Goal: Task Accomplishment & Management: Manage account settings

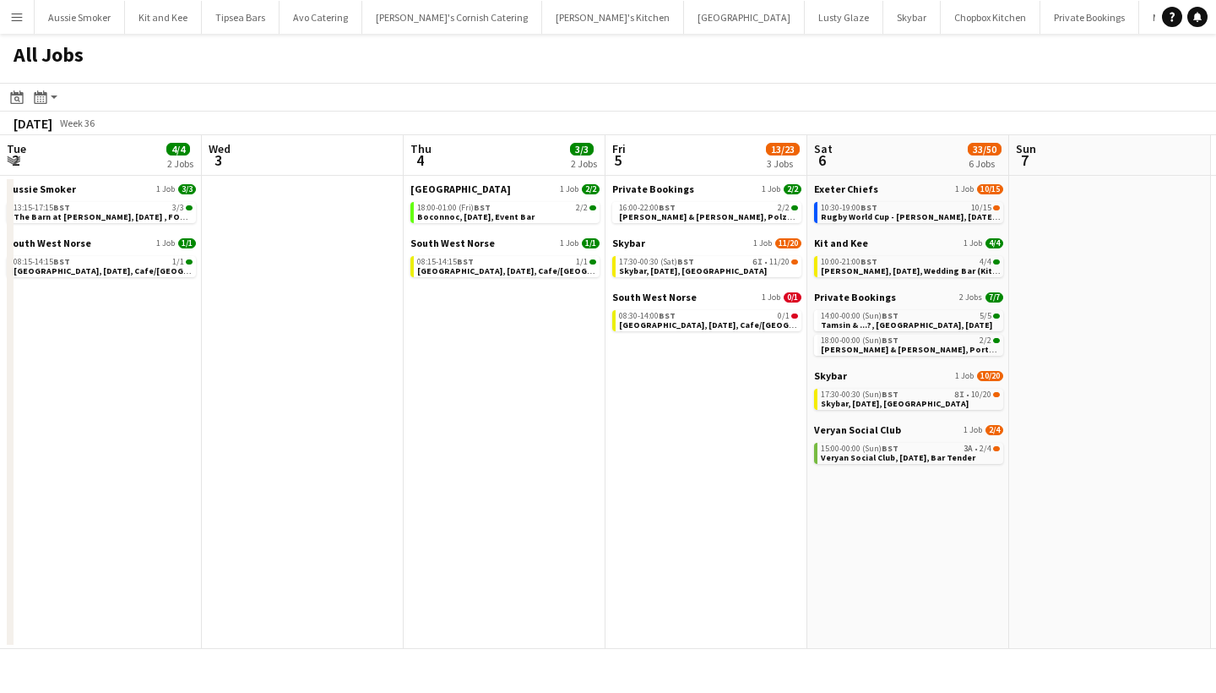
scroll to position [0, 422]
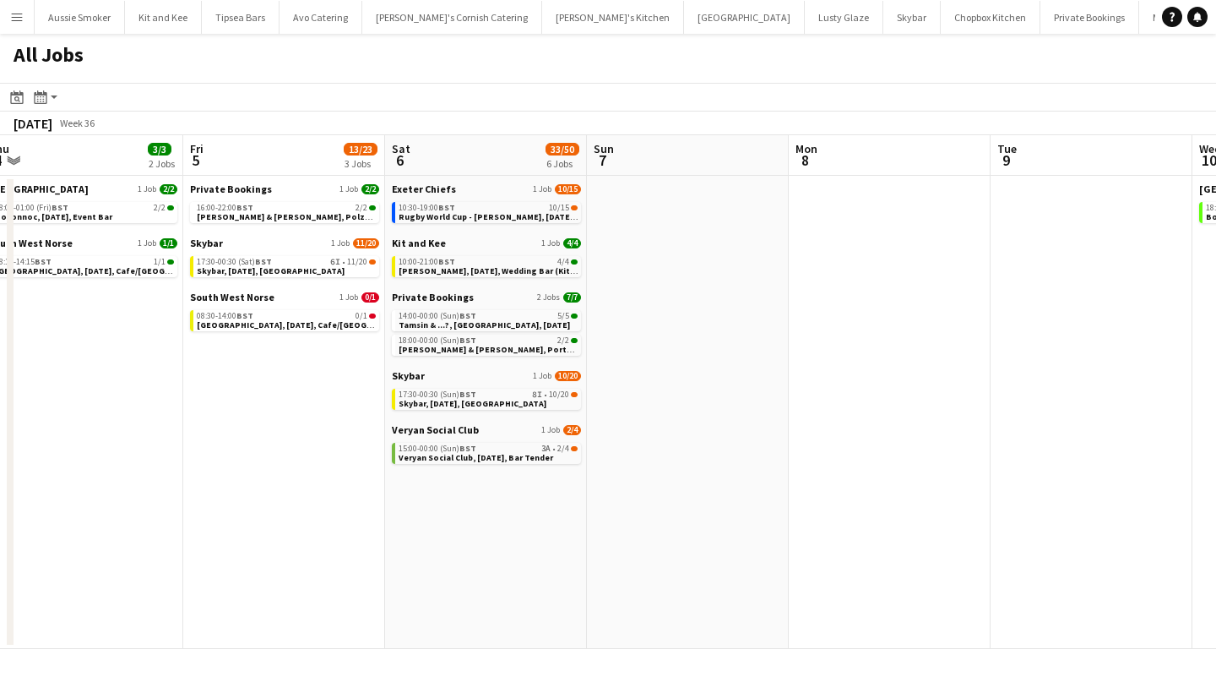
click at [12, 15] on app-icon "Menu" at bounding box center [17, 17] width 14 height 14
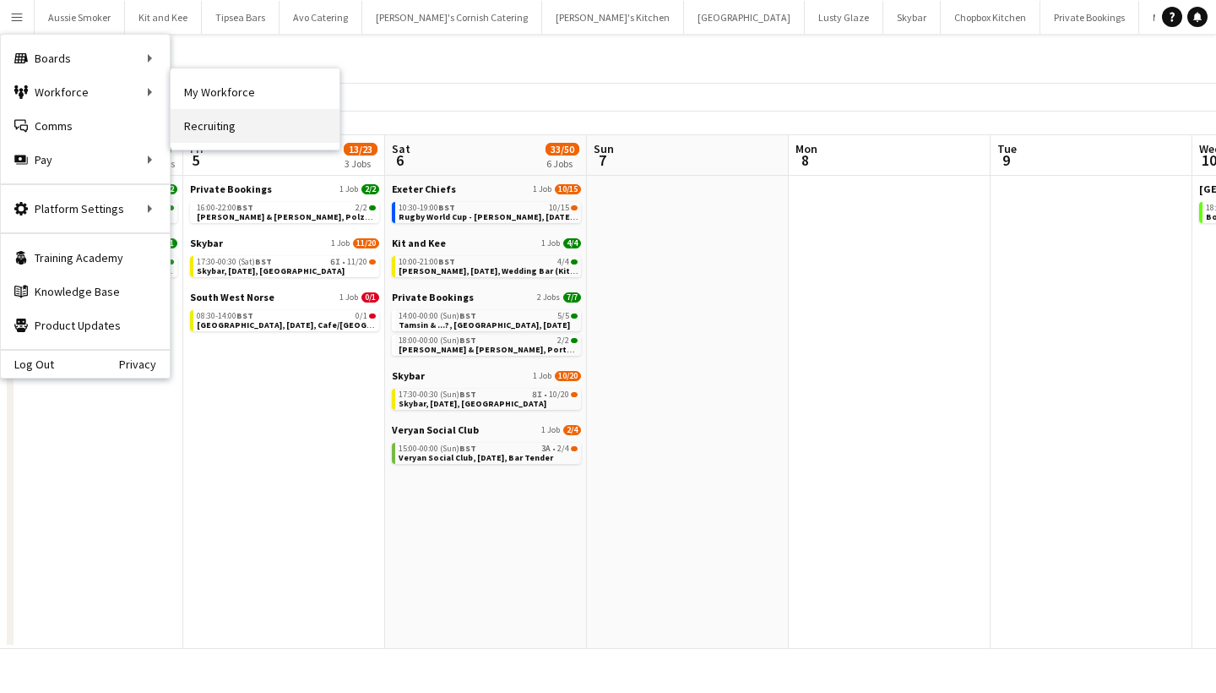
click at [220, 128] on link "Recruiting" at bounding box center [255, 126] width 169 height 34
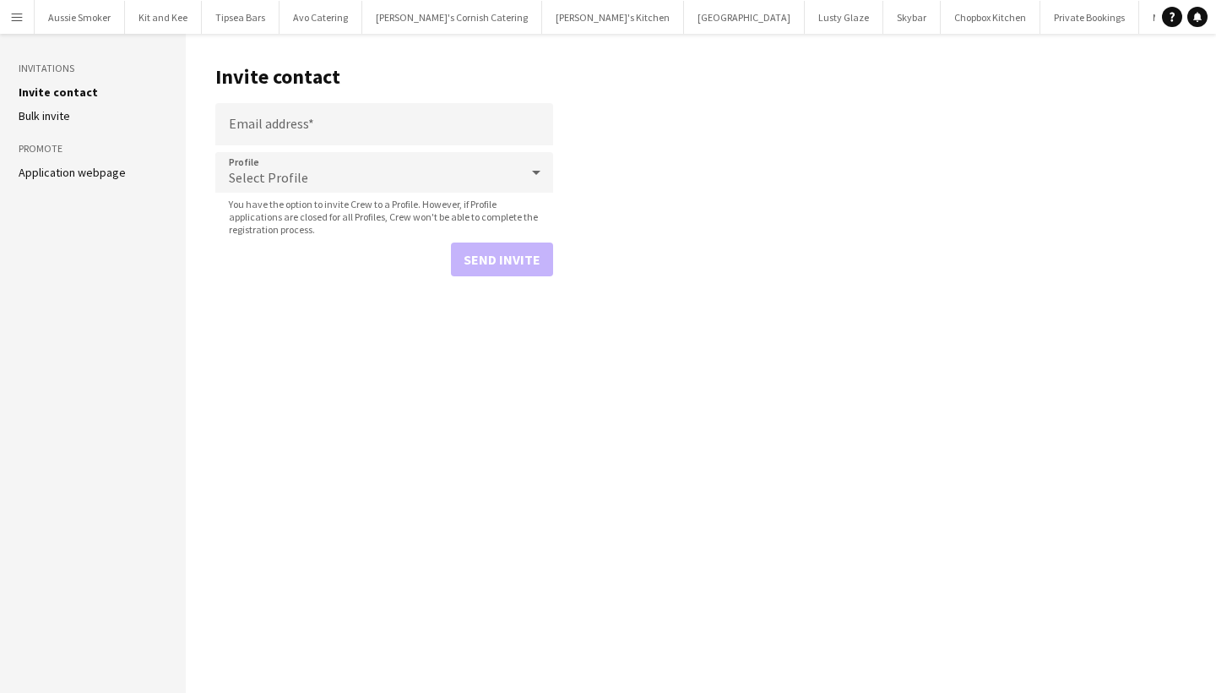
click at [19, 15] on app-icon "Menu" at bounding box center [17, 17] width 14 height 14
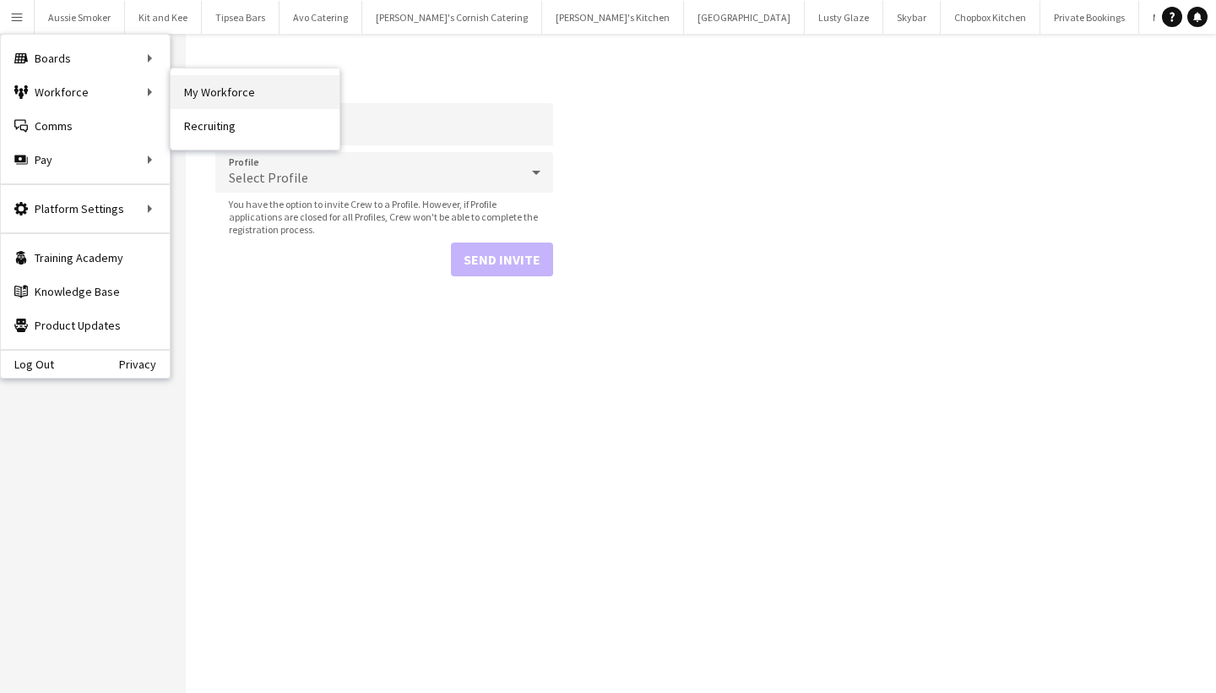
click at [251, 81] on link "My Workforce" at bounding box center [255, 92] width 169 height 34
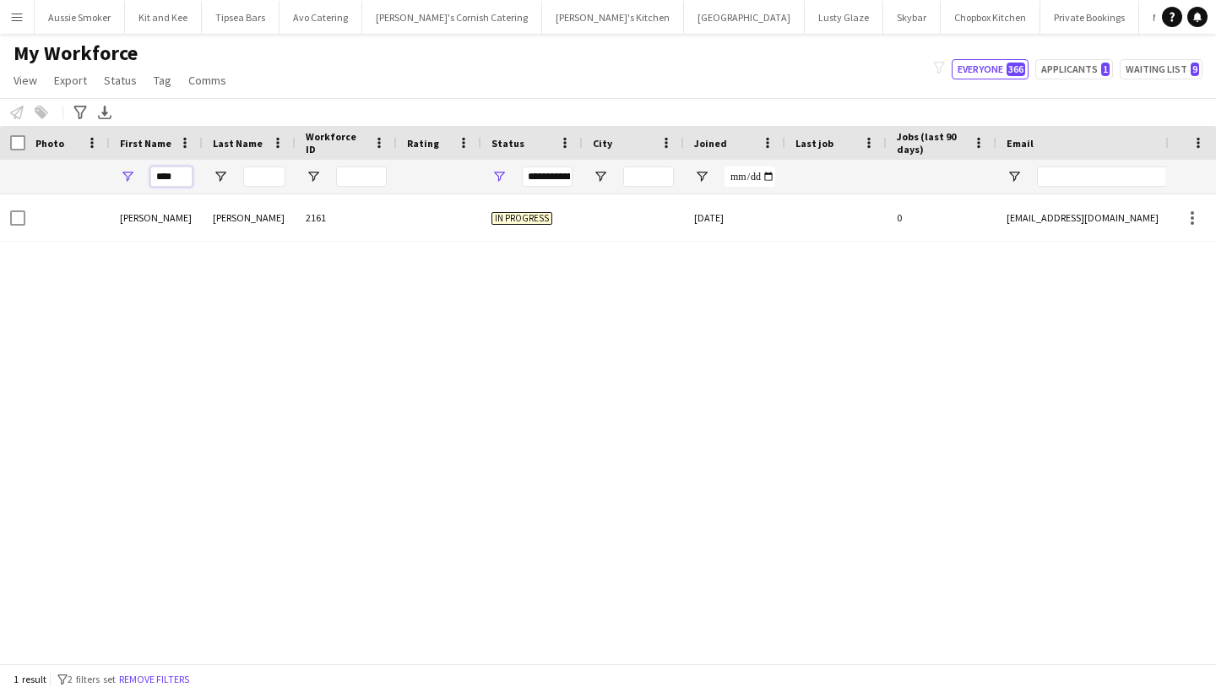
click at [177, 170] on input "****" at bounding box center [171, 176] width 42 height 20
type input "*"
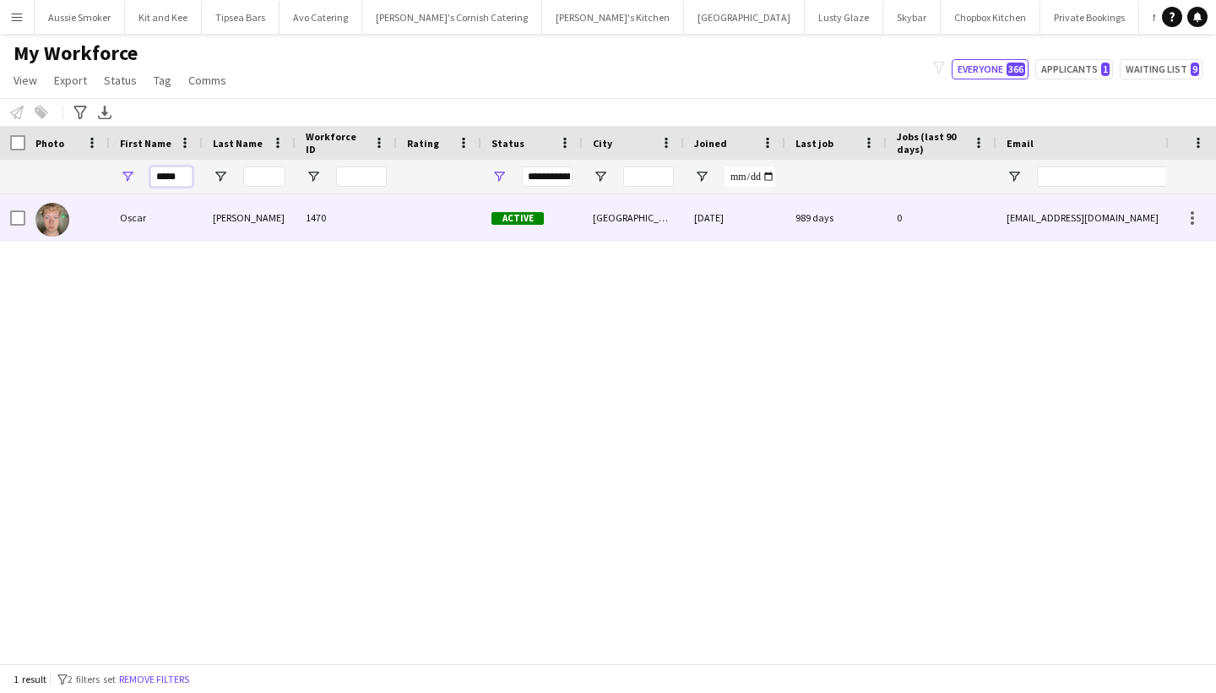
type input "*****"
drag, startPoint x: 157, startPoint y: 204, endPoint x: 152, endPoint y: 230, distance: 25.8
click at [152, 230] on div "Oscar" at bounding box center [156, 217] width 93 height 46
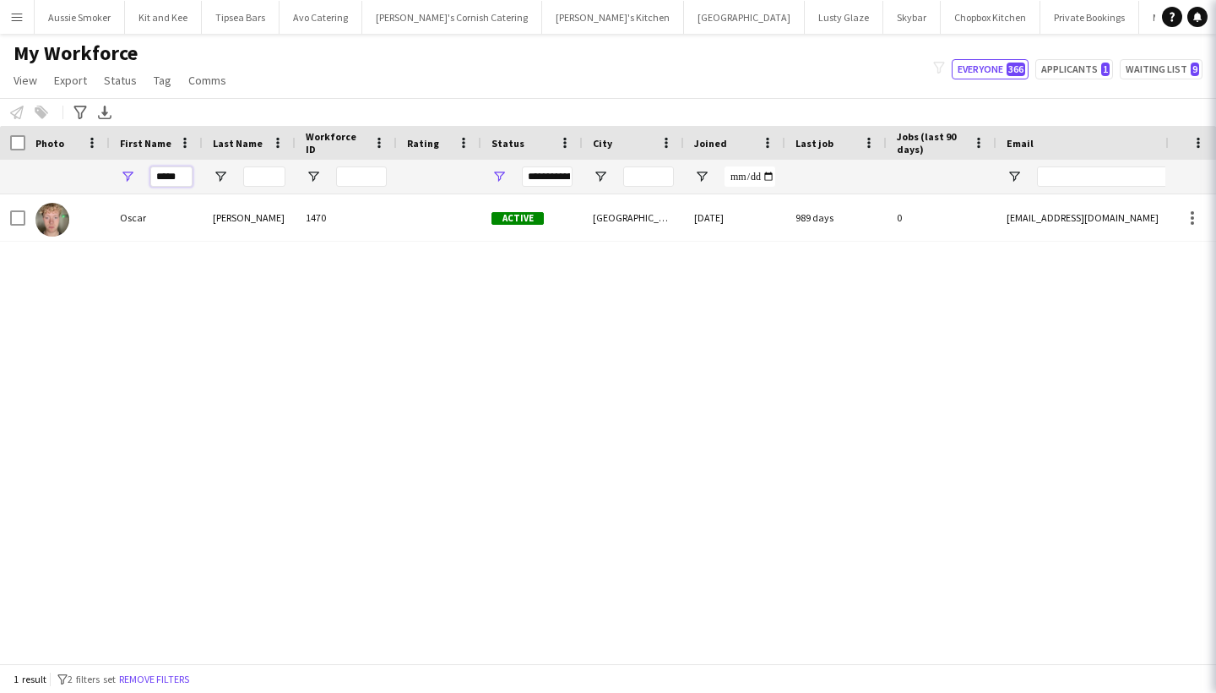
click at [185, 174] on input "*****" at bounding box center [171, 176] width 42 height 20
drag, startPoint x: 589, startPoint y: 144, endPoint x: 498, endPoint y: 177, distance: 97.0
click at [498, 177] on span "Open Filter Menu" at bounding box center [499, 176] width 15 height 15
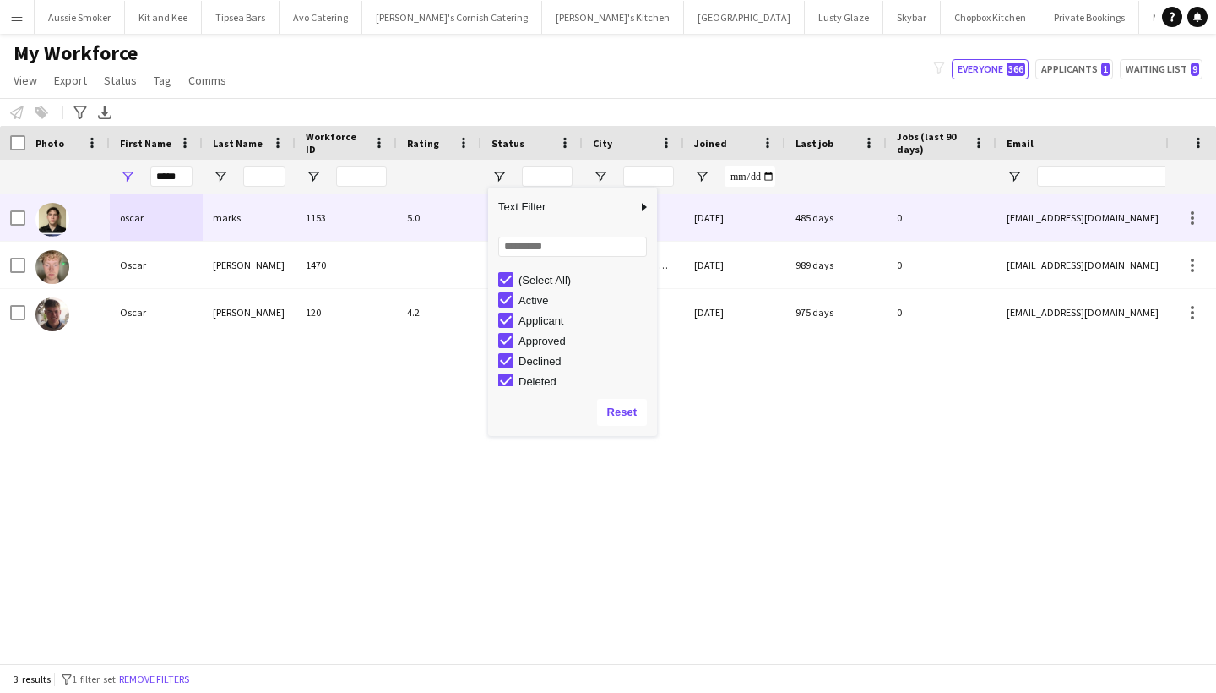
click at [207, 213] on div "marks" at bounding box center [249, 217] width 93 height 46
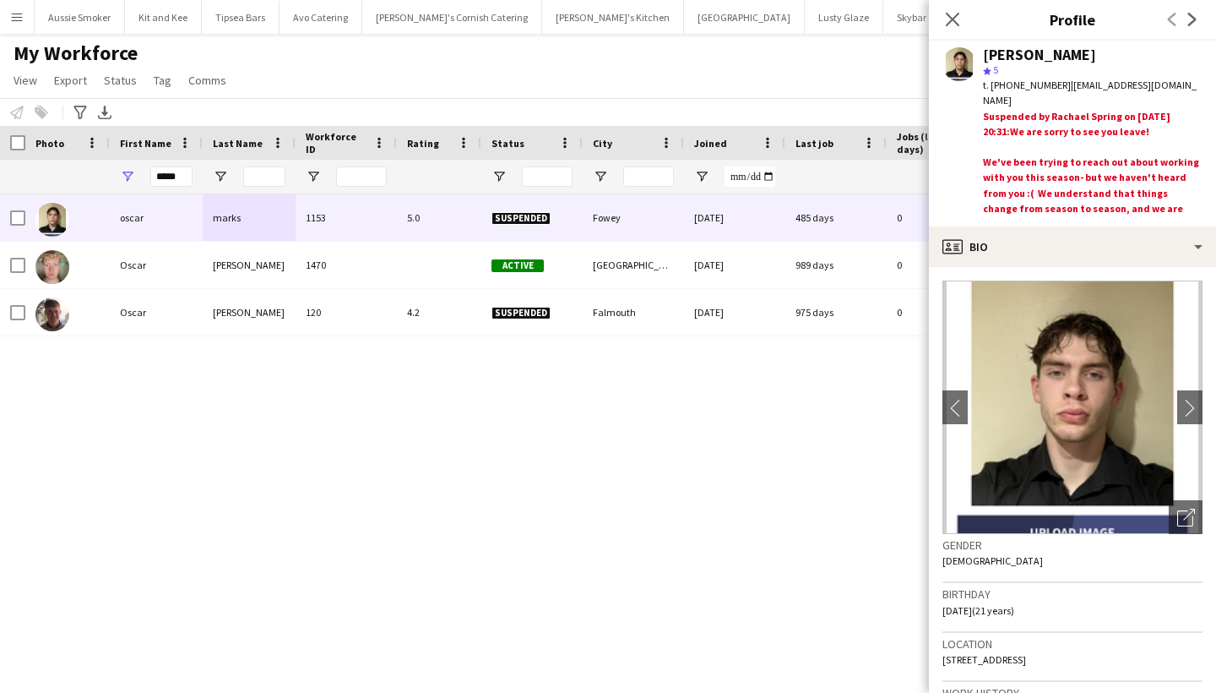
drag, startPoint x: 1176, startPoint y: 84, endPoint x: 1069, endPoint y: 86, distance: 106.4
click at [1069, 86] on div "t. +4407718924920 | oscarmole@icloud.com" at bounding box center [1093, 93] width 220 height 30
copy span "oscarmole@icloud.com"
click at [12, 24] on button "Menu" at bounding box center [17, 17] width 34 height 34
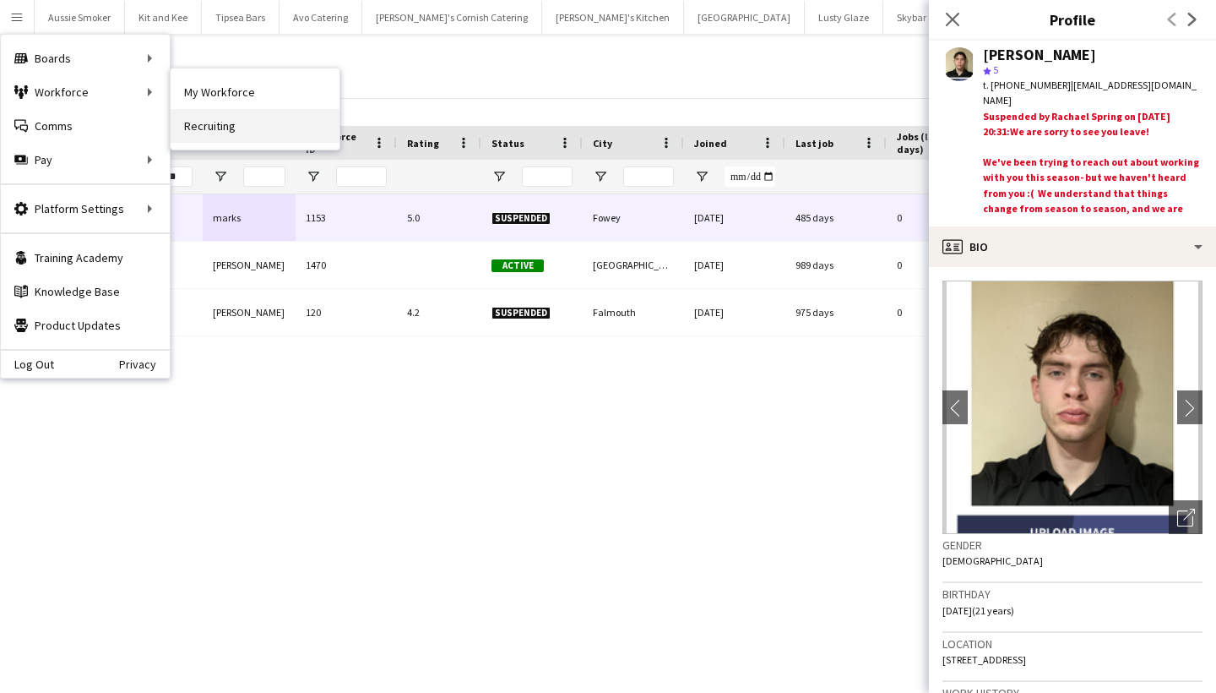
click at [235, 114] on link "Recruiting" at bounding box center [255, 126] width 169 height 34
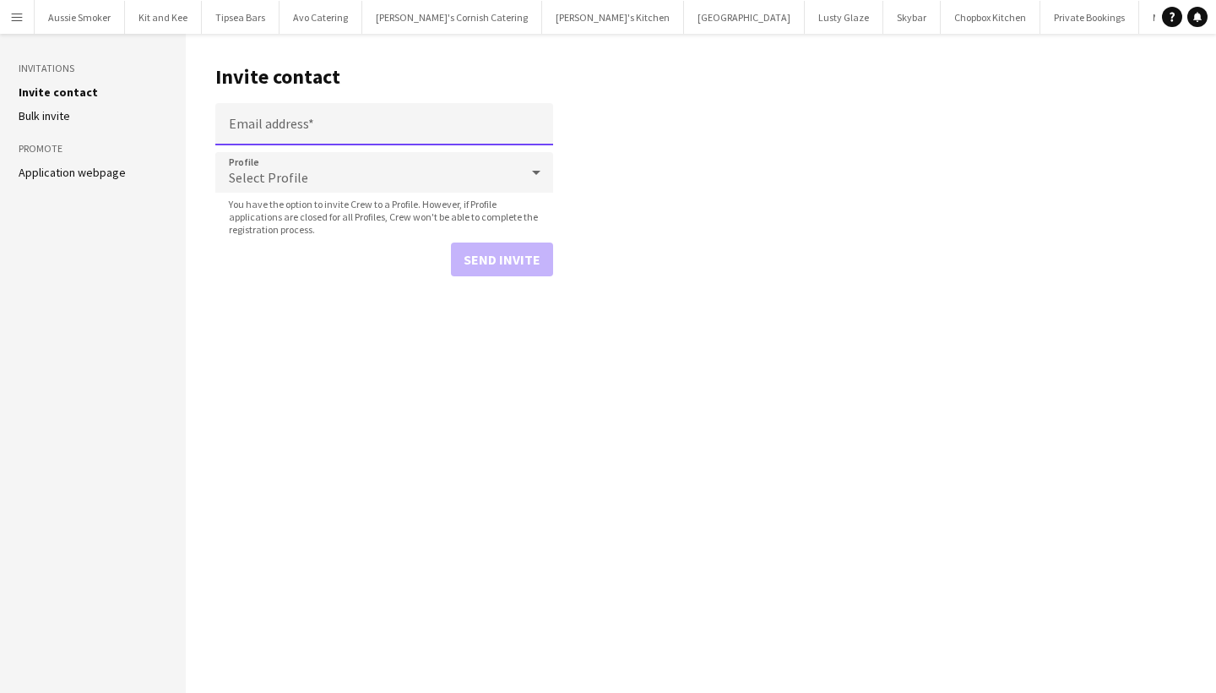
click at [279, 128] on input "Email address" at bounding box center [384, 124] width 338 height 42
paste input "**********"
type input "**********"
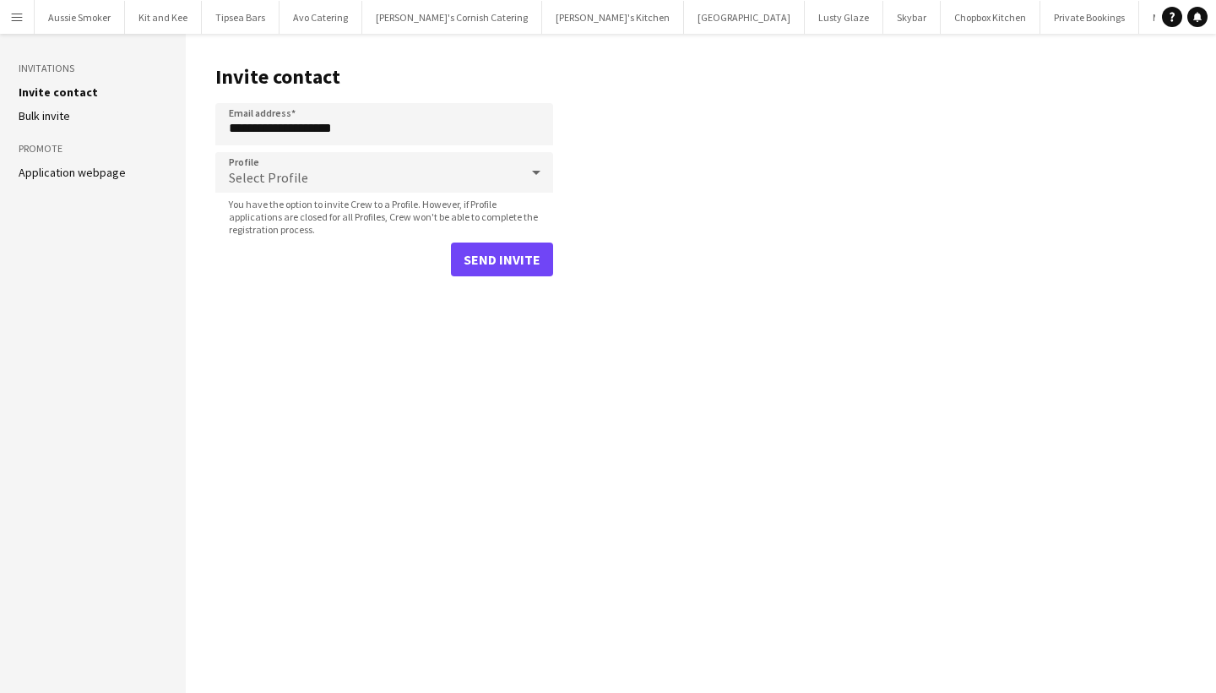
click at [500, 264] on button "Send invite" at bounding box center [502, 259] width 102 height 34
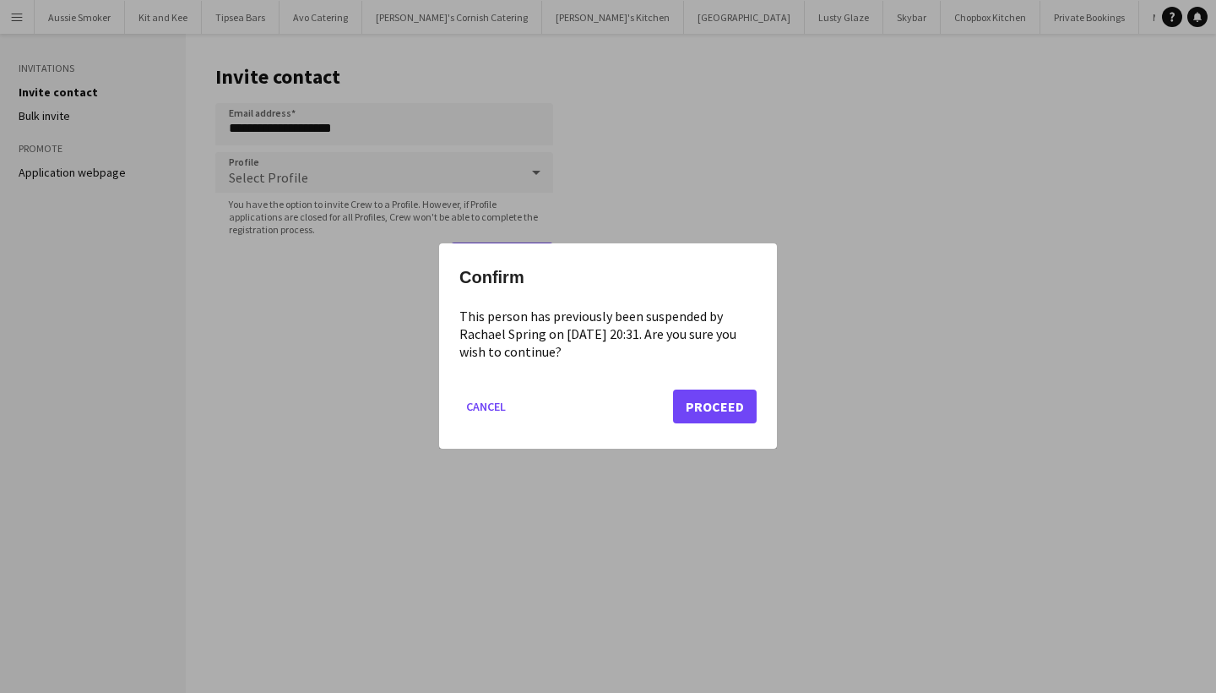
click at [728, 406] on button "Proceed" at bounding box center [715, 407] width 84 height 34
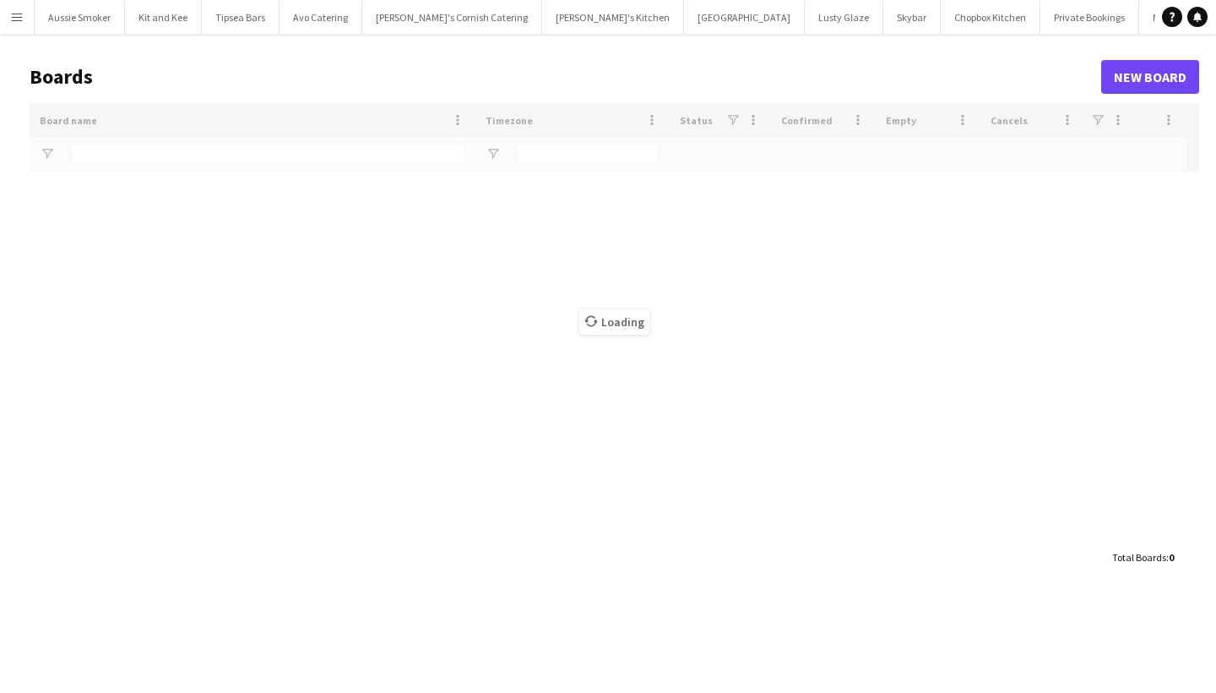
type input "***"
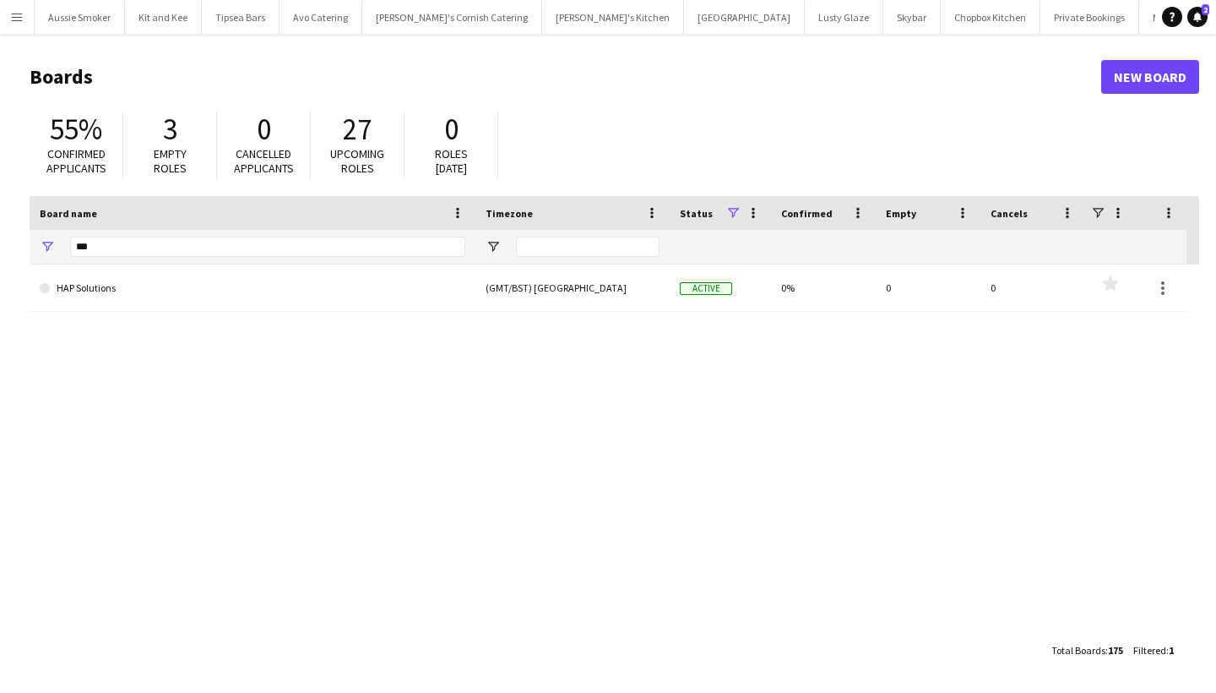
click at [13, 14] on app-icon "Menu" at bounding box center [17, 17] width 14 height 14
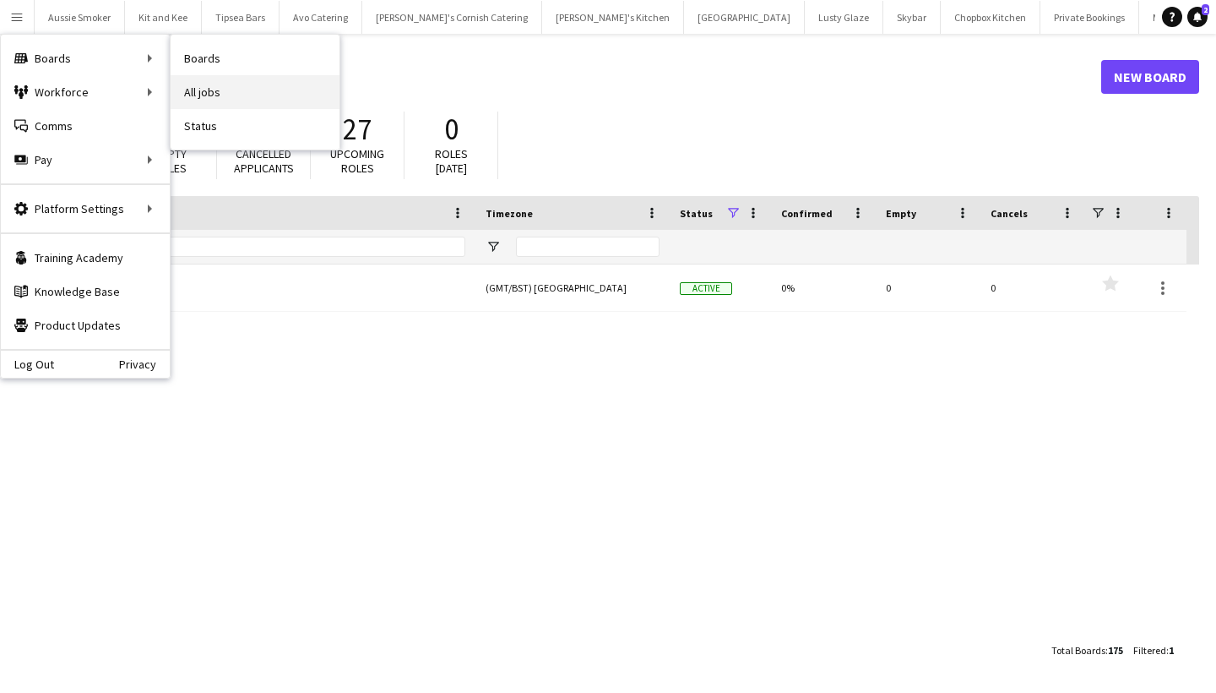
click at [237, 86] on link "All jobs" at bounding box center [255, 92] width 169 height 34
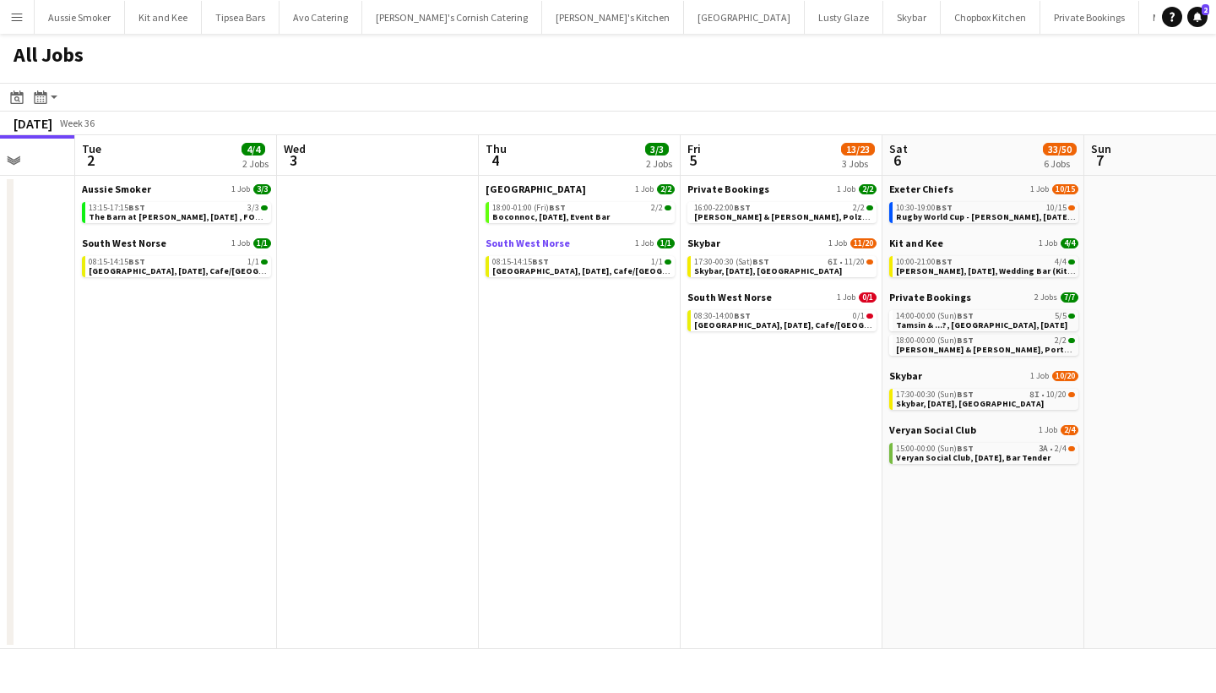
scroll to position [0, 735]
click at [749, 228] on div "Private Bookings 1 Job 2/2 16:00-22:00 BST 2/2 Nicole & Hugh, Polzeath, 5th Sep…" at bounding box center [779, 209] width 189 height 54
click at [748, 214] on span "[PERSON_NAME] & [PERSON_NAME], Polzeath, [DATE]" at bounding box center [801, 216] width 219 height 11
click at [1002, 205] on div "10:30-19:00 BST 10/15" at bounding box center [983, 208] width 179 height 8
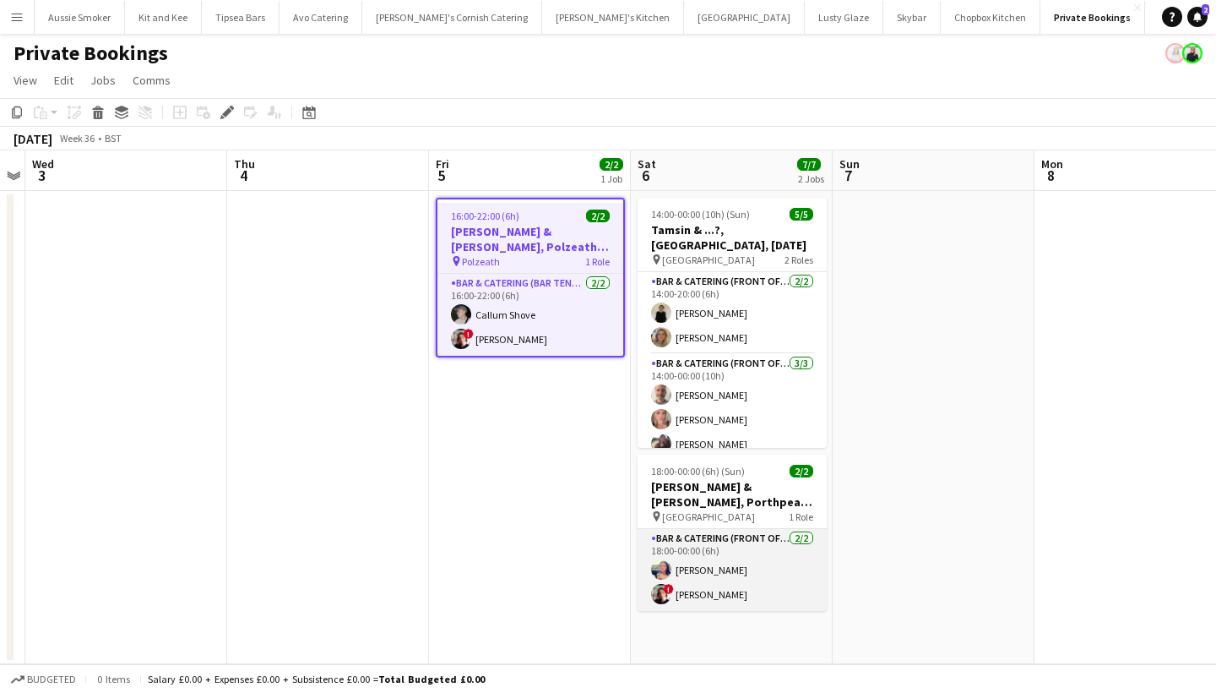
click at [722, 534] on app-card-role "Bar & Catering (Front of House) 2/2 18:00-00:00 (6h) Sarah Hemstead ! Kathryn M…" at bounding box center [732, 570] width 189 height 82
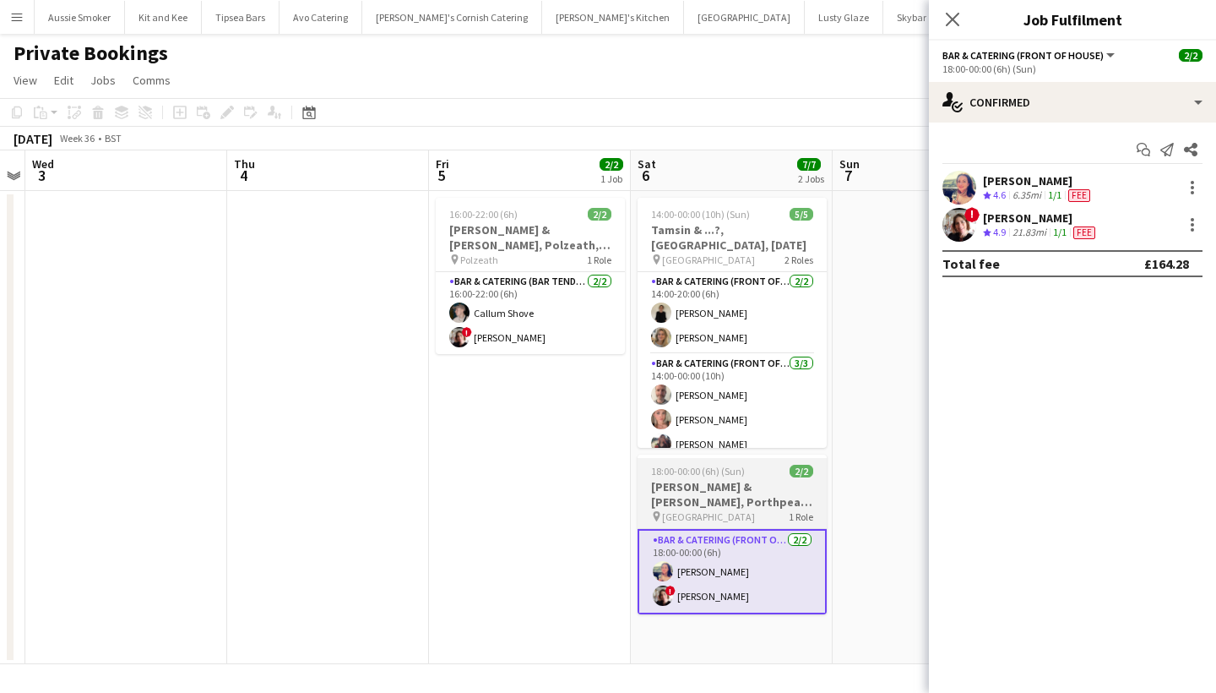
click at [686, 493] on h3 "[PERSON_NAME] & [PERSON_NAME], Porthpean House, [DATE]" at bounding box center [732, 494] width 189 height 30
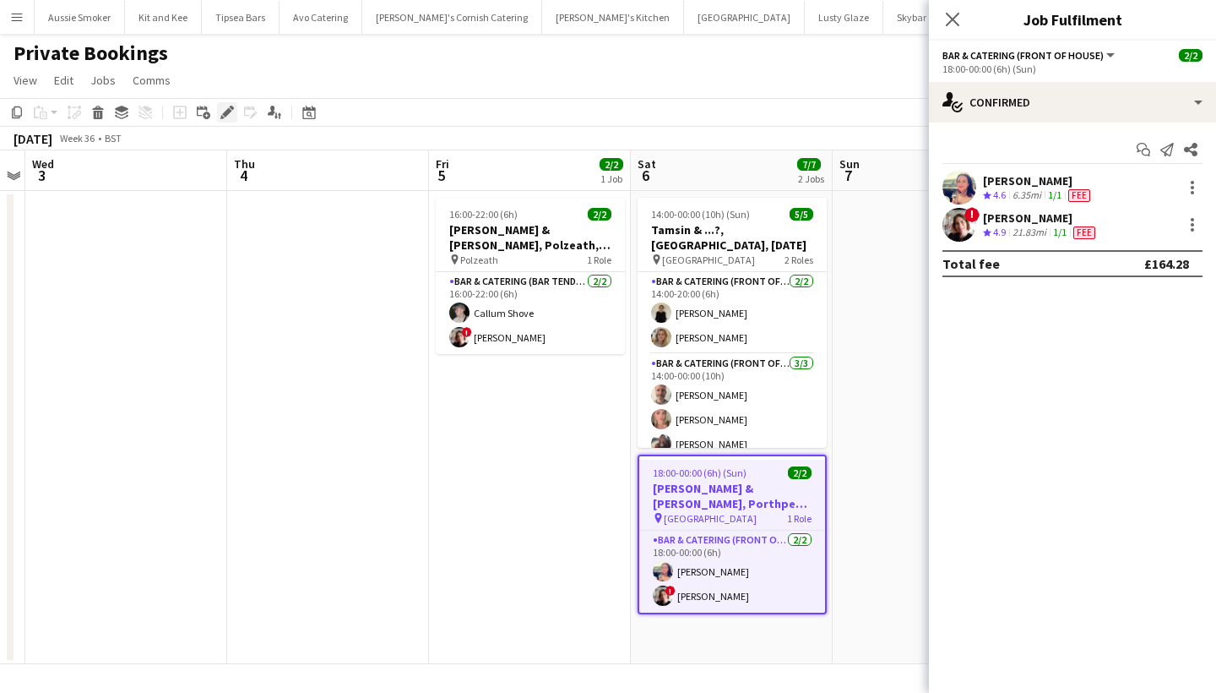
click at [230, 110] on icon at bounding box center [226, 112] width 9 height 9
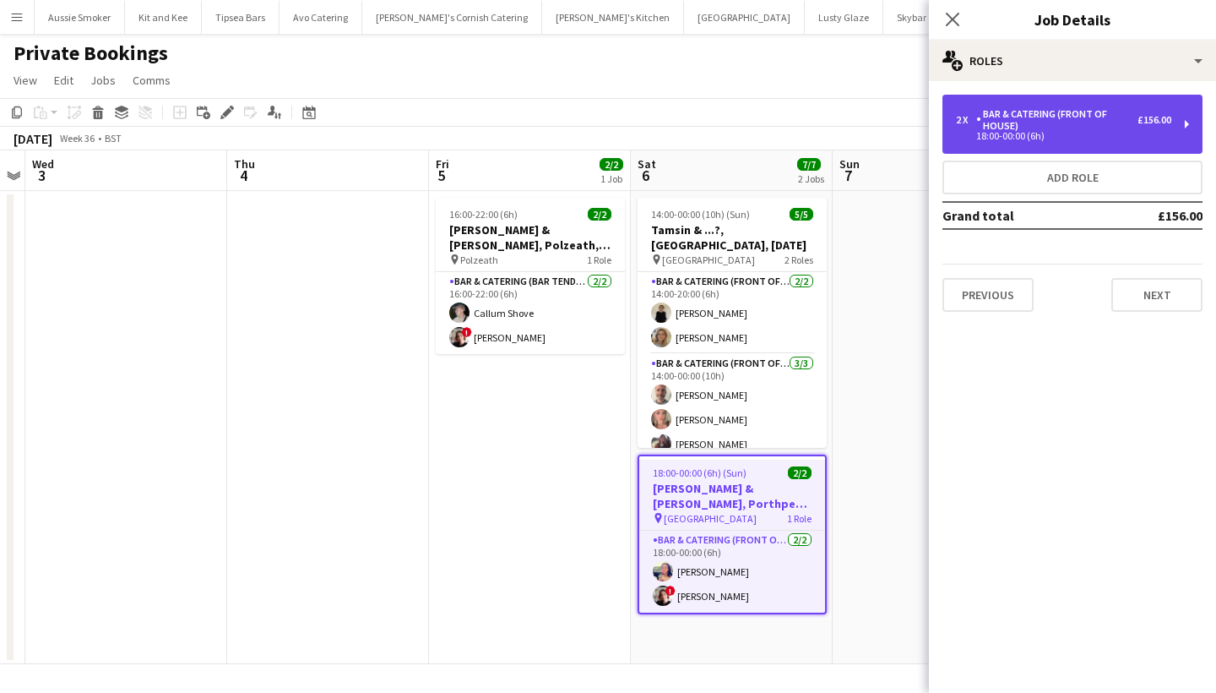
click at [1063, 123] on div "Bar & Catering (Front of House)" at bounding box center [1056, 120] width 161 height 24
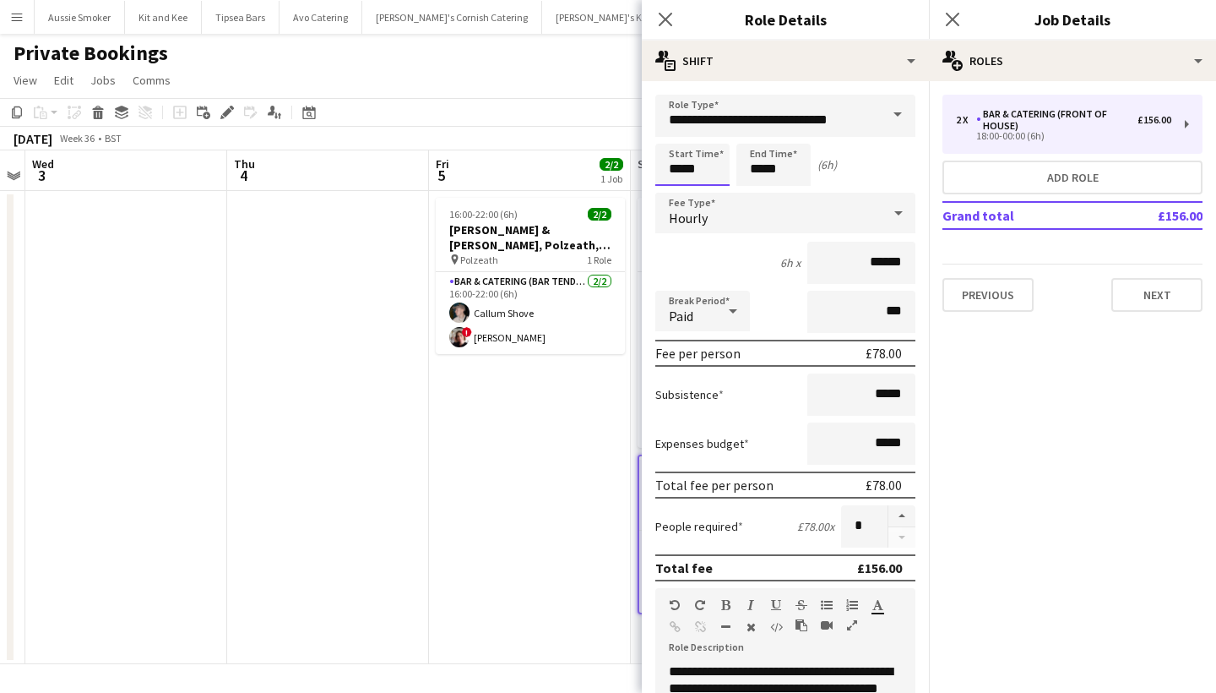
click at [683, 169] on input "*****" at bounding box center [692, 165] width 74 height 42
type input "*****"
click at [762, 167] on input "*****" at bounding box center [774, 165] width 74 height 42
type input "*****"
click at [1135, 300] on button "Next" at bounding box center [1157, 295] width 91 height 34
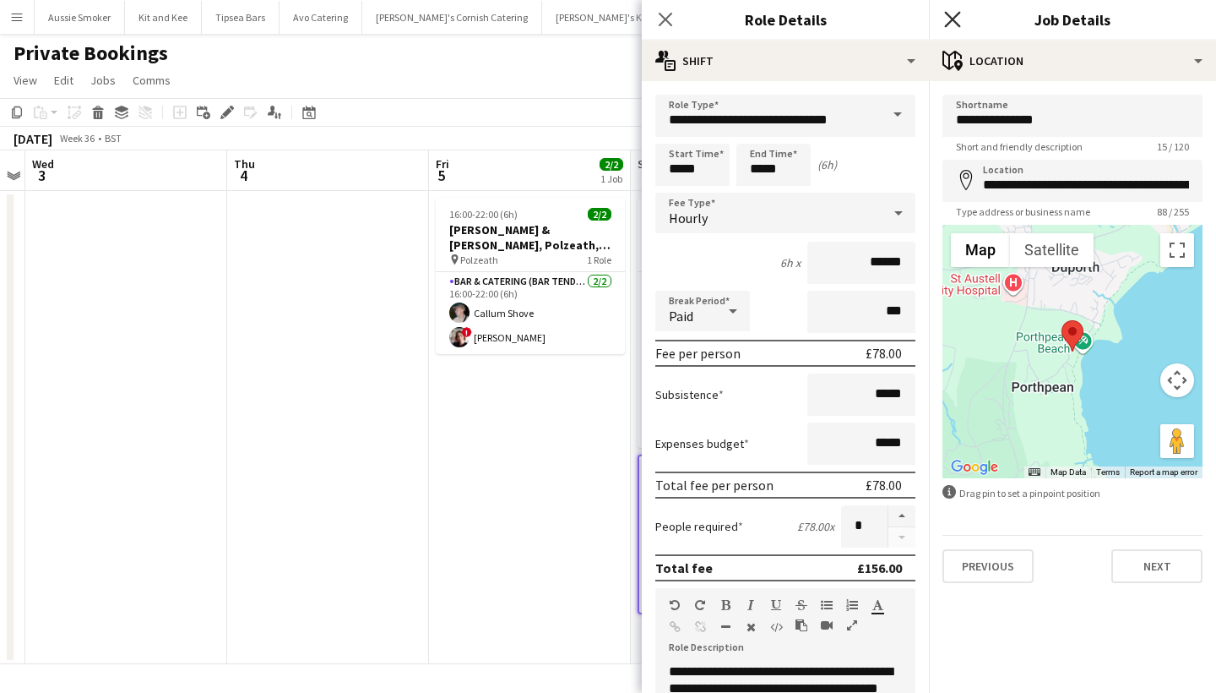
click at [954, 15] on icon "Close pop-in" at bounding box center [952, 19] width 16 height 16
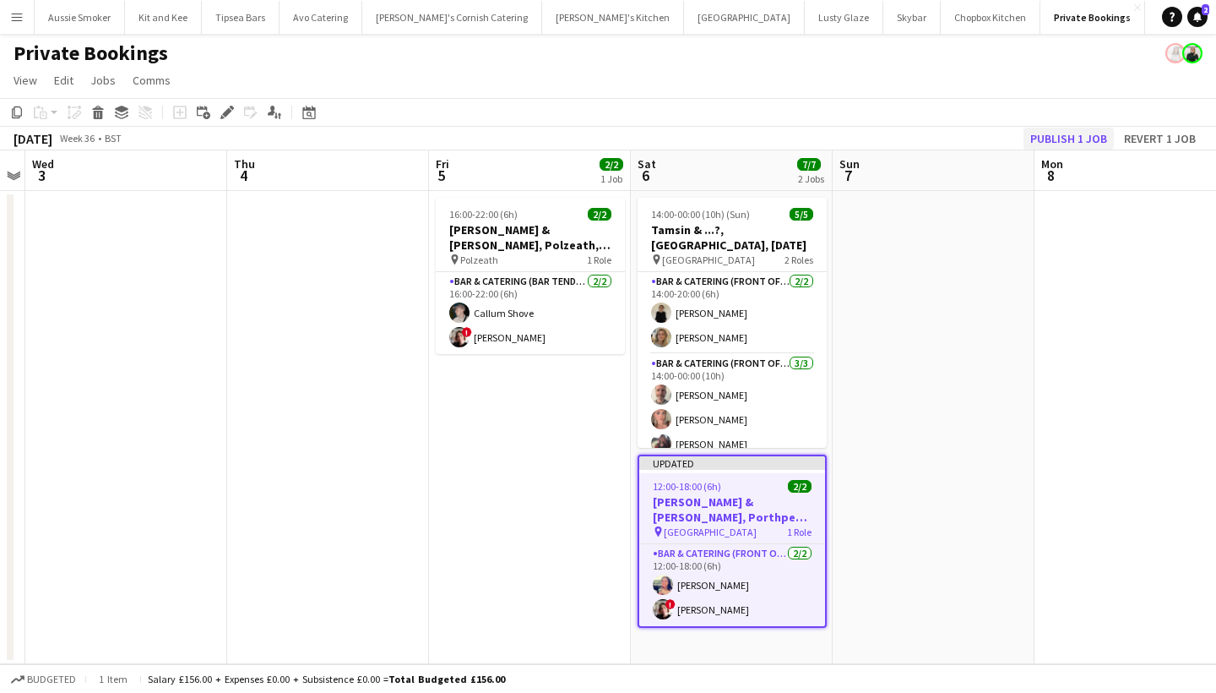
click at [1068, 142] on button "Publish 1 job" at bounding box center [1069, 139] width 90 height 22
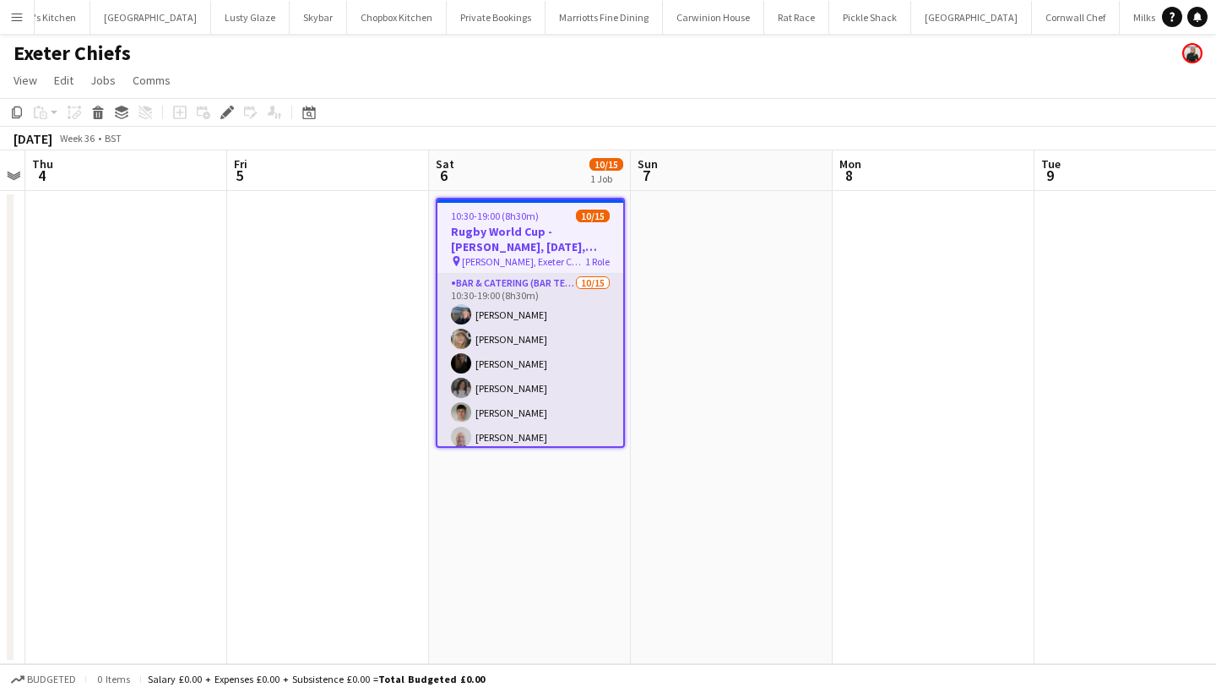
click at [514, 401] on app-card-role "Bar & Catering (Bar Tender) 10/15 10:30-19:00 (8h30m) Shan Brown Imogen Wright …" at bounding box center [531, 474] width 186 height 400
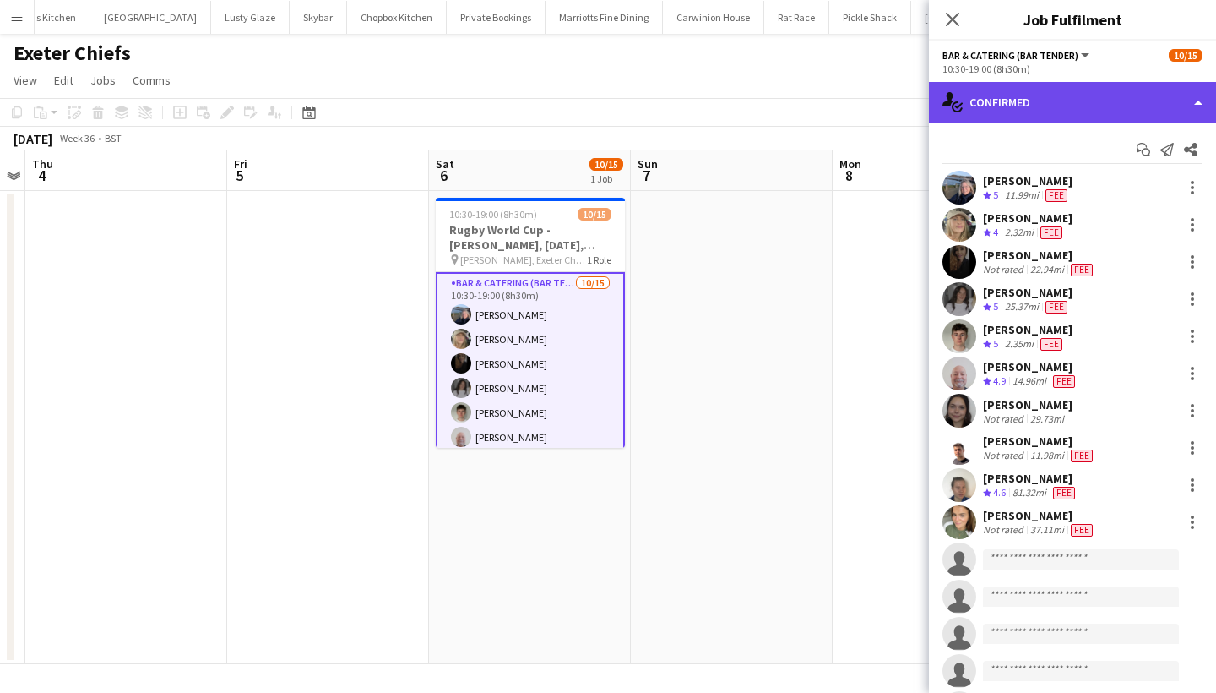
click at [1128, 95] on div "single-neutral-actions-check-2 Confirmed" at bounding box center [1072, 102] width 287 height 41
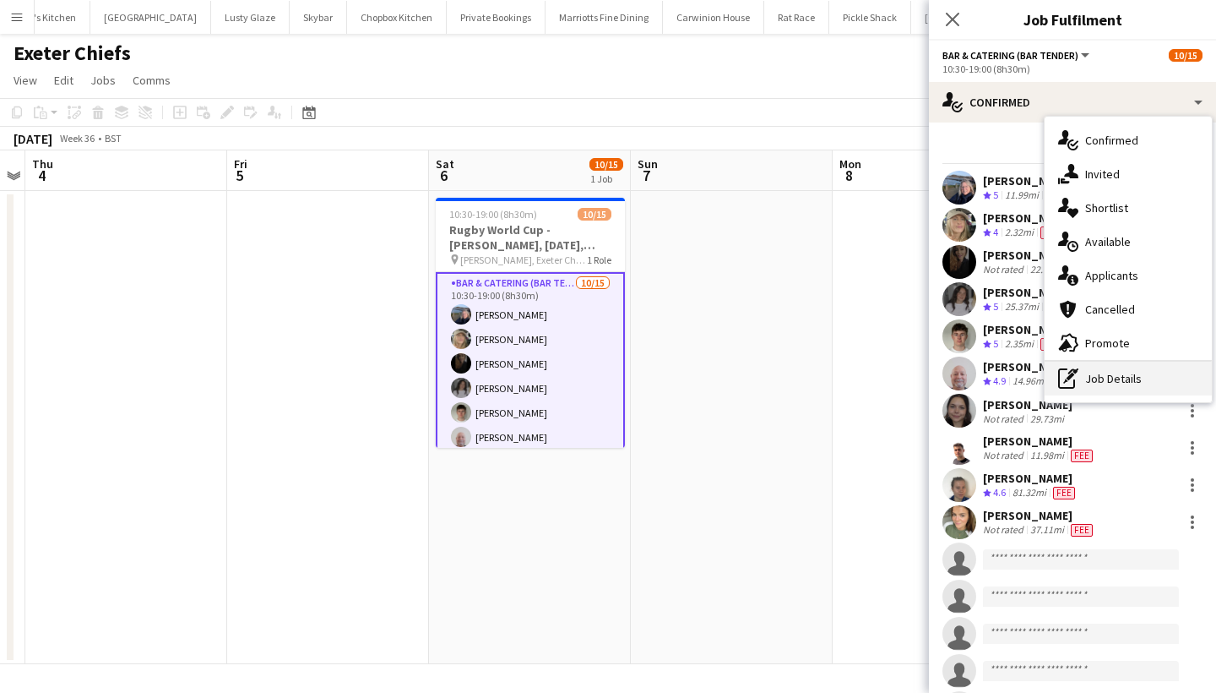
click at [1148, 379] on div "pen-write Job Details" at bounding box center [1128, 379] width 167 height 34
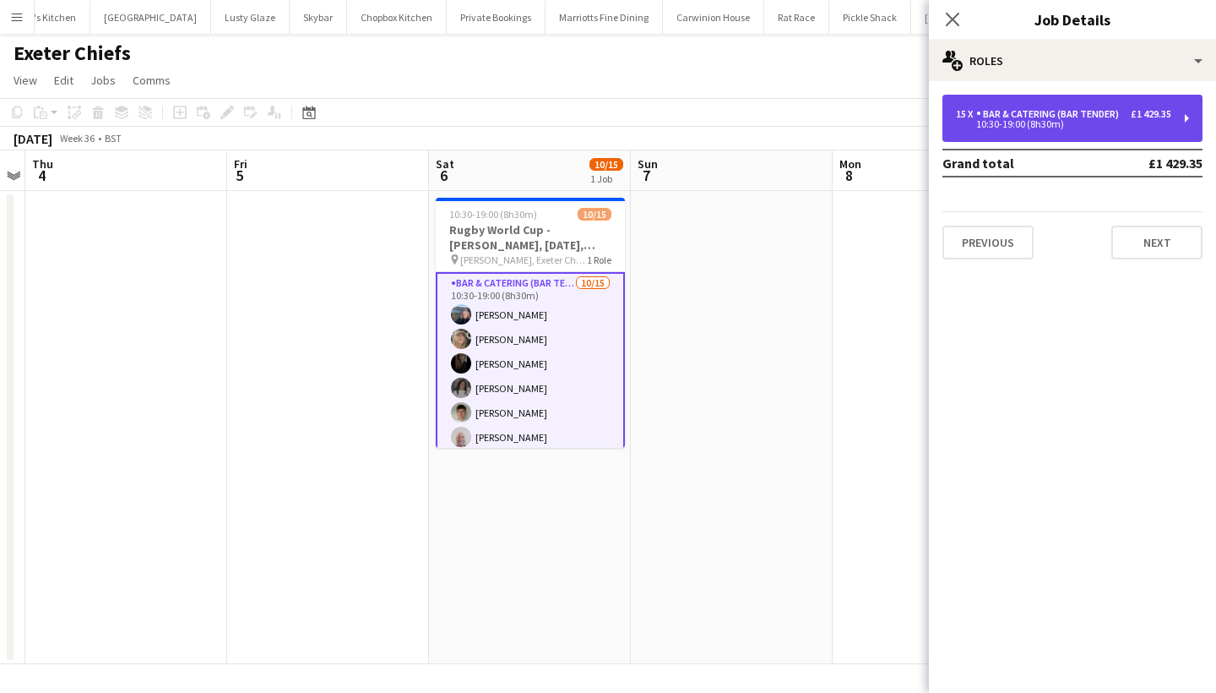
click at [1136, 121] on div "10:30-19:00 (8h30m)" at bounding box center [1063, 124] width 215 height 8
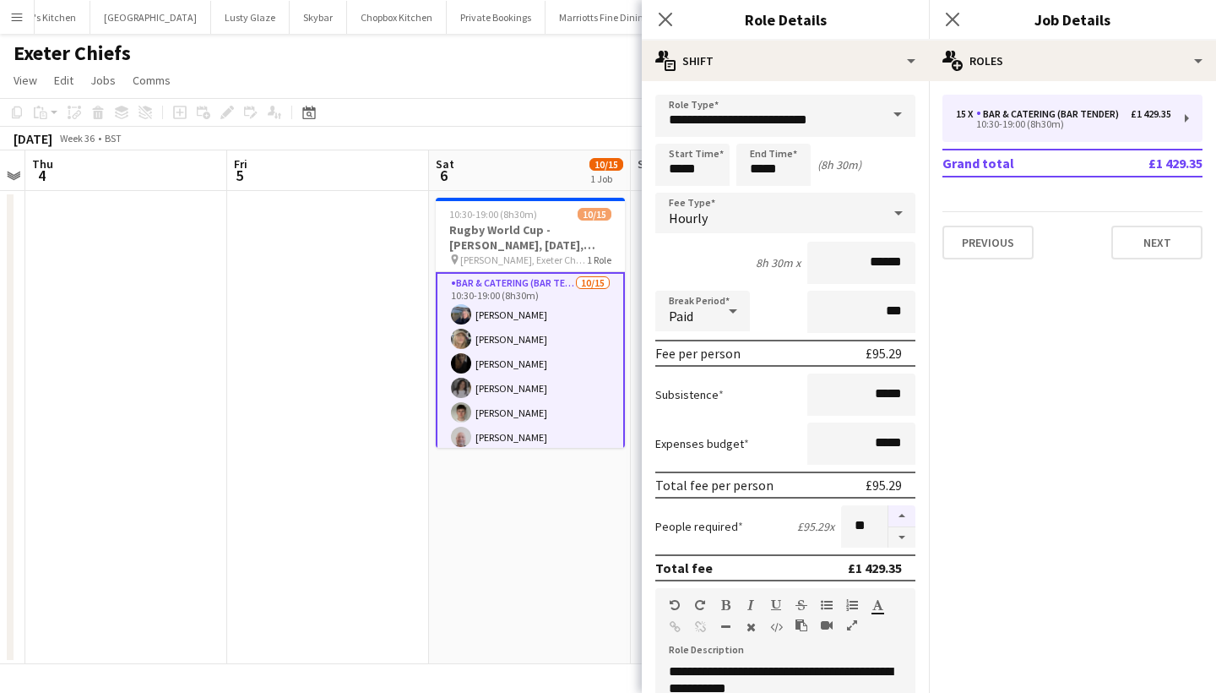
click at [909, 505] on button "button" at bounding box center [902, 516] width 27 height 22
click at [902, 508] on button "button" at bounding box center [902, 516] width 27 height 22
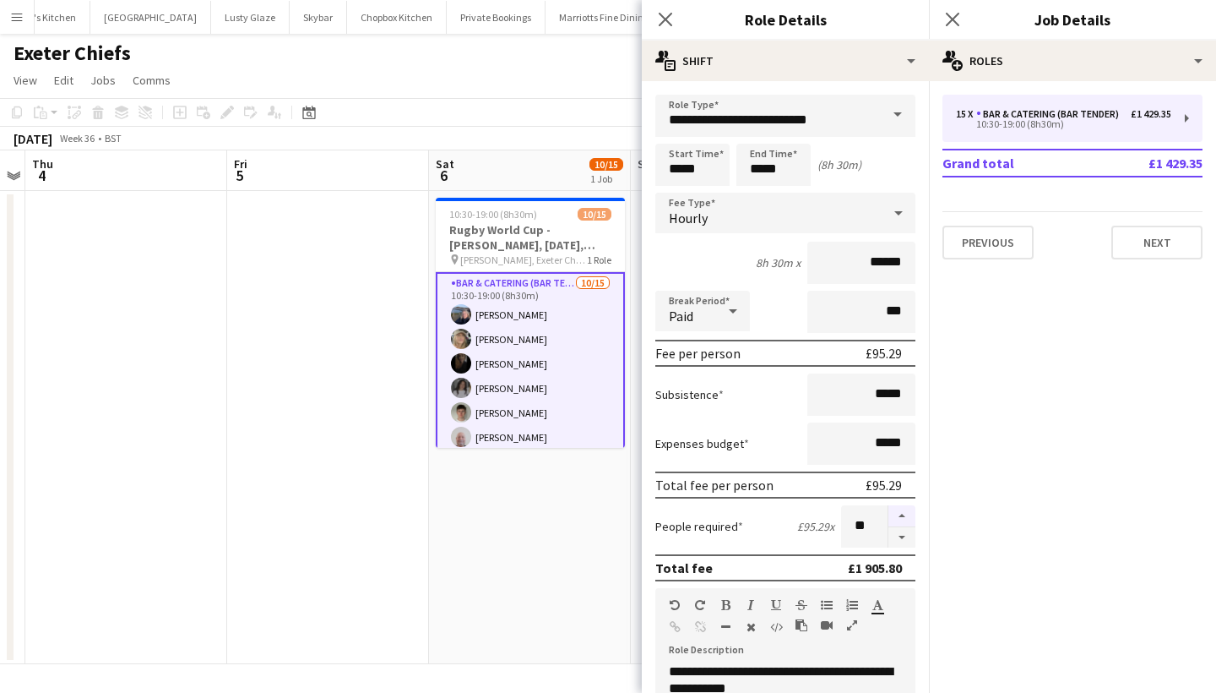
click at [902, 508] on button "button" at bounding box center [902, 516] width 27 height 22
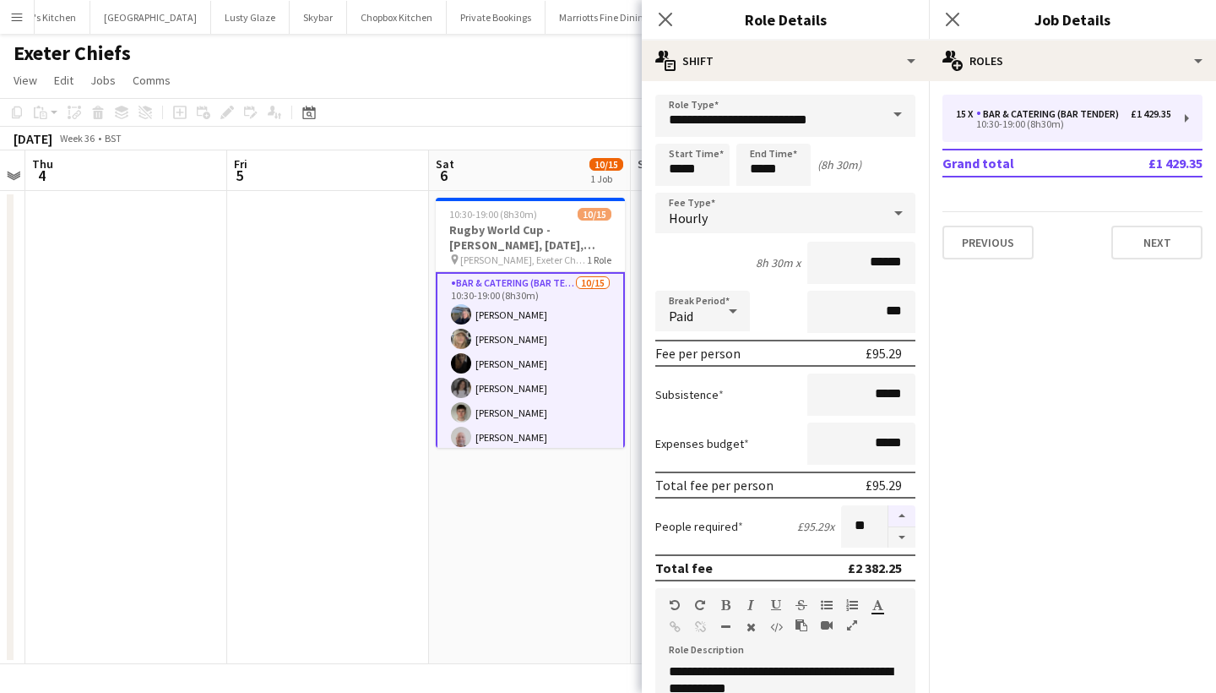
click at [902, 508] on button "button" at bounding box center [902, 516] width 27 height 22
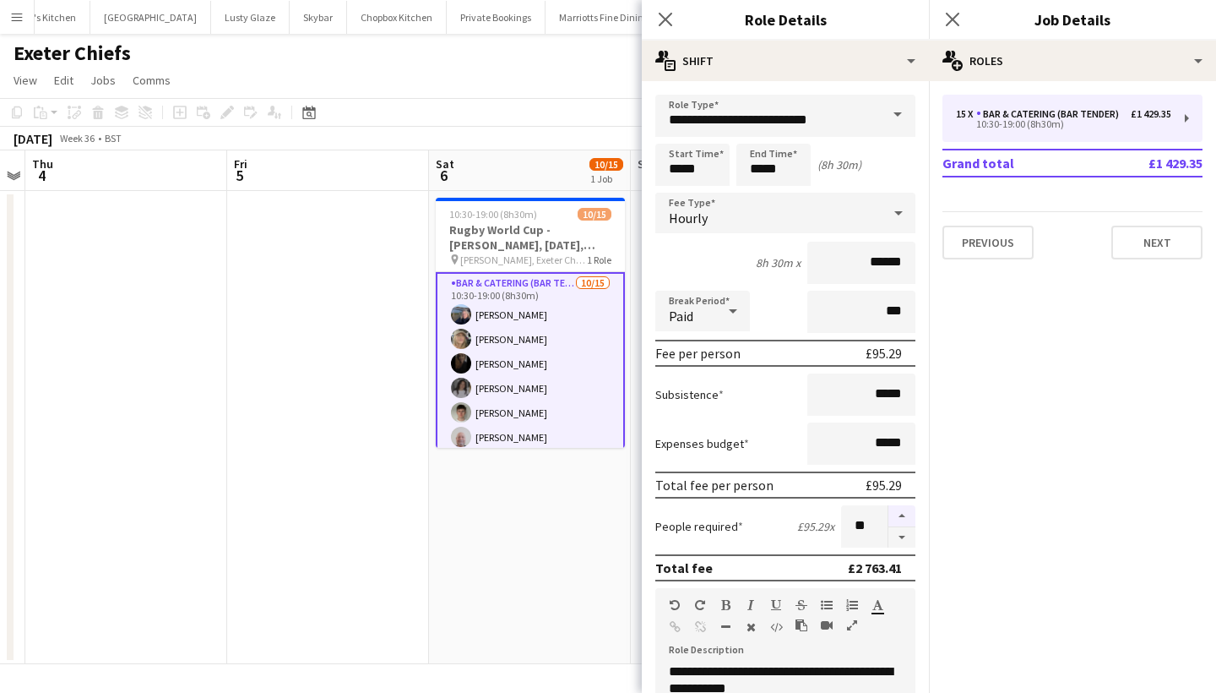
type input "**"
click at [959, 15] on icon "Close pop-in" at bounding box center [952, 19] width 16 height 16
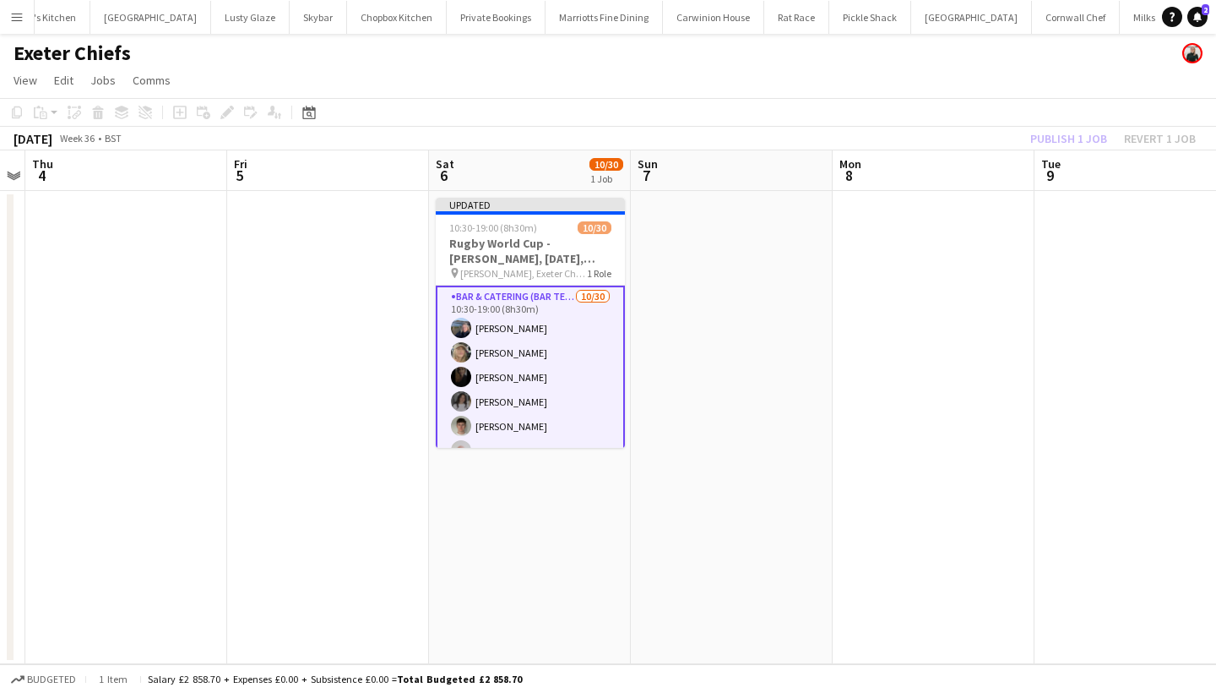
click at [1055, 144] on div "Publish 1 job Revert 1 job" at bounding box center [1113, 139] width 206 height 22
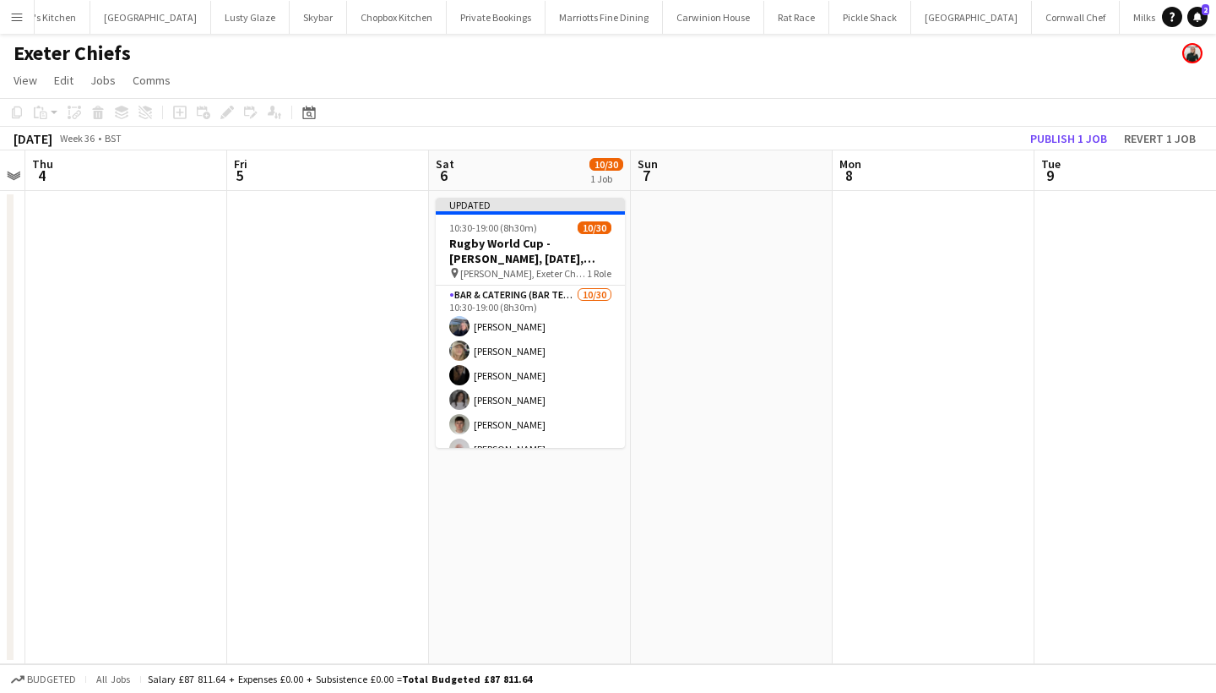
click at [1055, 144] on button "Publish 1 job" at bounding box center [1069, 139] width 90 height 22
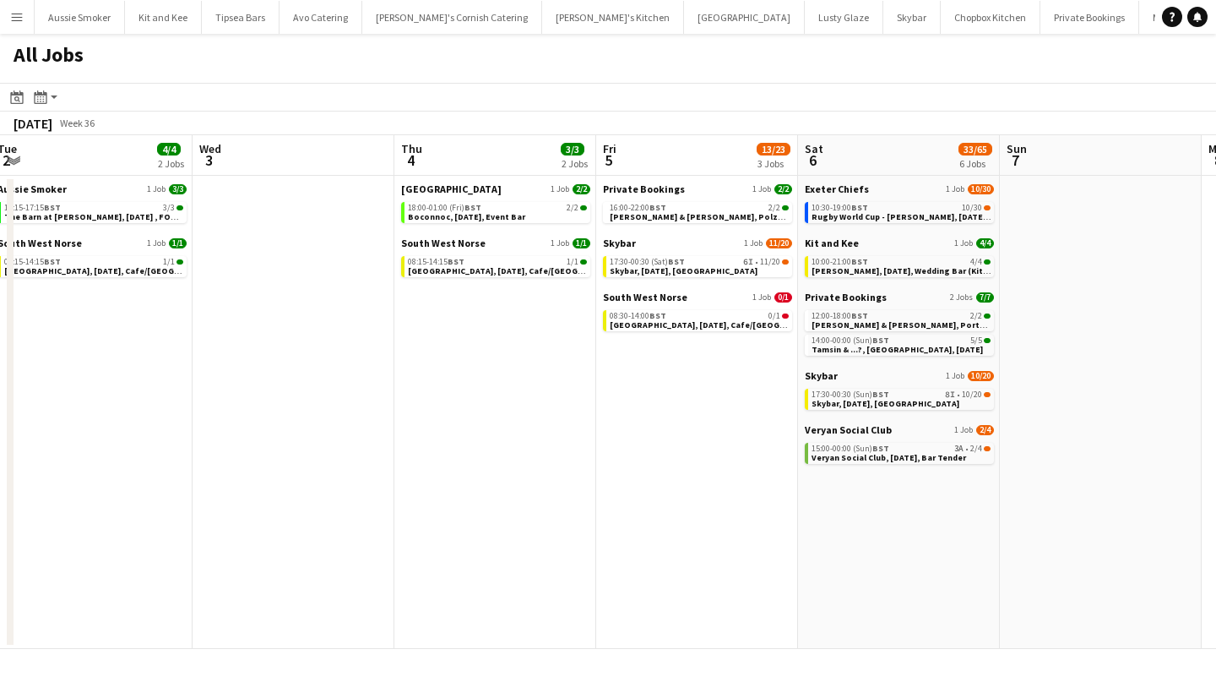
scroll to position [0, 819]
click at [930, 454] on span "Veryan Social Club, [DATE], Bar Tender" at bounding box center [886, 457] width 155 height 11
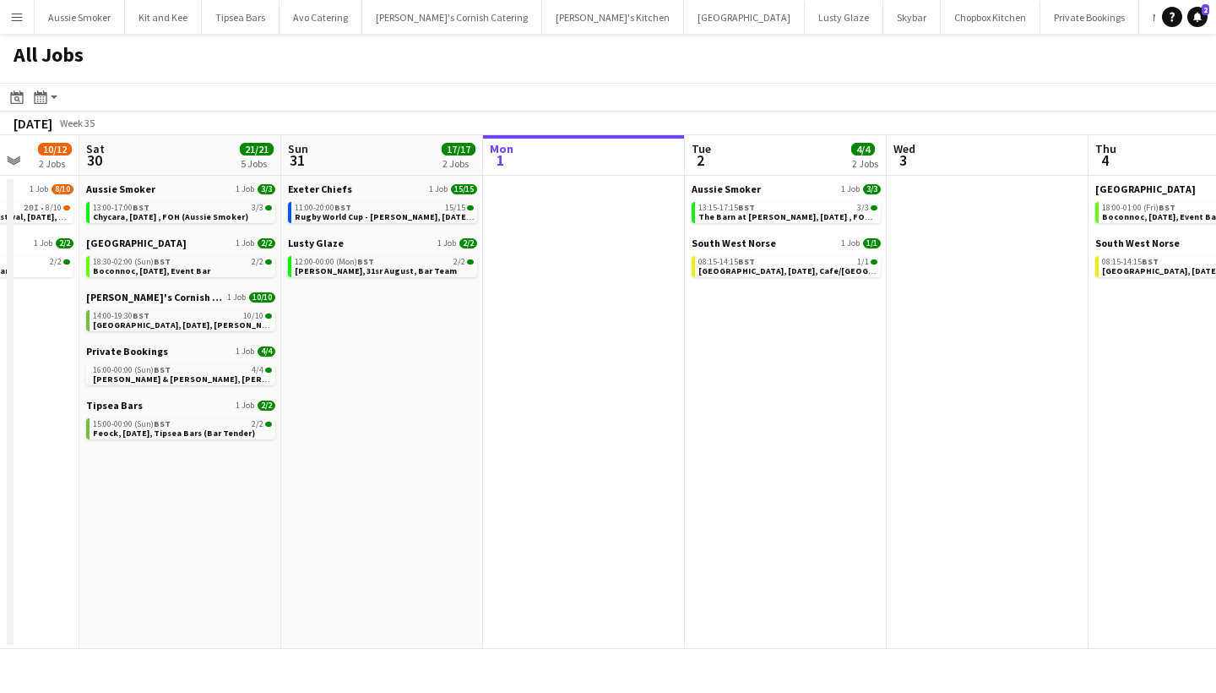
scroll to position [0, 510]
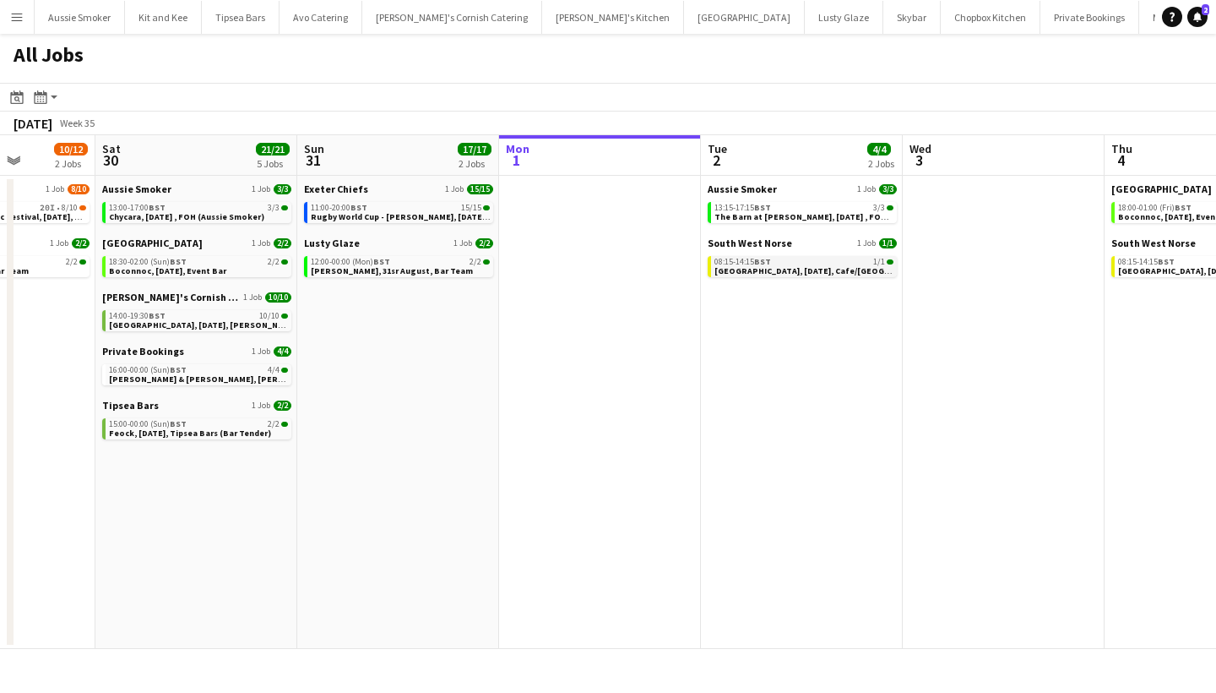
click at [775, 264] on div "08:15-14:15 BST 1/1" at bounding box center [804, 262] width 179 height 8
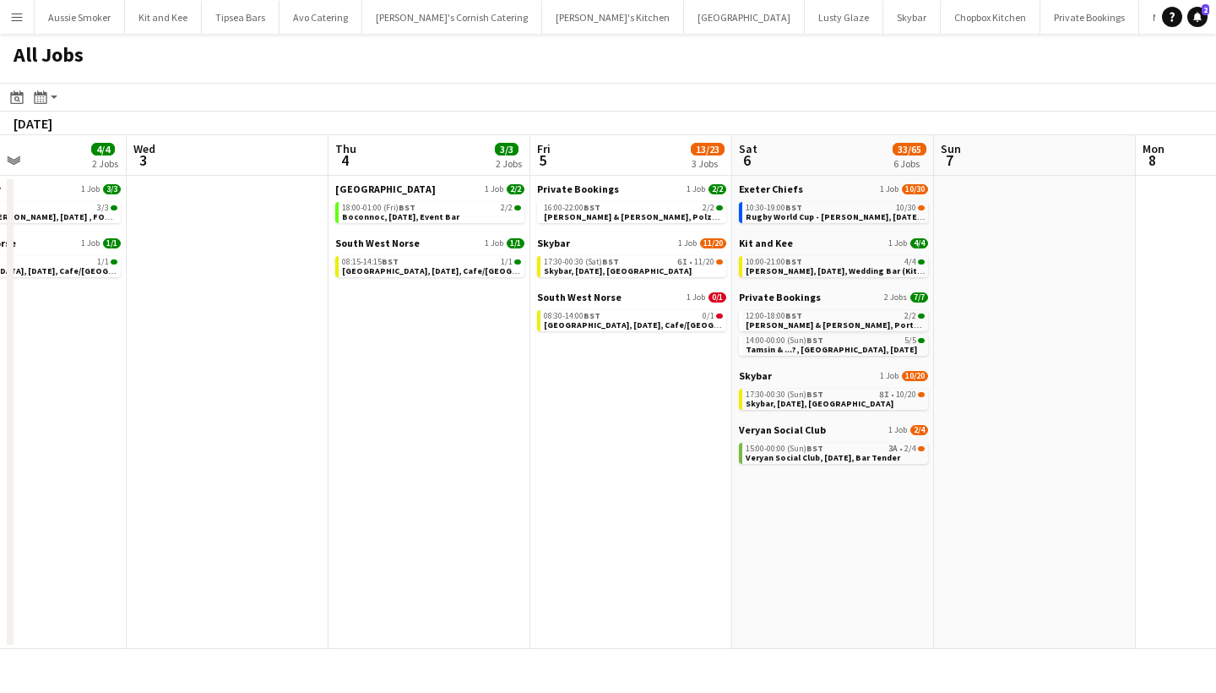
scroll to position [0, 402]
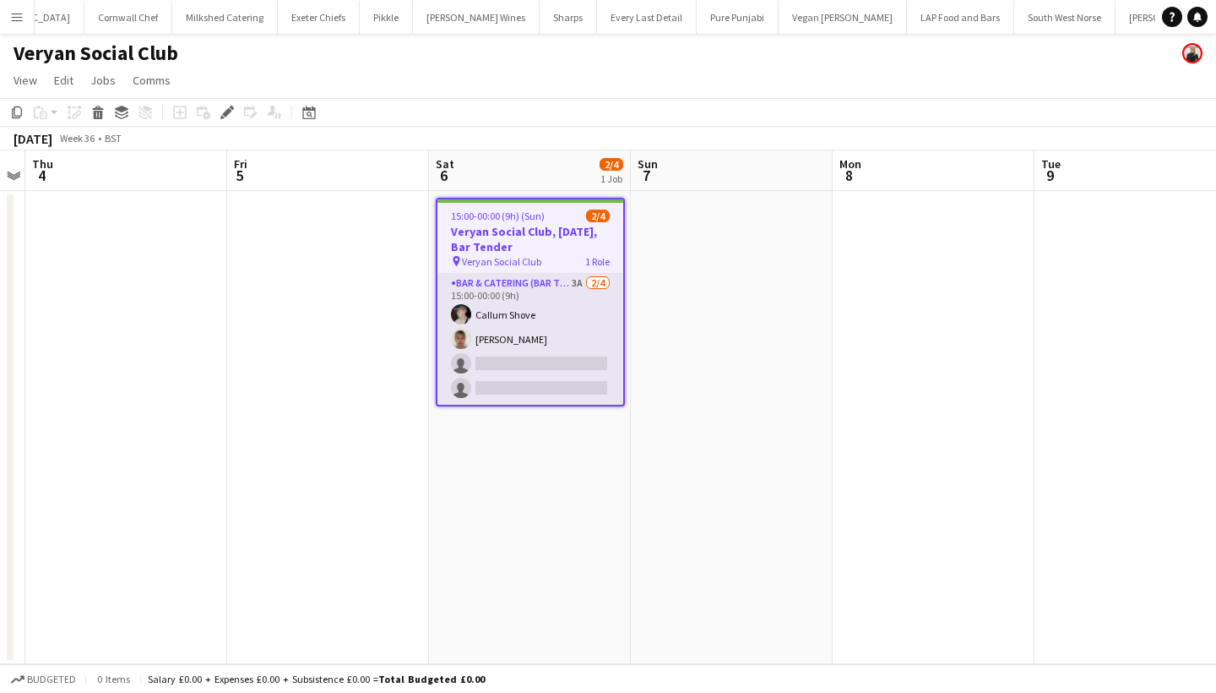
click at [595, 340] on app-card-role "Bar & Catering (Bar Tender) 3A [DATE] 15:00-00:00 (9h) [PERSON_NAME] [PERSON_NA…" at bounding box center [531, 339] width 186 height 131
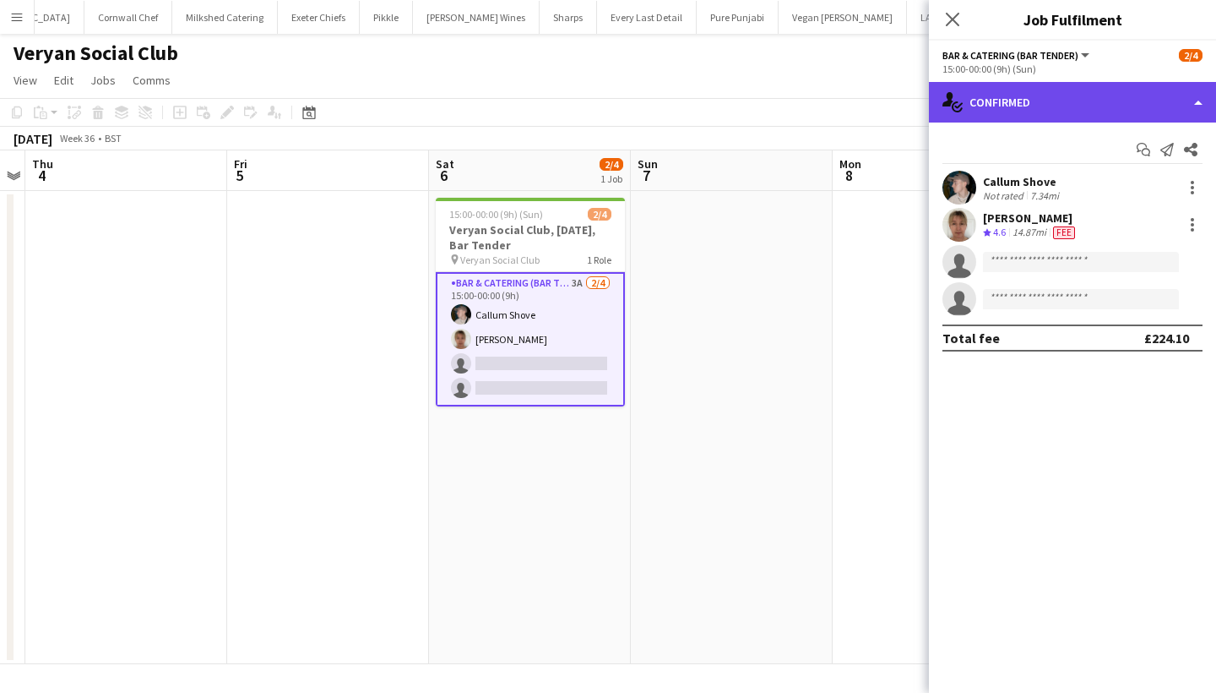
click at [1082, 99] on div "single-neutral-actions-check-2 Confirmed" at bounding box center [1072, 102] width 287 height 41
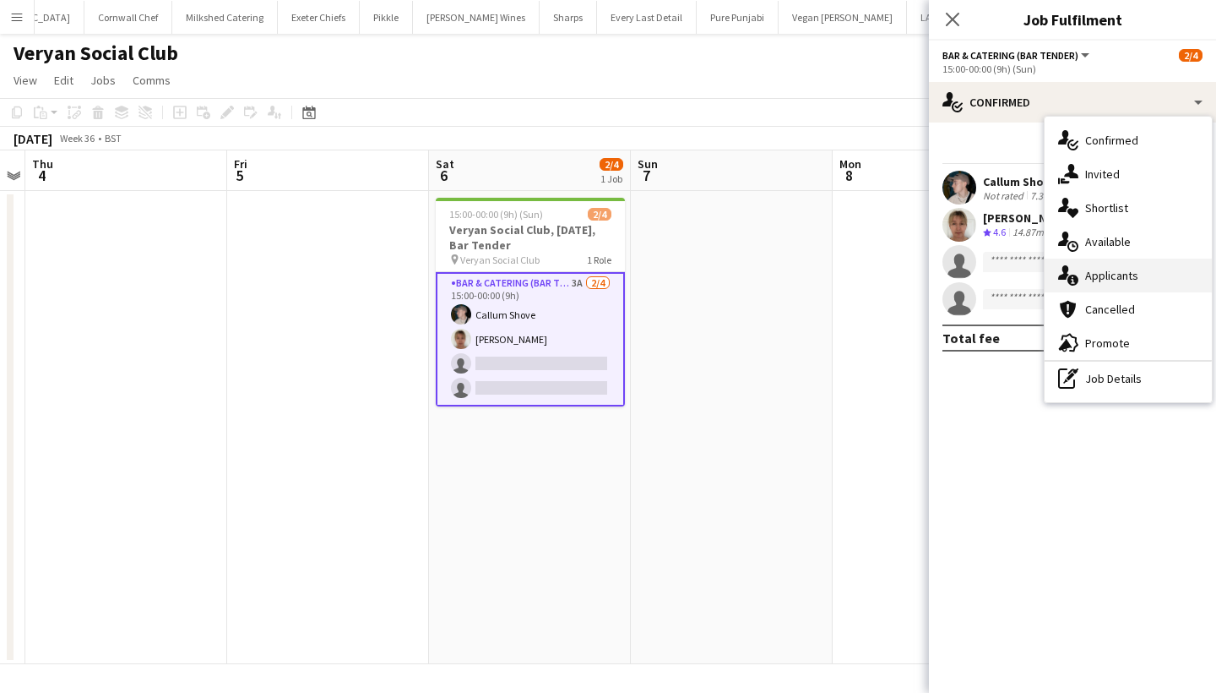
click at [1132, 281] on div "single-neutral-actions-information Applicants" at bounding box center [1128, 275] width 167 height 34
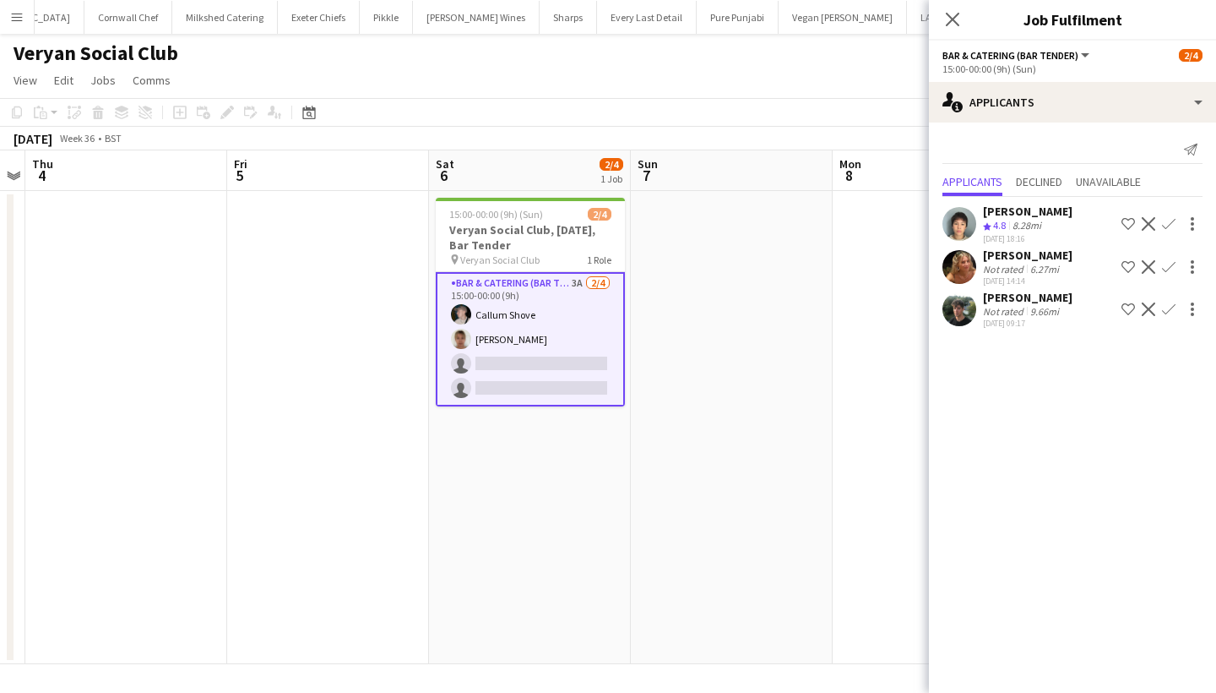
click at [1172, 262] on app-icon "Confirm" at bounding box center [1169, 267] width 14 height 14
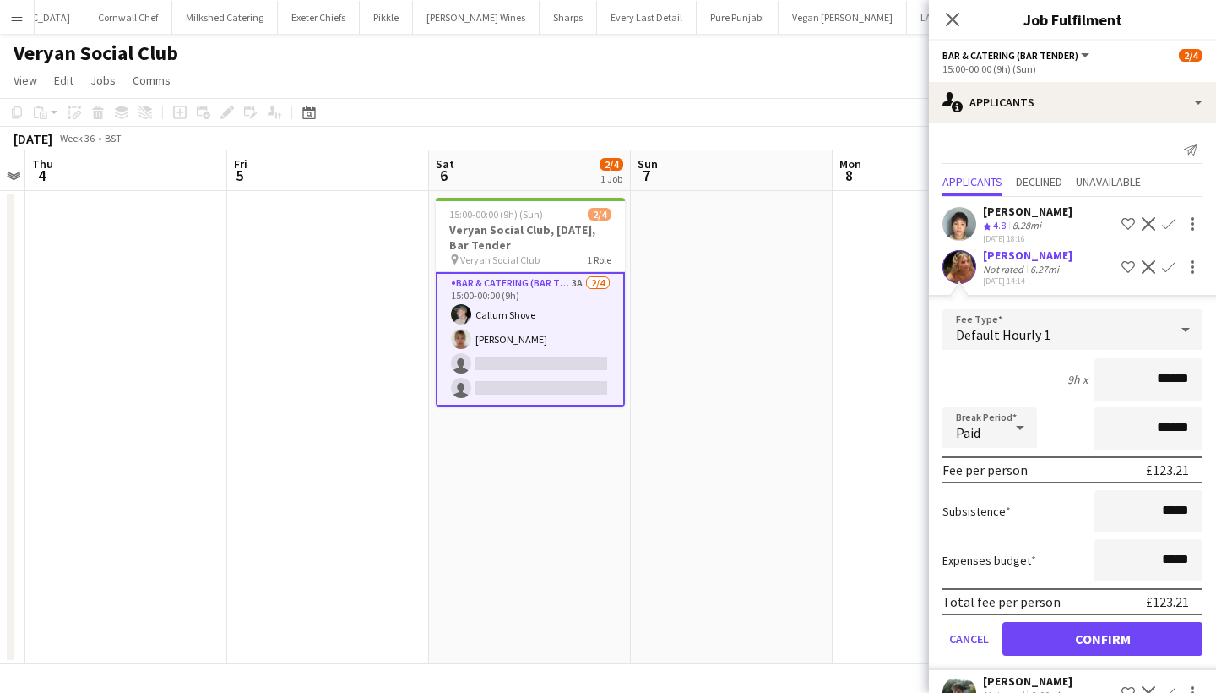
type input "******"
click at [1168, 635] on button "Confirm" at bounding box center [1103, 639] width 200 height 34
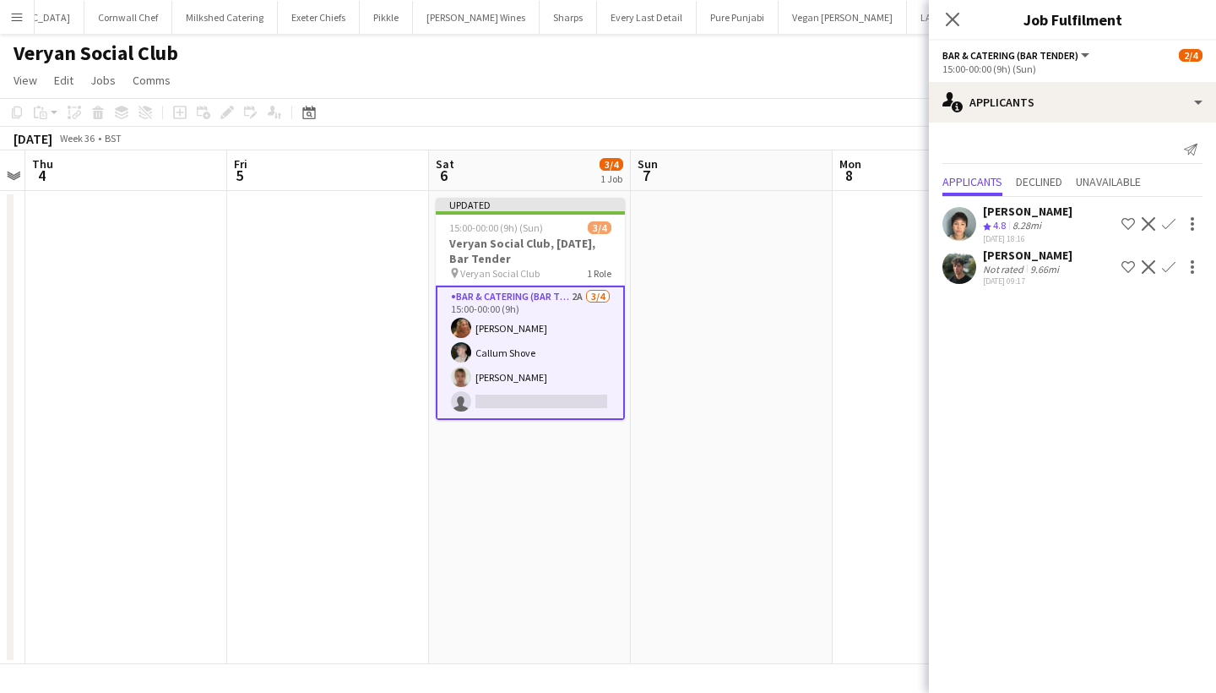
click at [1171, 267] on app-icon "Confirm" at bounding box center [1169, 267] width 14 height 14
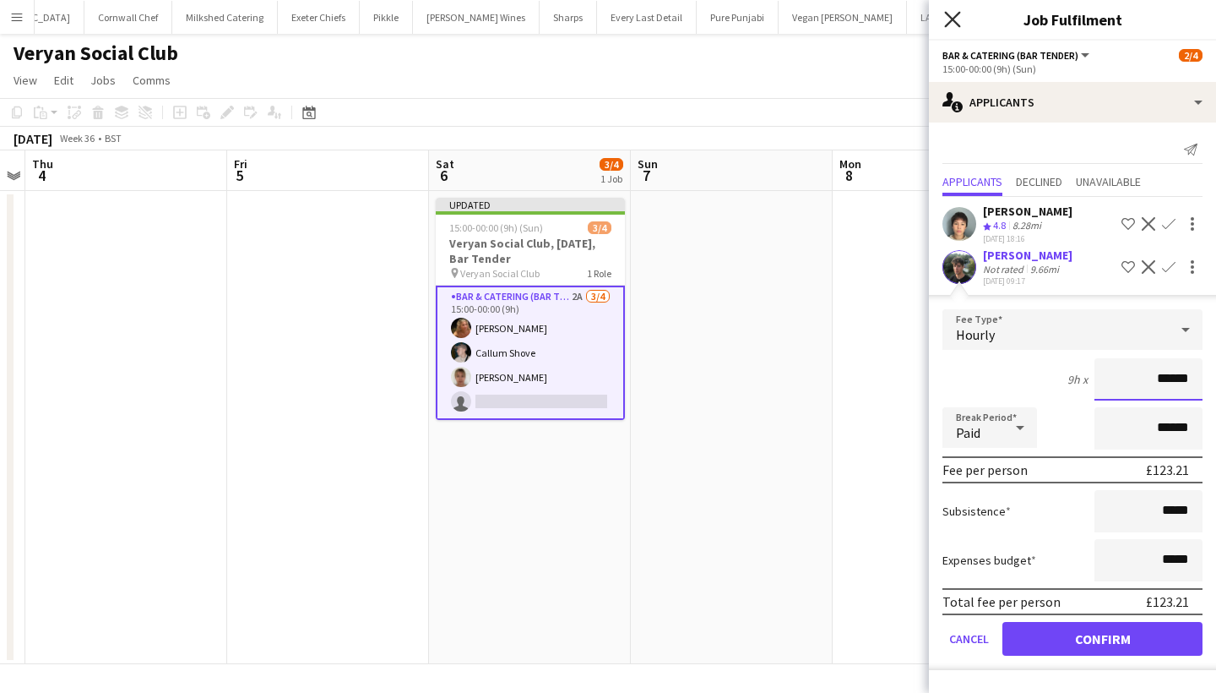
type input "******"
click at [954, 19] on icon "Close pop-in" at bounding box center [952, 19] width 16 height 16
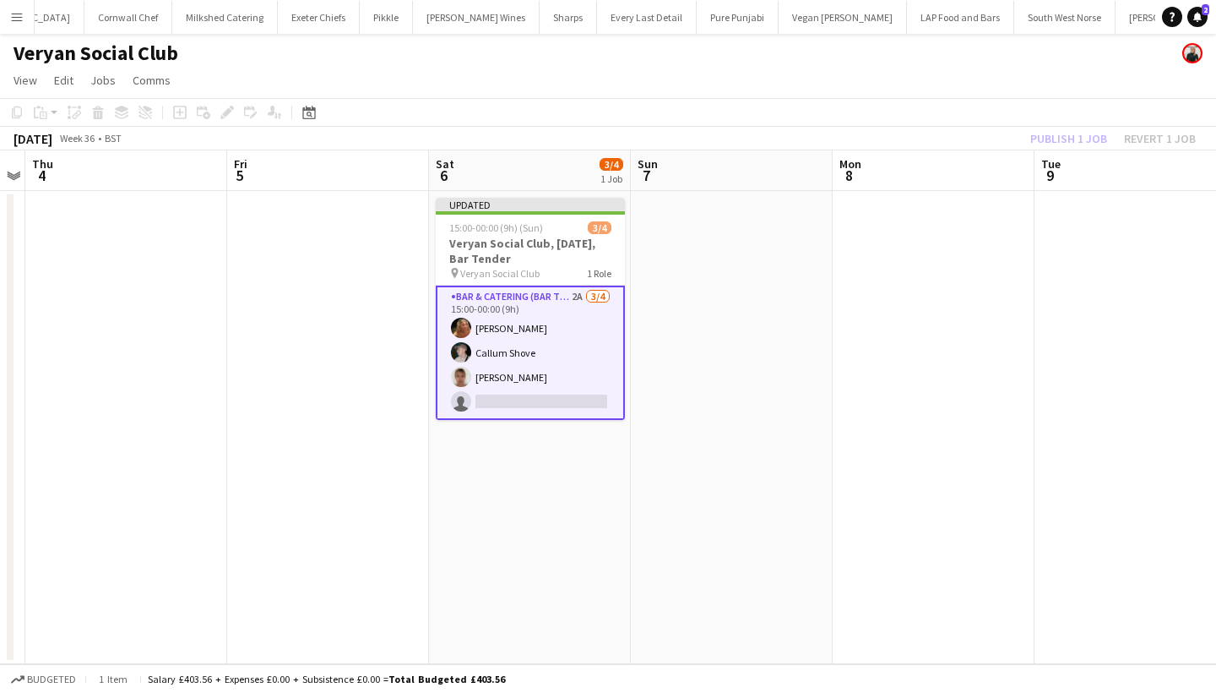
click at [1166, 139] on div "Publish 1 job Revert 1 job" at bounding box center [1113, 139] width 206 height 22
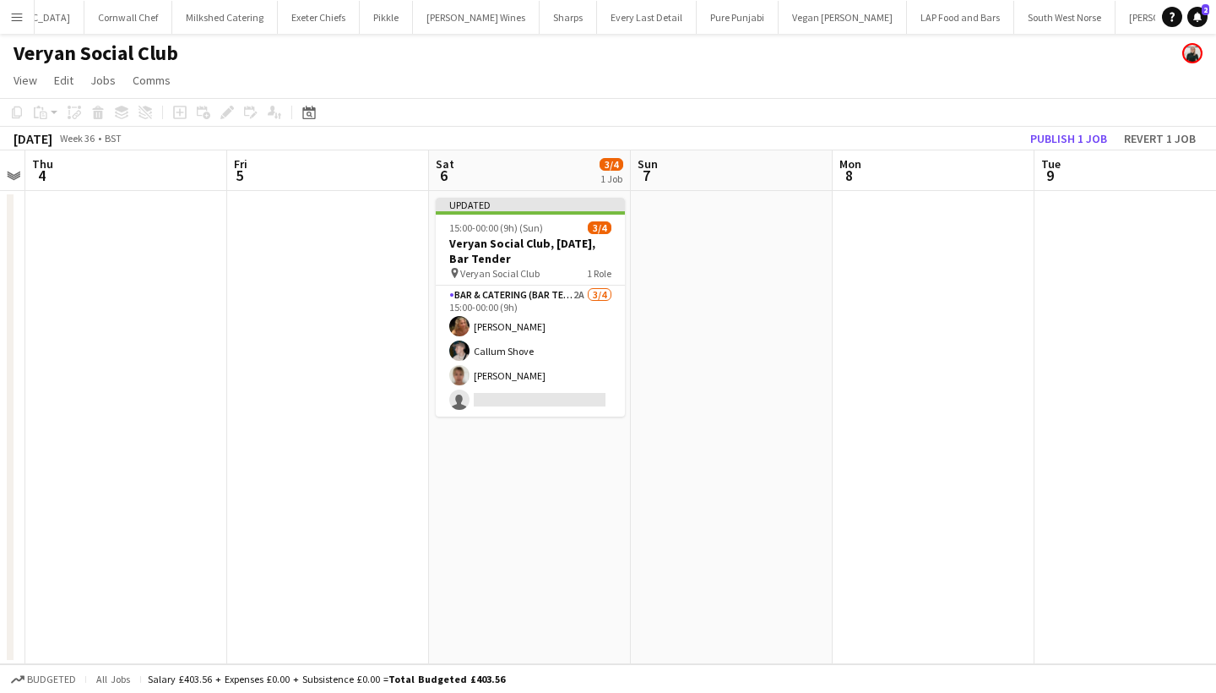
click at [1166, 139] on button "Revert 1 job" at bounding box center [1160, 139] width 85 height 22
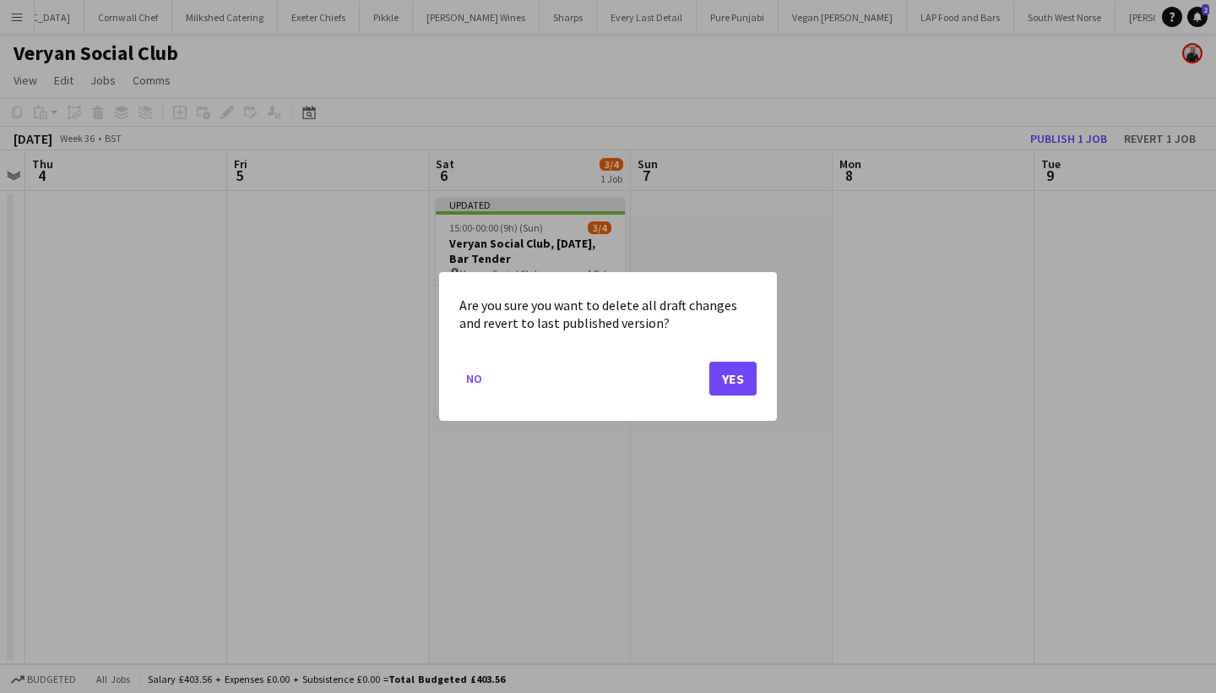
click at [729, 381] on button "Yes" at bounding box center [733, 379] width 47 height 34
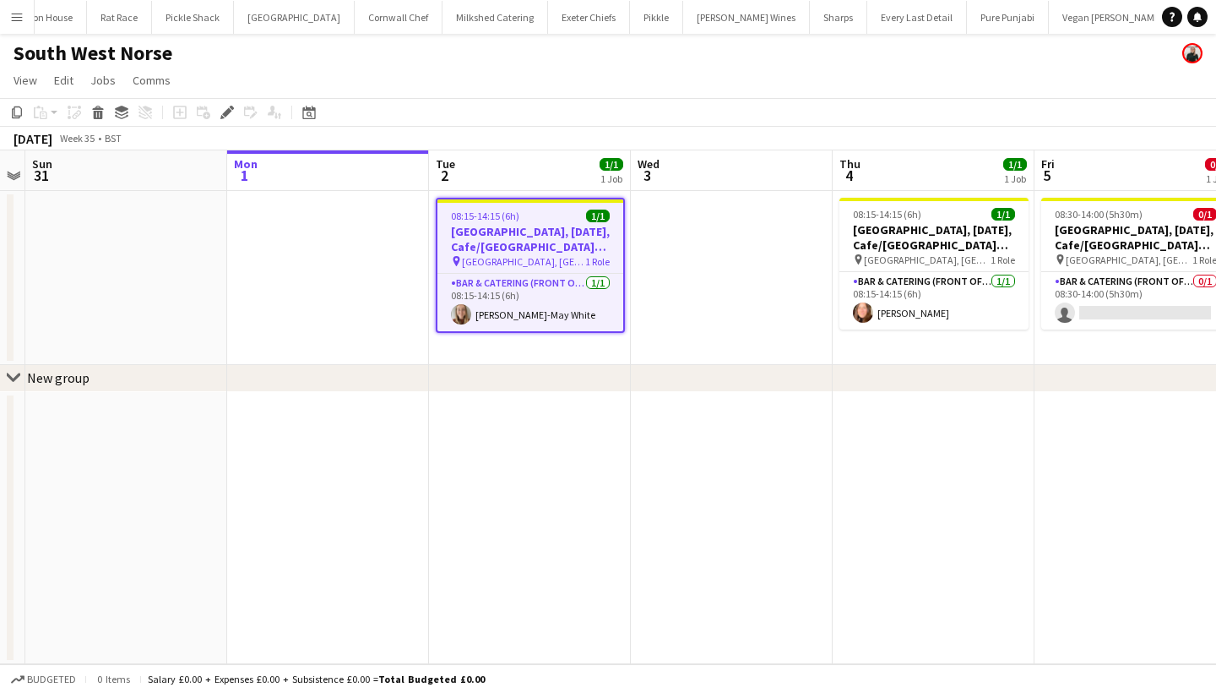
click at [500, 233] on h3 "[GEOGRAPHIC_DATA], [DATE], Cafe/[GEOGRAPHIC_DATA] (SW Norse)" at bounding box center [531, 239] width 186 height 30
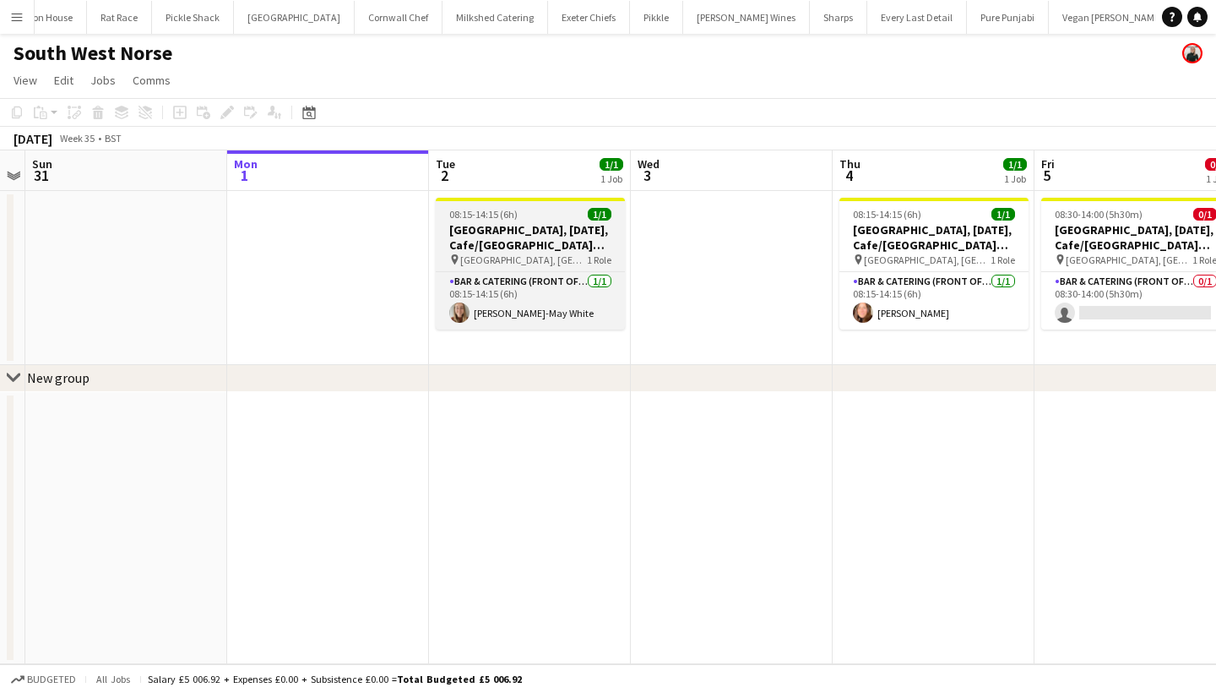
click at [514, 234] on h3 "[GEOGRAPHIC_DATA], [DATE], Cafe/[GEOGRAPHIC_DATA] (SW Norse)" at bounding box center [530, 237] width 189 height 30
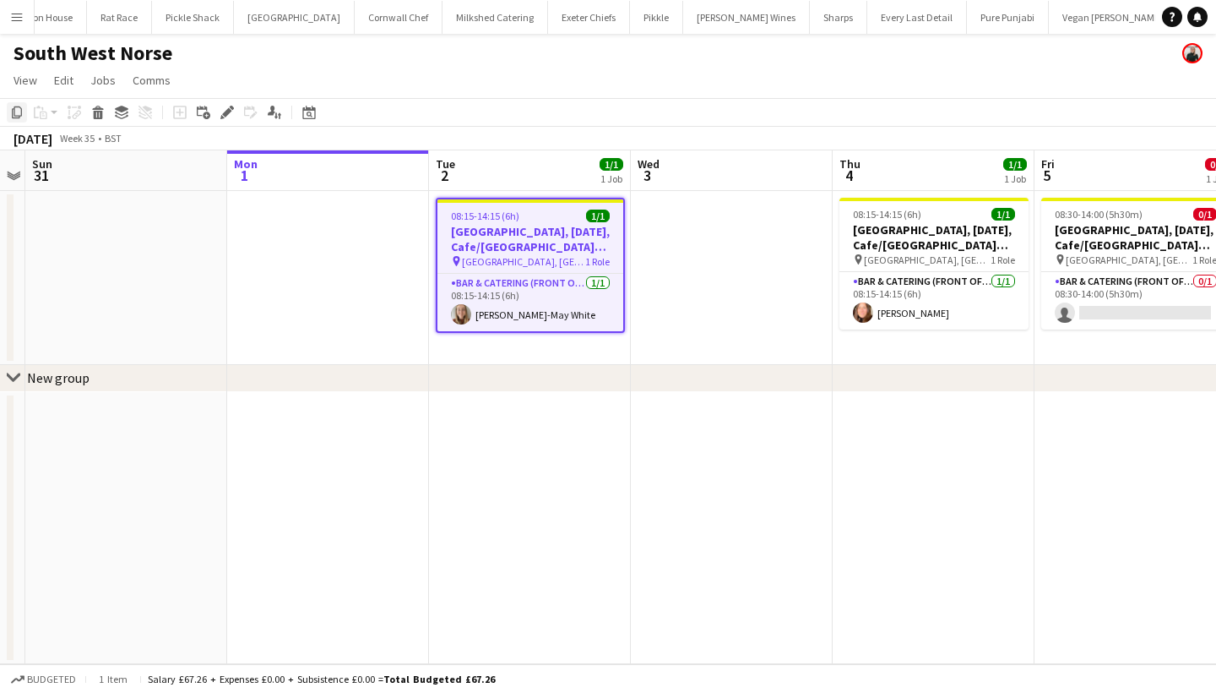
click at [9, 113] on div "Copy" at bounding box center [17, 112] width 20 height 20
click at [735, 255] on app-date-cell at bounding box center [732, 278] width 202 height 174
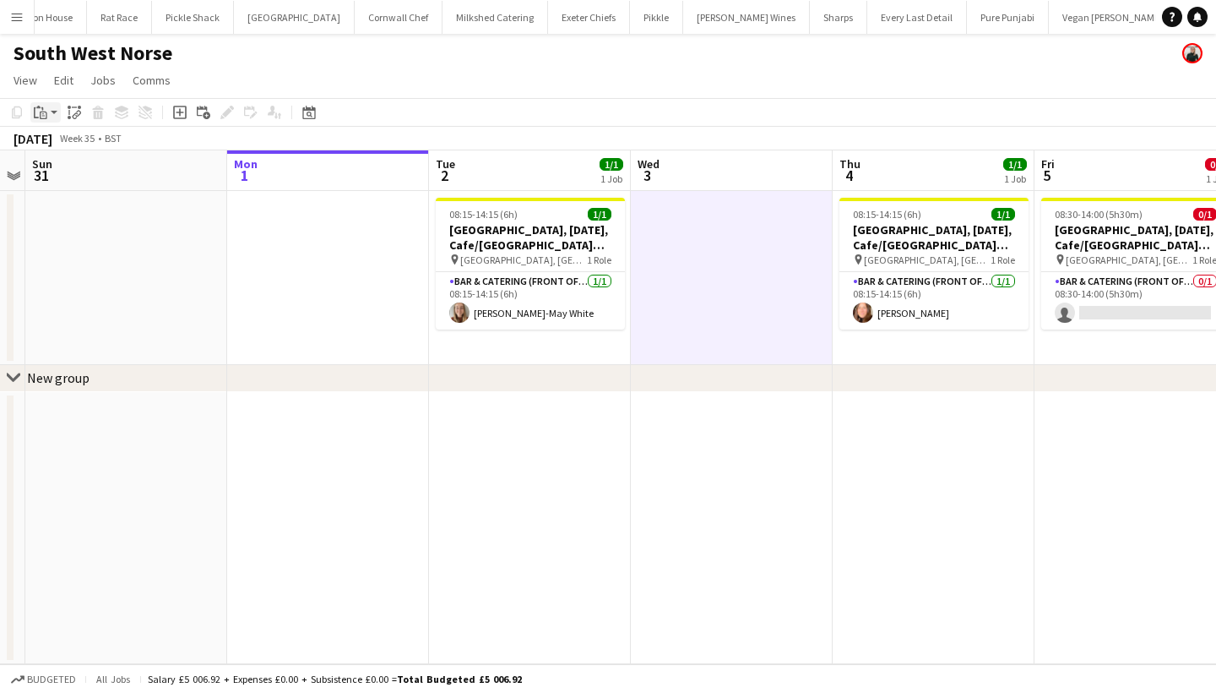
click at [35, 115] on icon "Paste" at bounding box center [41, 113] width 14 height 14
click at [95, 143] on link "Paste Command V" at bounding box center [111, 144] width 133 height 15
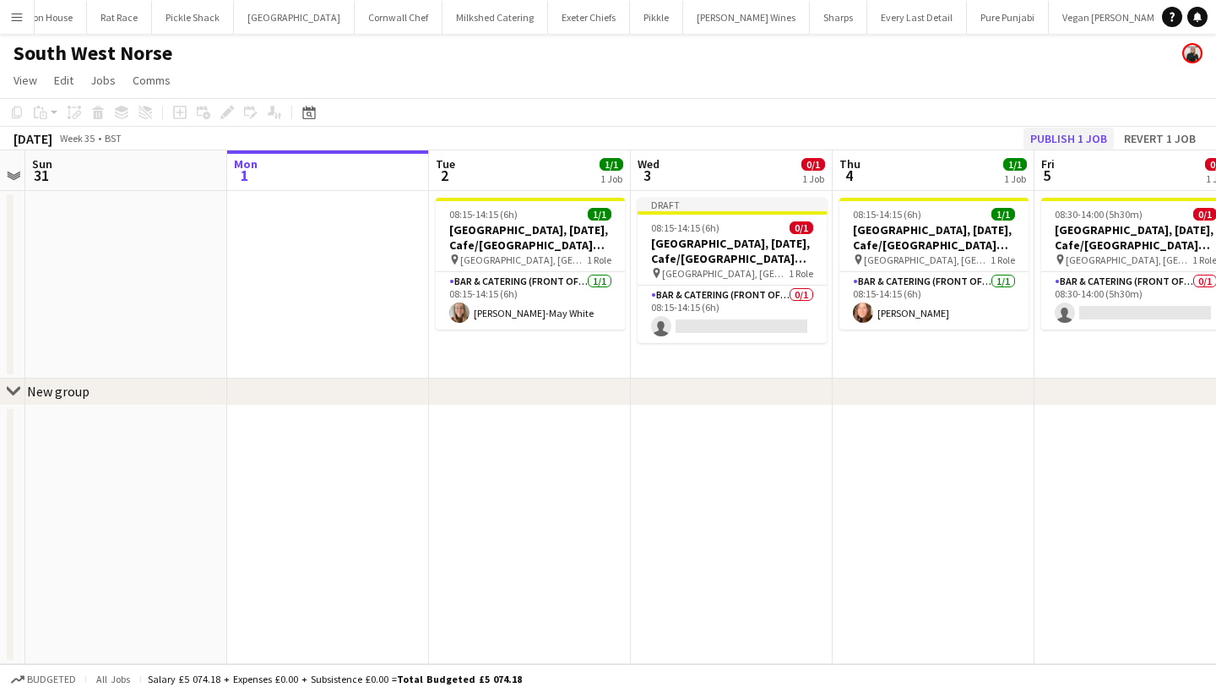
click at [1056, 138] on button "Publish 1 job" at bounding box center [1069, 139] width 90 height 22
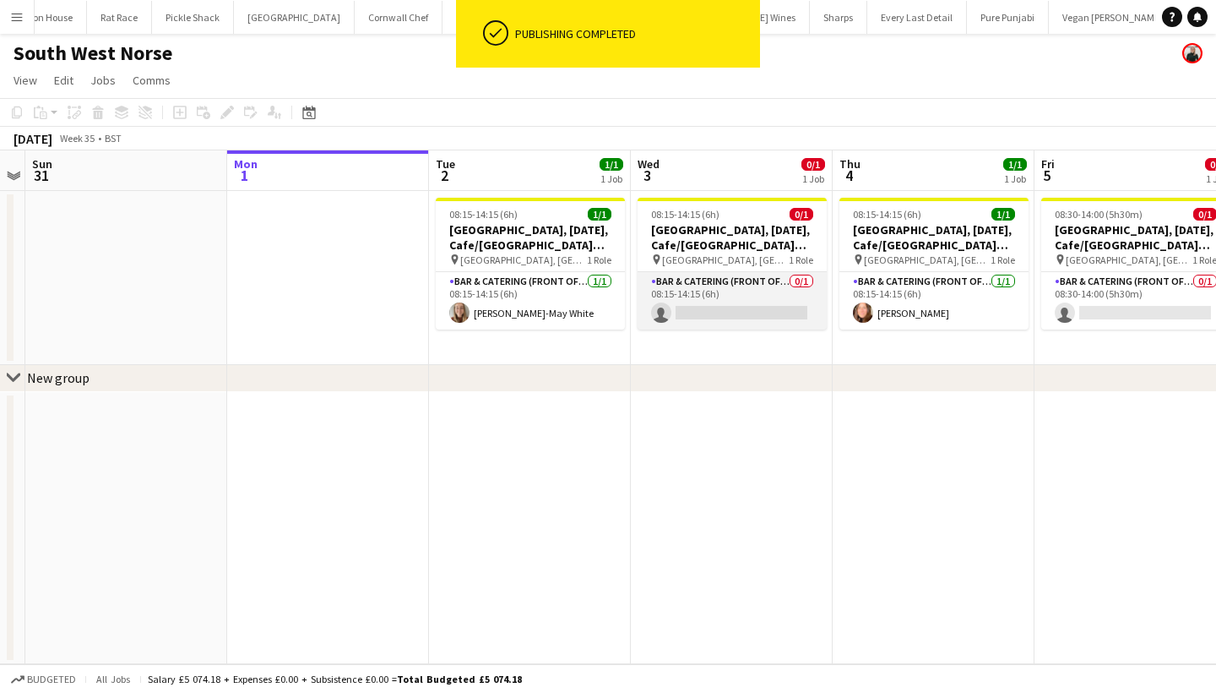
click at [734, 293] on app-card-role "Bar & Catering (Front of House) 0/1 08:15-14:15 (6h) single-neutral-actions" at bounding box center [732, 300] width 189 height 57
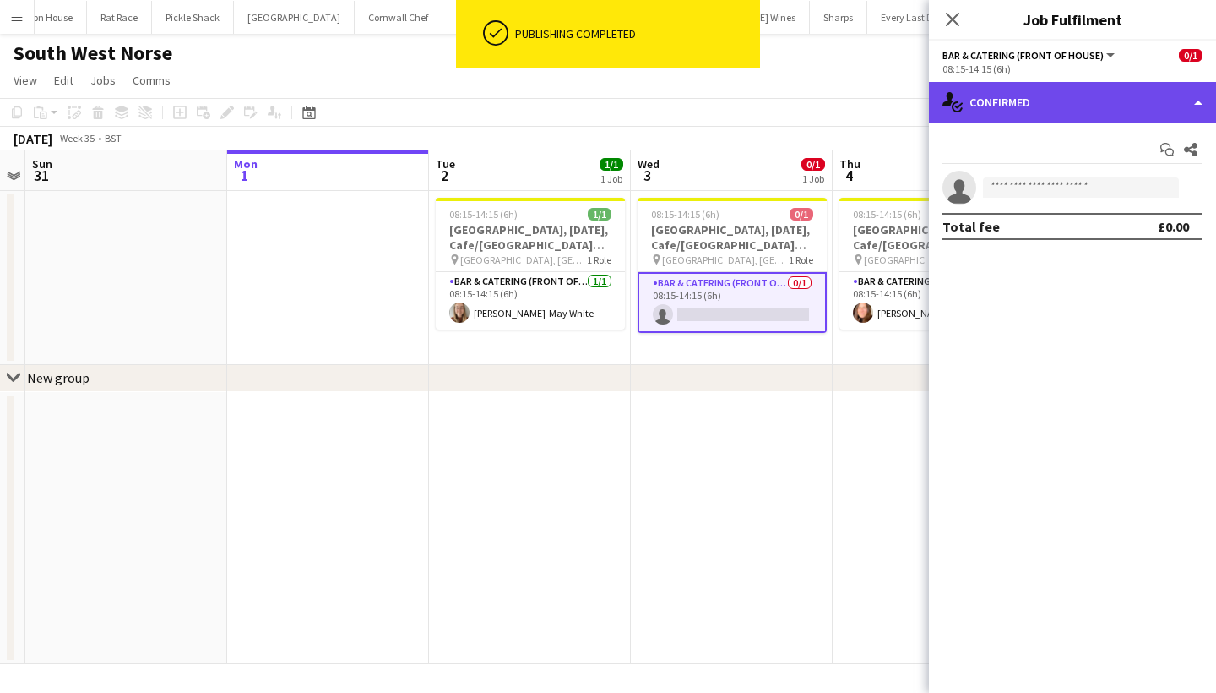
click at [1073, 96] on div "single-neutral-actions-check-2 Confirmed" at bounding box center [1072, 102] width 287 height 41
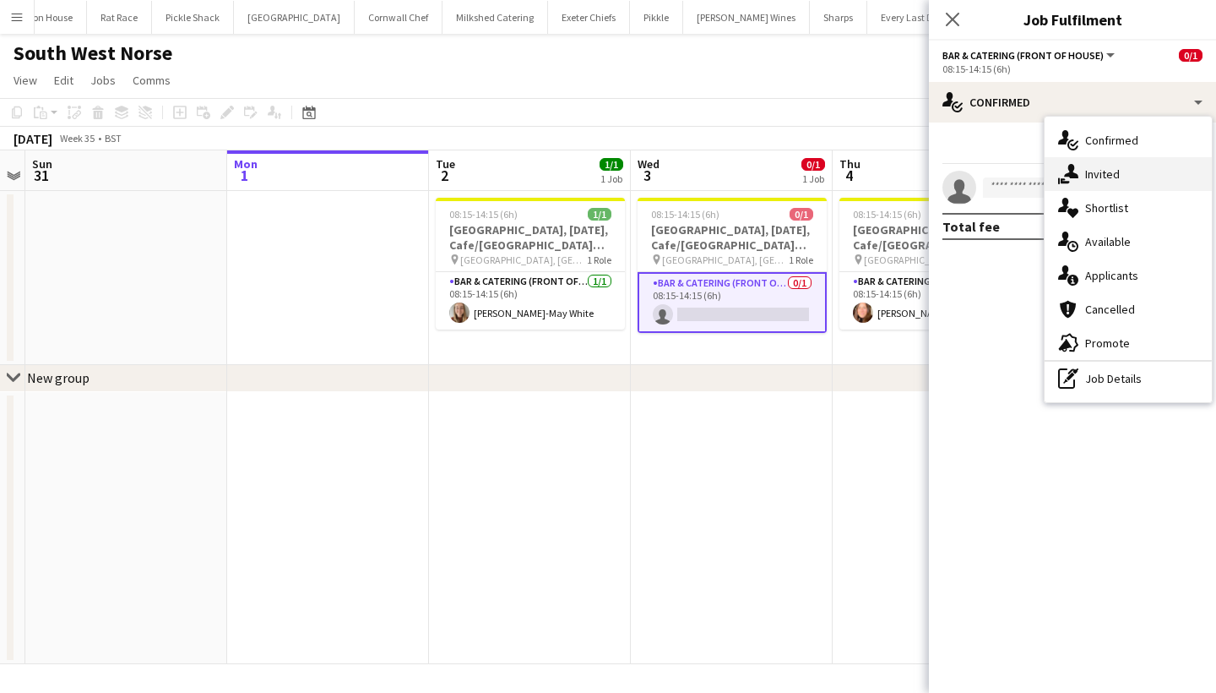
click at [1123, 177] on div "single-neutral-actions-share-1 Invited" at bounding box center [1128, 174] width 167 height 34
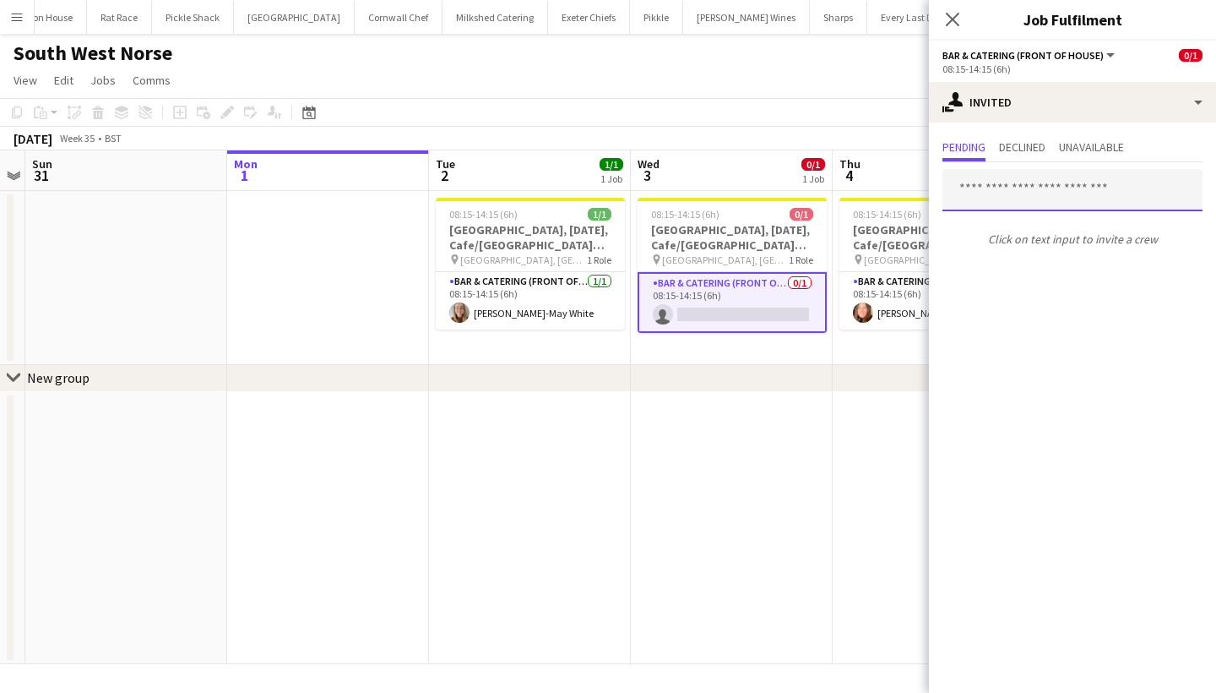
click at [1031, 190] on input "text" at bounding box center [1073, 190] width 260 height 42
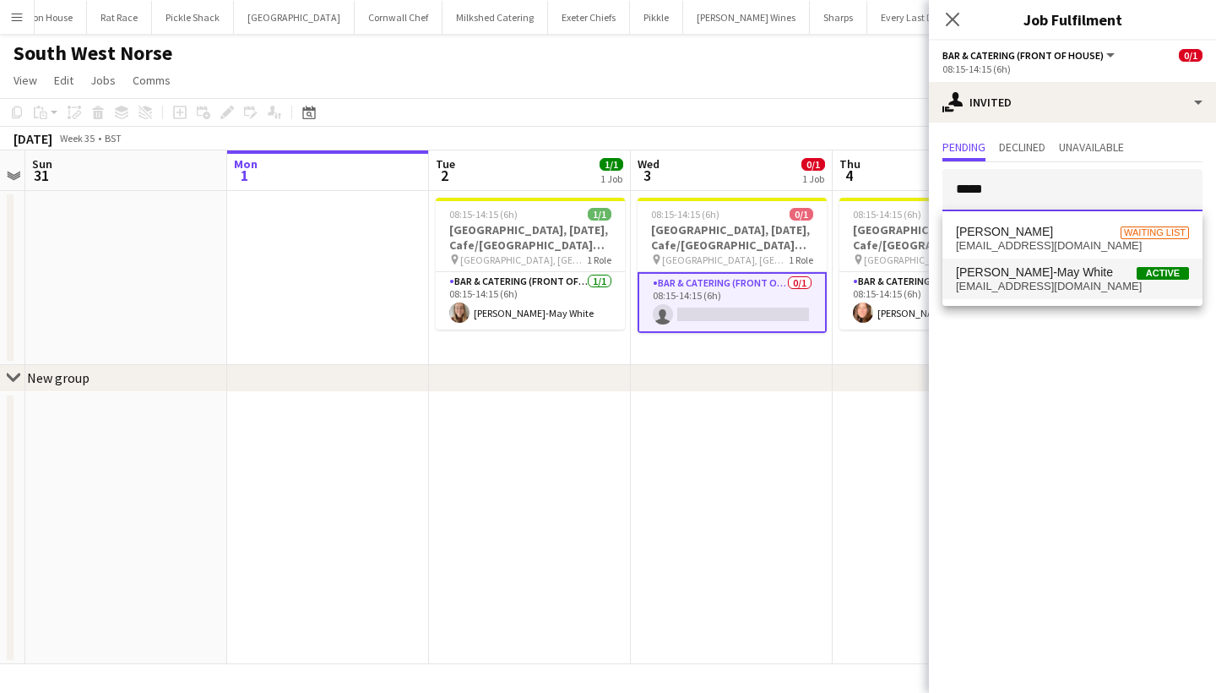
type input "*****"
click at [1047, 276] on span "Betsy-May White Active" at bounding box center [1072, 272] width 233 height 14
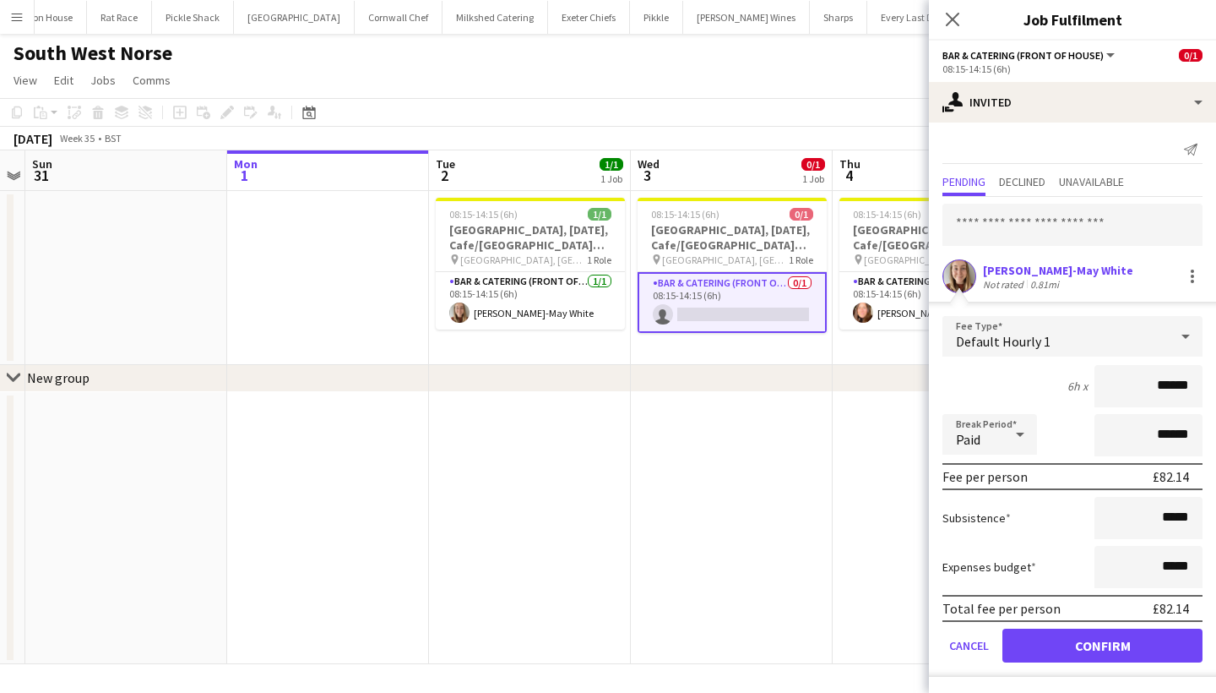
type input "******"
click at [1083, 638] on button "Confirm" at bounding box center [1103, 645] width 200 height 34
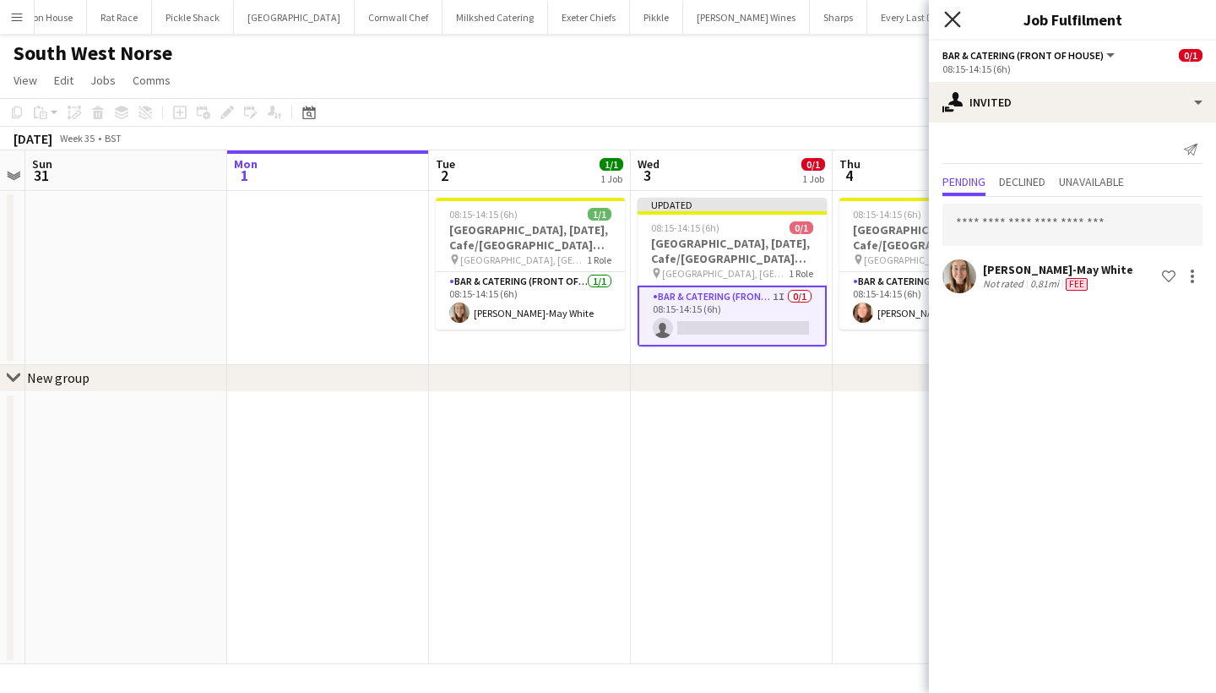
click at [949, 19] on icon "Close pop-in" at bounding box center [952, 19] width 16 height 16
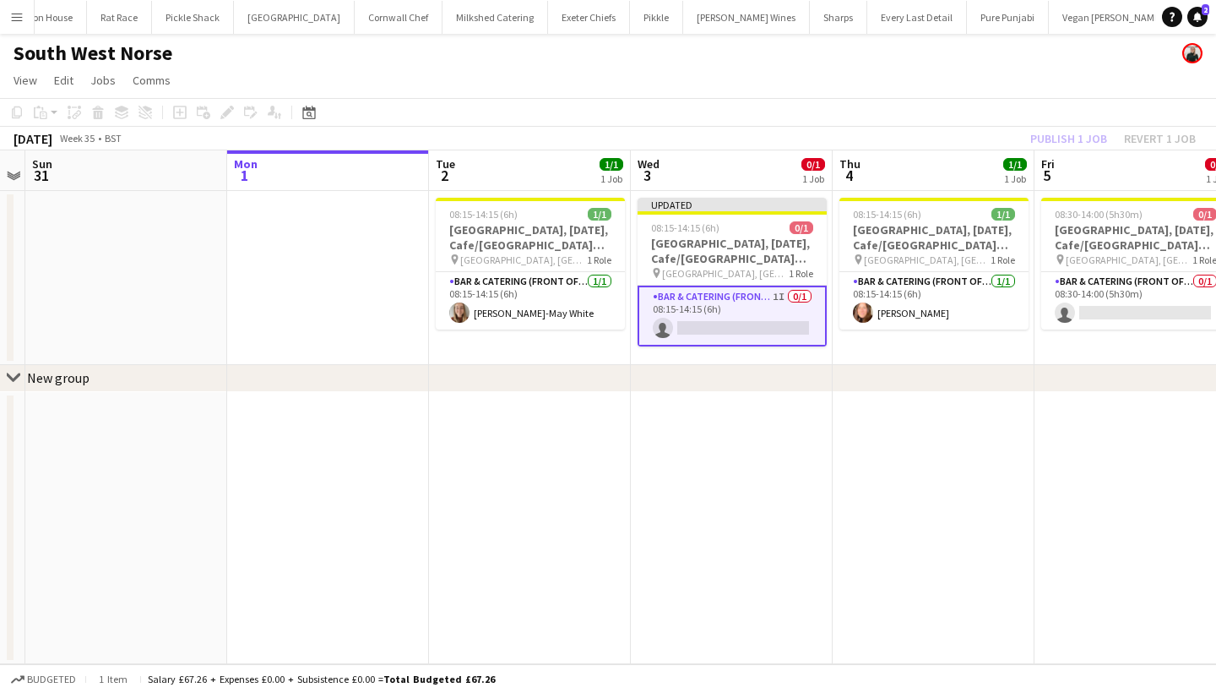
click at [1069, 133] on div "Publish 1 job Revert 1 job" at bounding box center [1113, 139] width 206 height 22
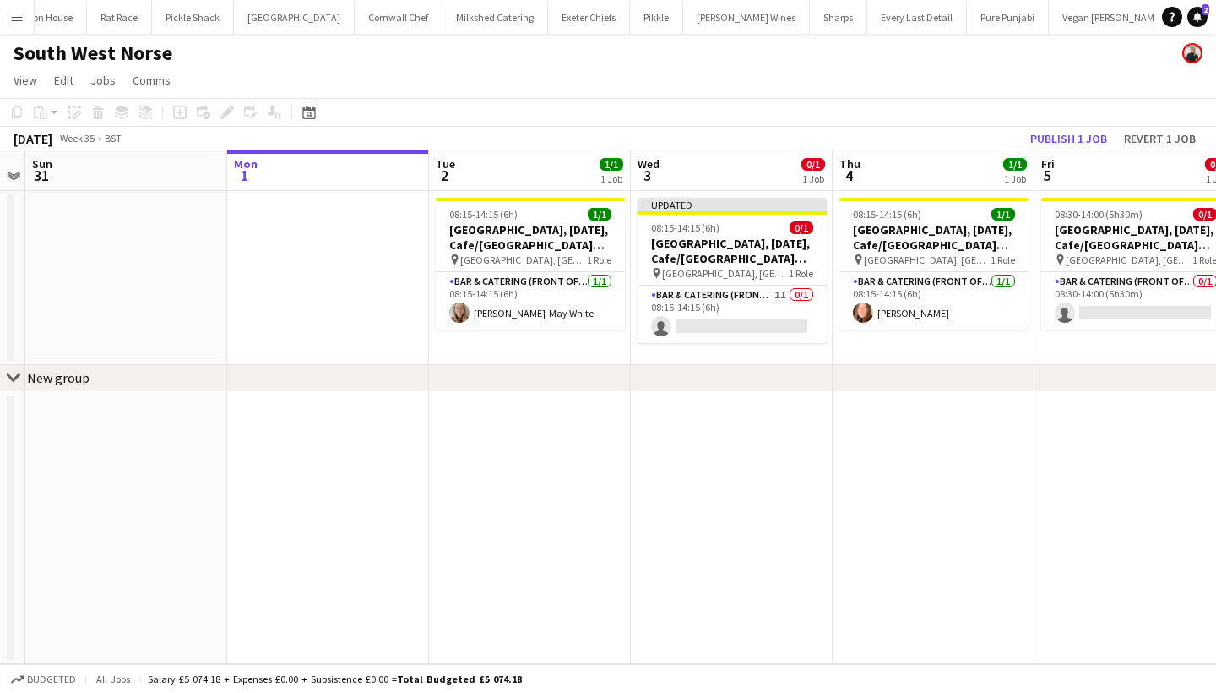
click at [1069, 133] on button "Publish 1 job" at bounding box center [1069, 139] width 90 height 22
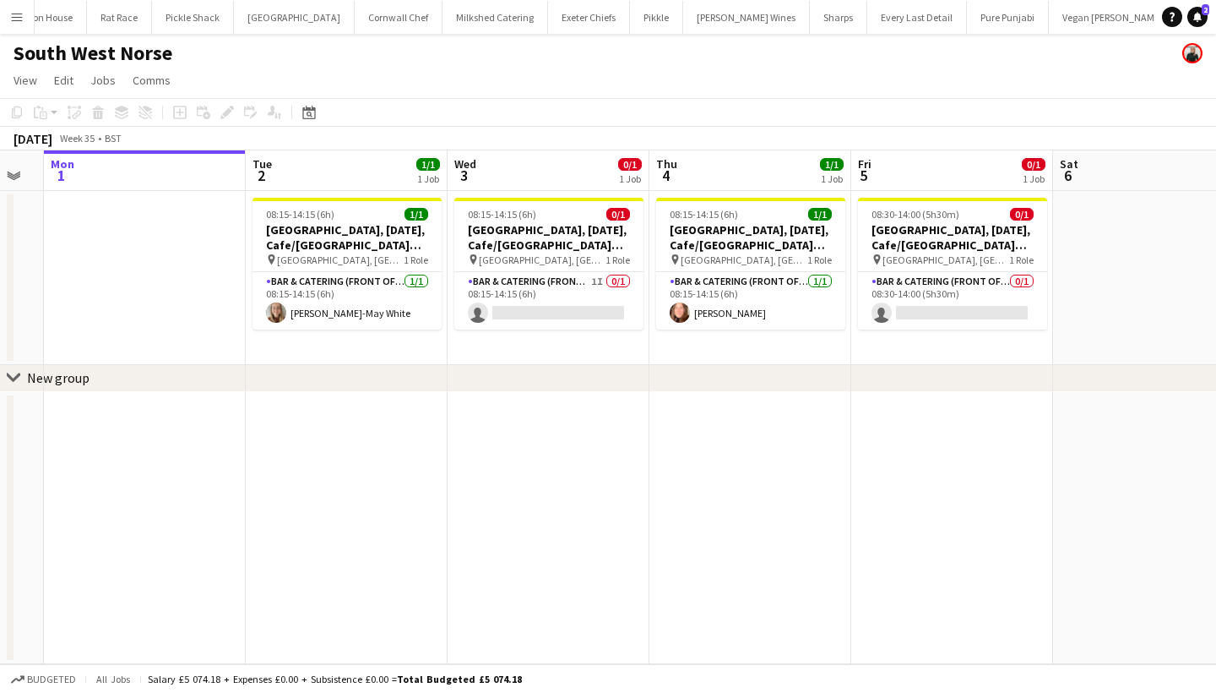
scroll to position [0, 768]
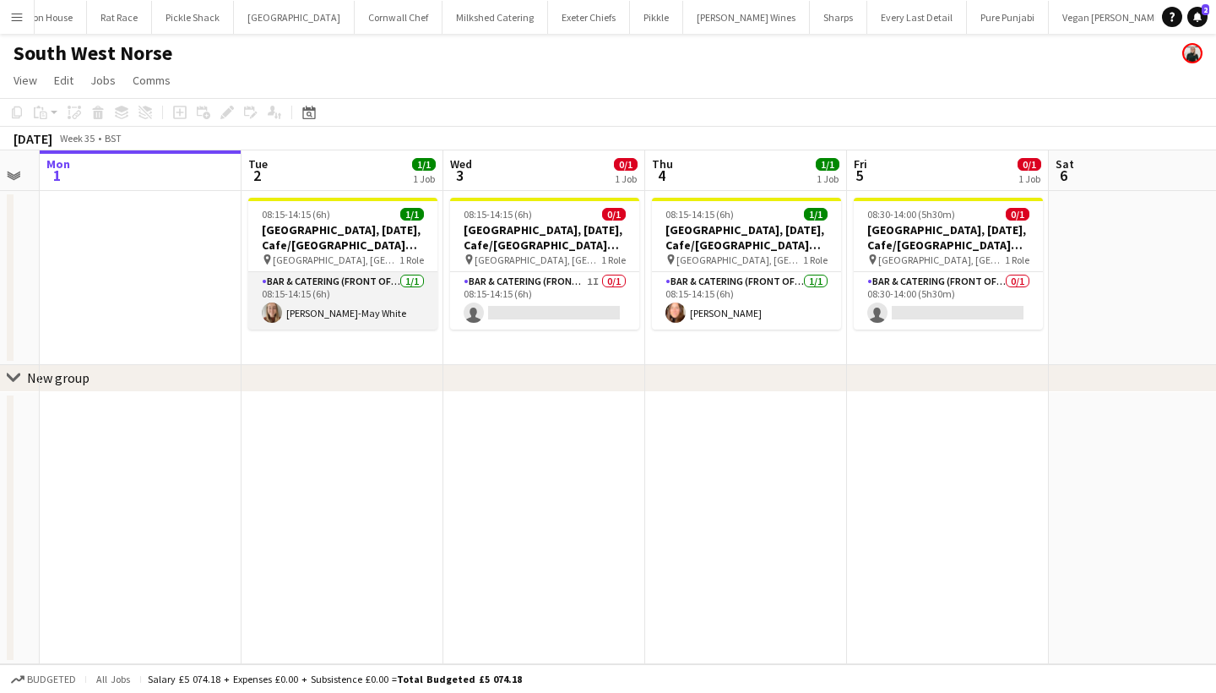
click at [390, 310] on app-card-role "Bar & Catering (Front of House) 1/1 08:15-14:15 (6h) Betsy-May White" at bounding box center [342, 300] width 189 height 57
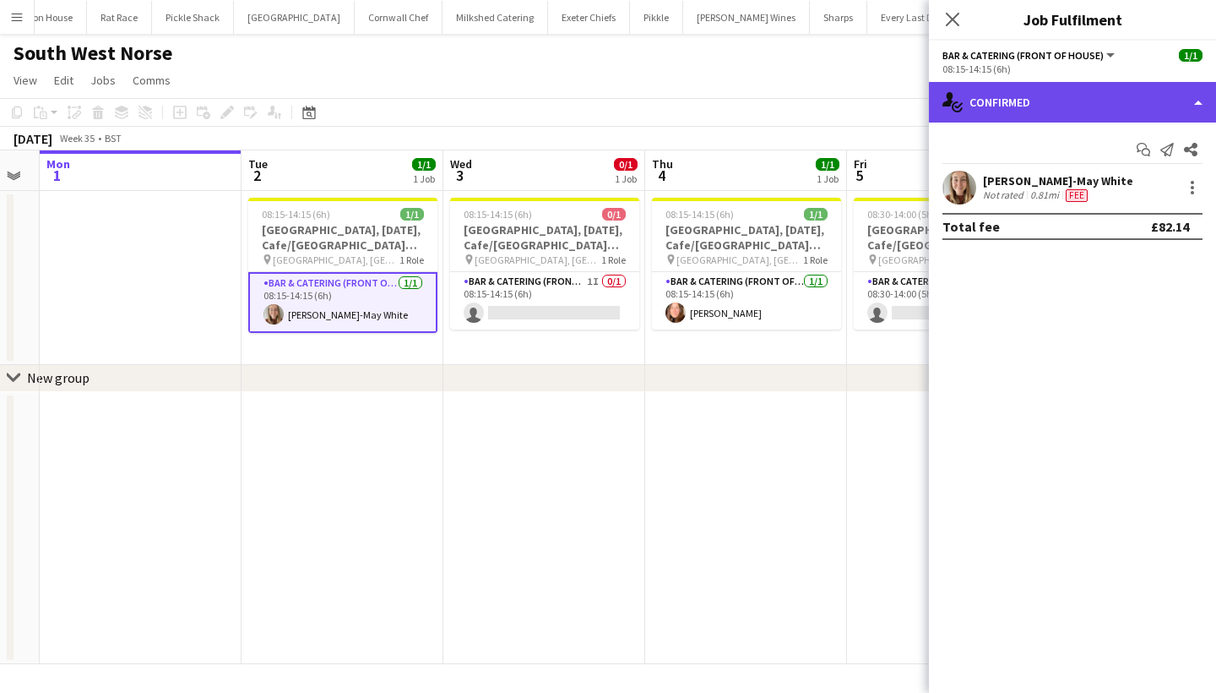
click at [1024, 111] on div "single-neutral-actions-check-2 Confirmed" at bounding box center [1072, 102] width 287 height 41
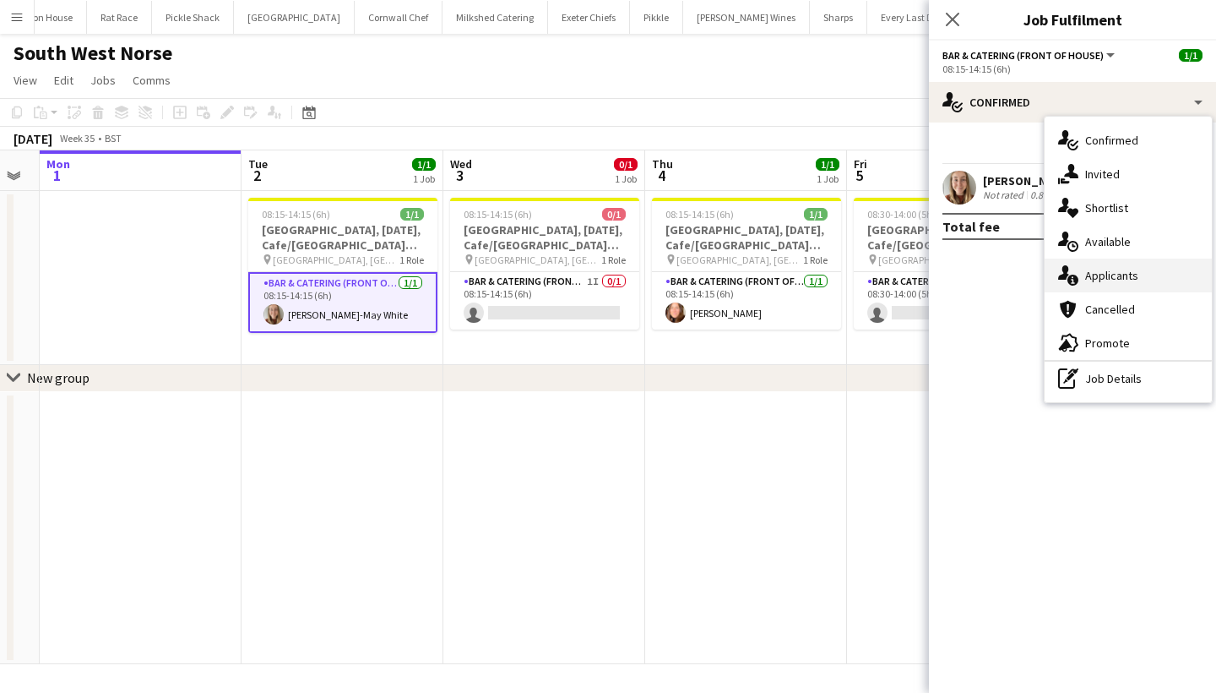
click at [1136, 288] on div "single-neutral-actions-information Applicants" at bounding box center [1128, 275] width 167 height 34
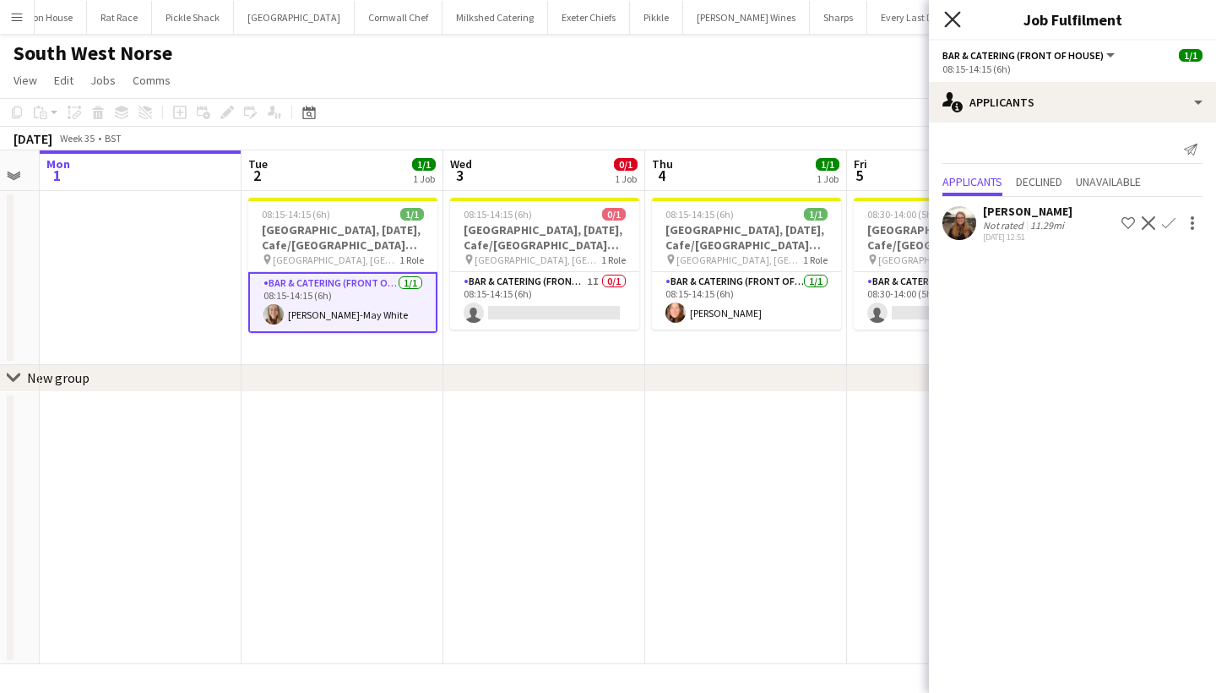
click at [957, 24] on icon at bounding box center [952, 19] width 16 height 16
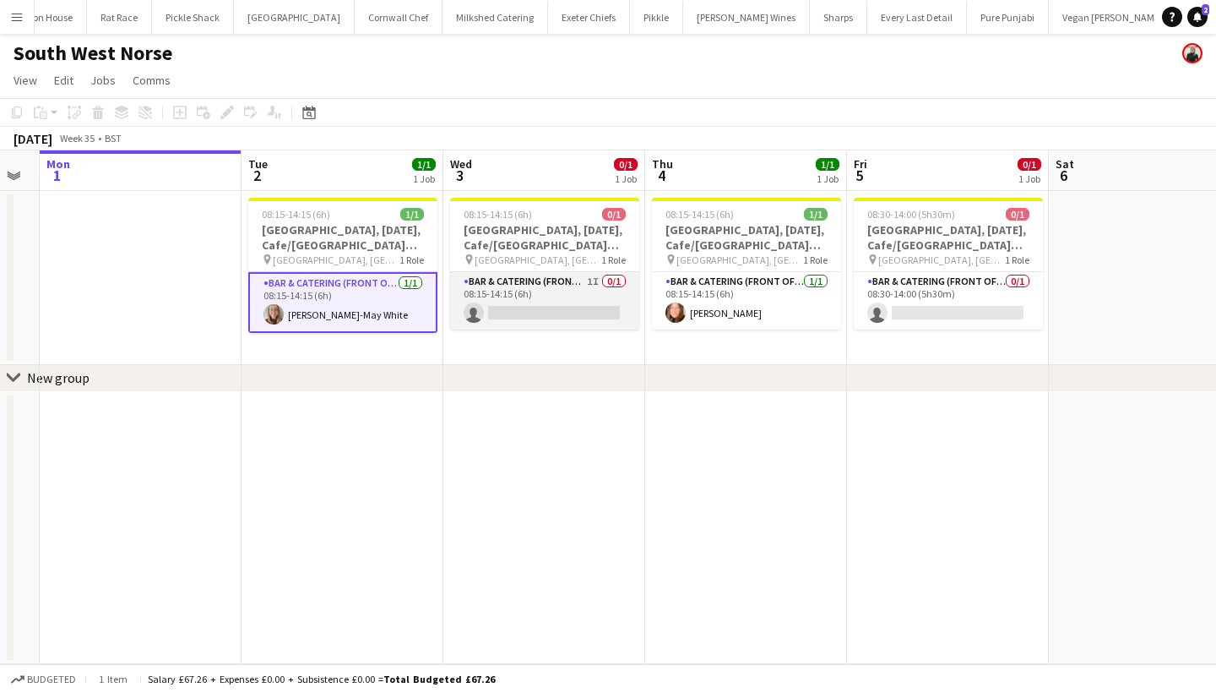
click at [577, 293] on app-card-role "Bar & Catering (Front of House) 1I 0/1 08:15-14:15 (6h) single-neutral-actions" at bounding box center [544, 300] width 189 height 57
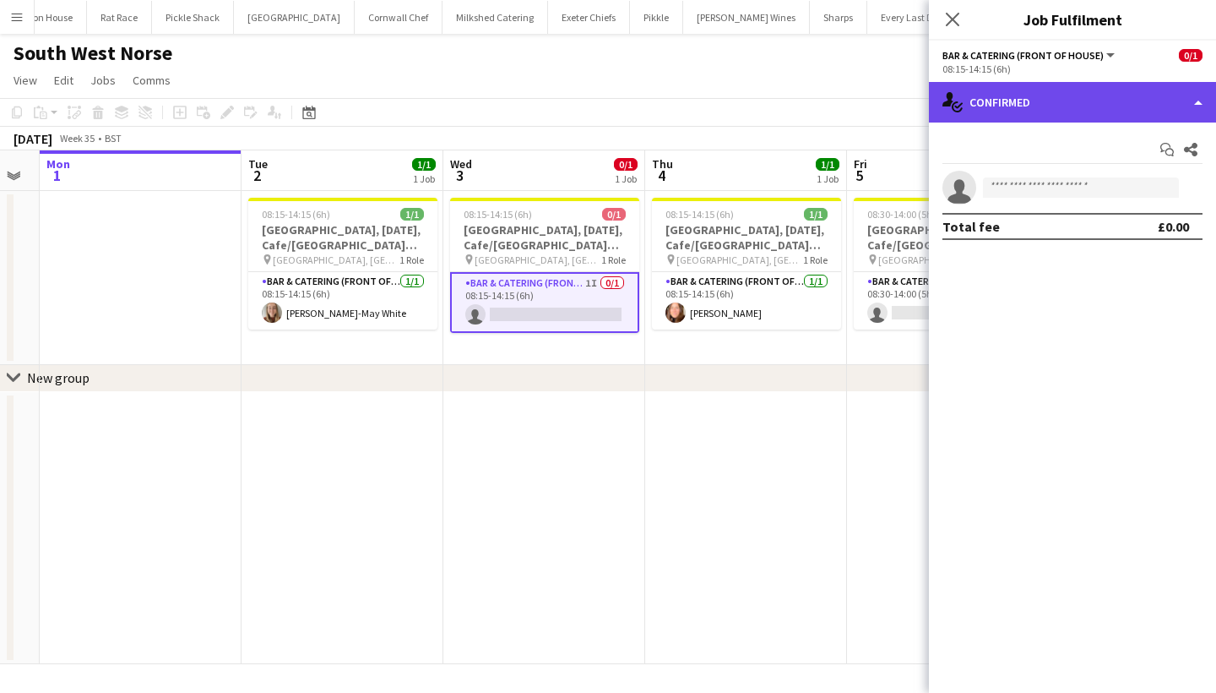
click at [1004, 101] on div "single-neutral-actions-check-2 Confirmed" at bounding box center [1072, 102] width 287 height 41
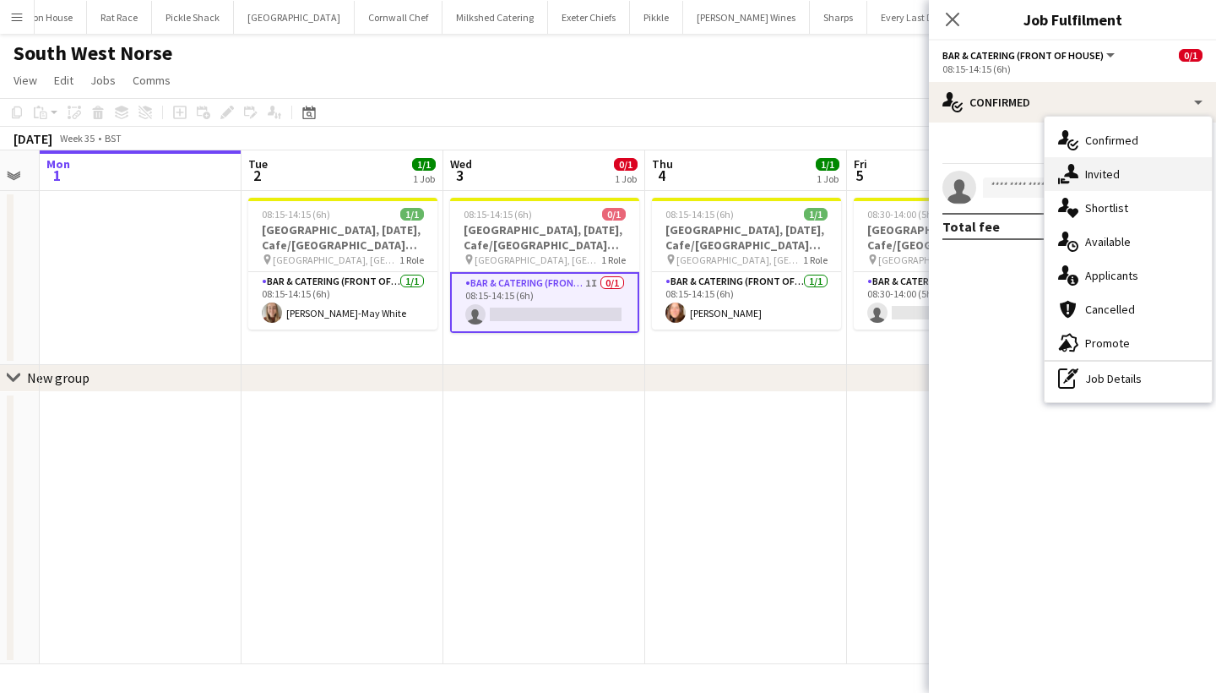
click at [1087, 163] on div "single-neutral-actions-share-1 Invited" at bounding box center [1128, 174] width 167 height 34
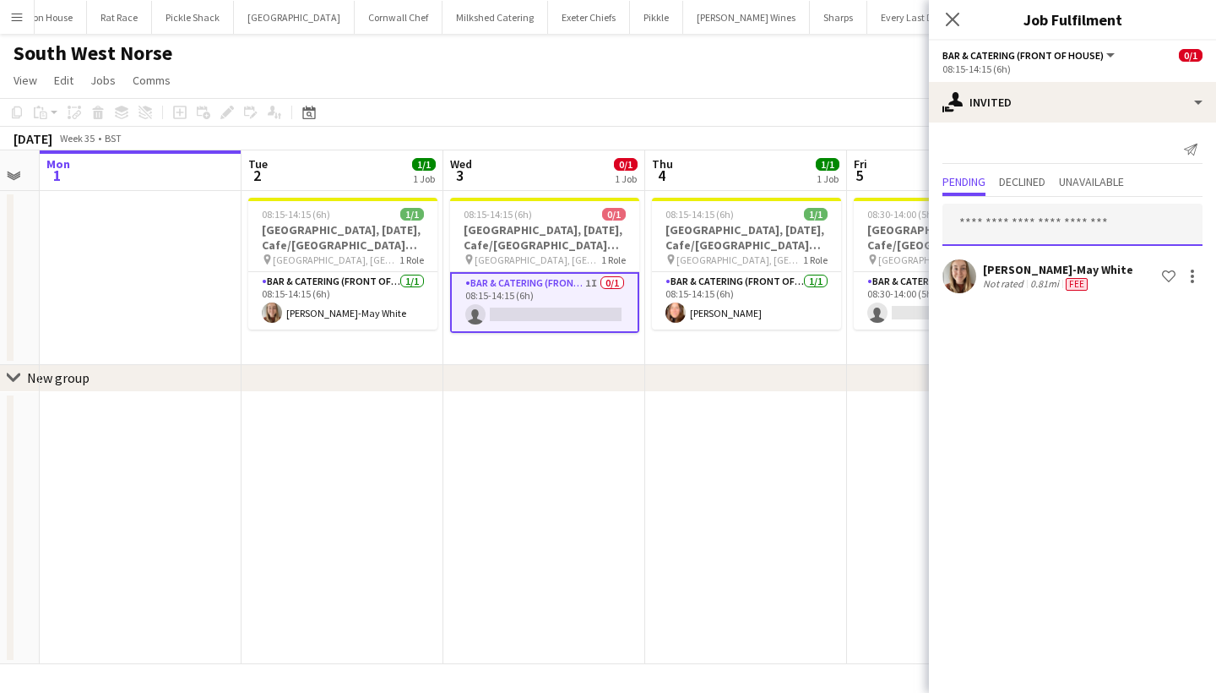
click at [1028, 227] on input "text" at bounding box center [1073, 225] width 260 height 42
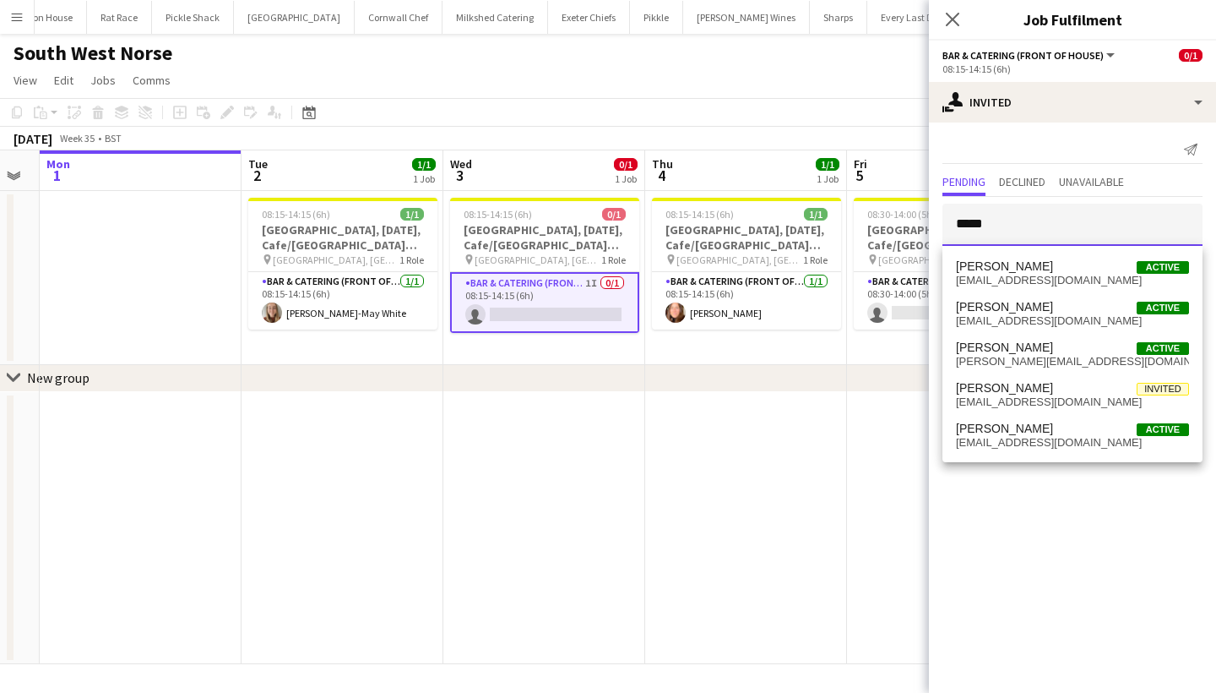
type input "*****"
drag, startPoint x: 1028, startPoint y: 227, endPoint x: 1036, endPoint y: 273, distance: 46.2
click at [1036, 273] on span "Katie Brealy Active" at bounding box center [1072, 266] width 233 height 14
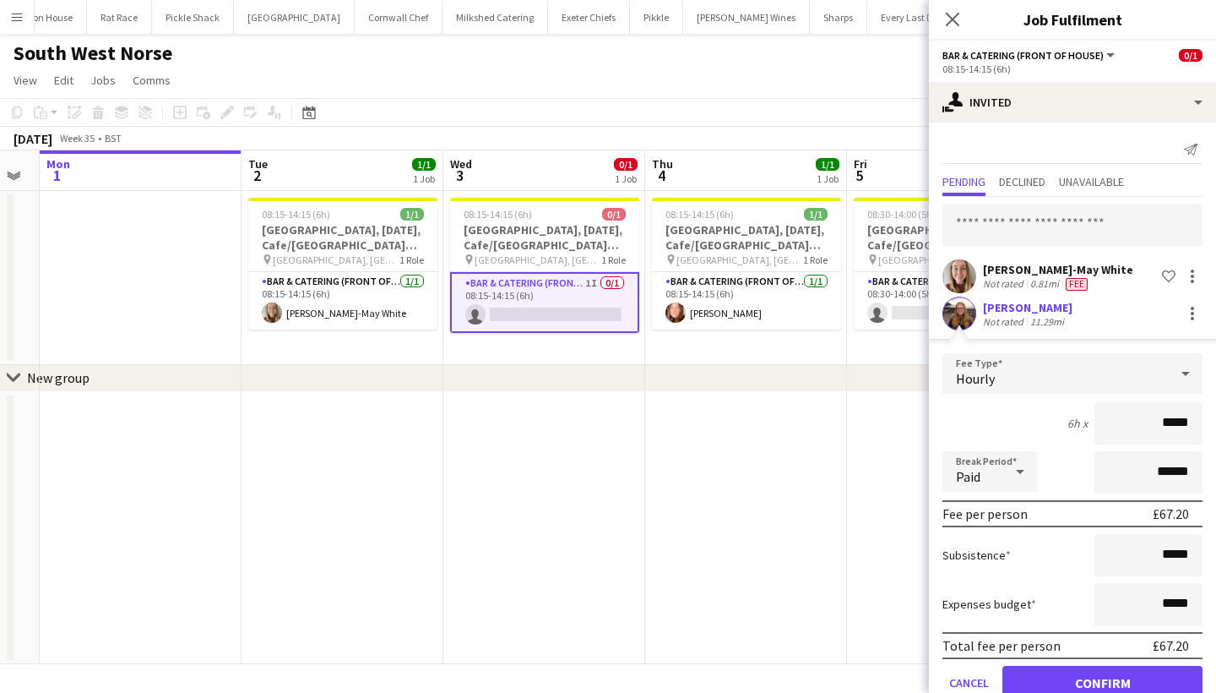
type input "******"
click at [1079, 683] on button "Confirm" at bounding box center [1103, 683] width 200 height 34
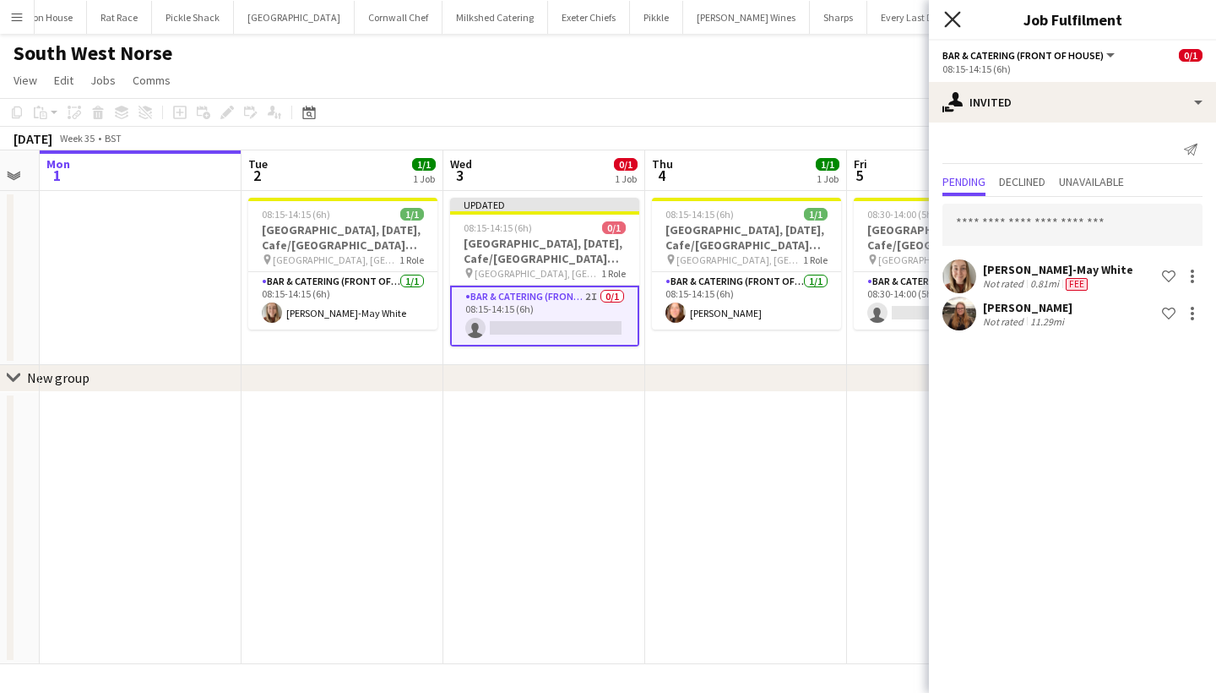
click at [960, 22] on icon "Close pop-in" at bounding box center [952, 19] width 16 height 16
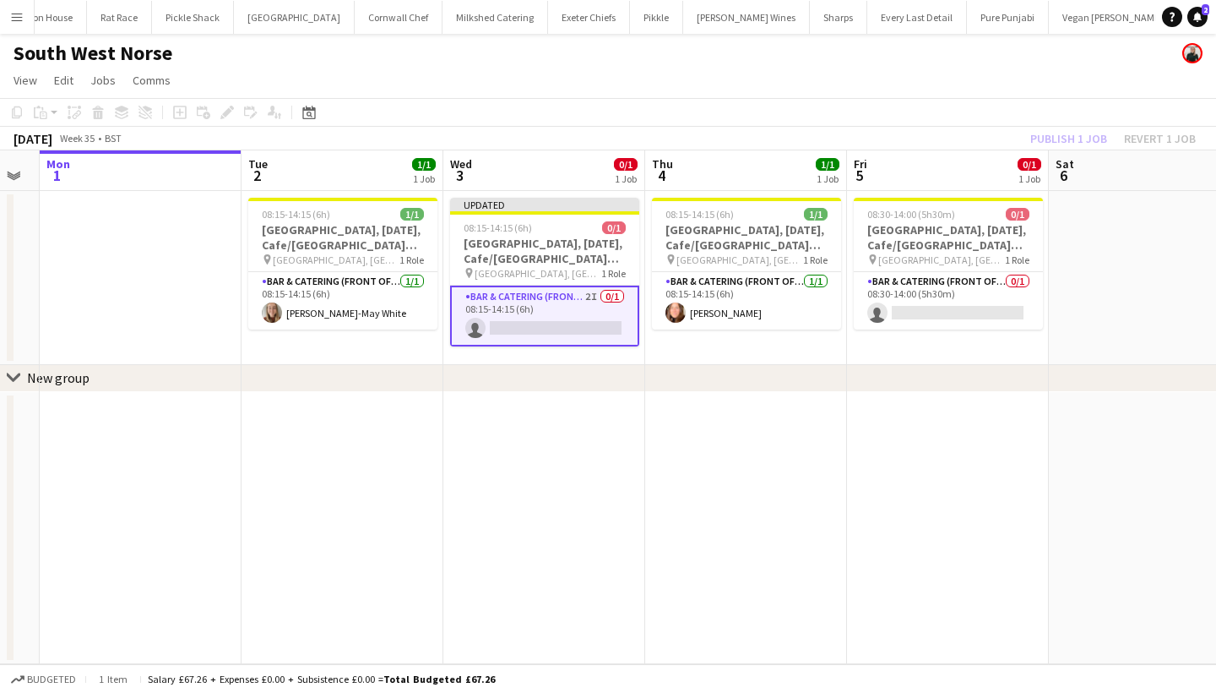
click at [1066, 139] on div "Publish 1 job Revert 1 job" at bounding box center [1113, 139] width 206 height 22
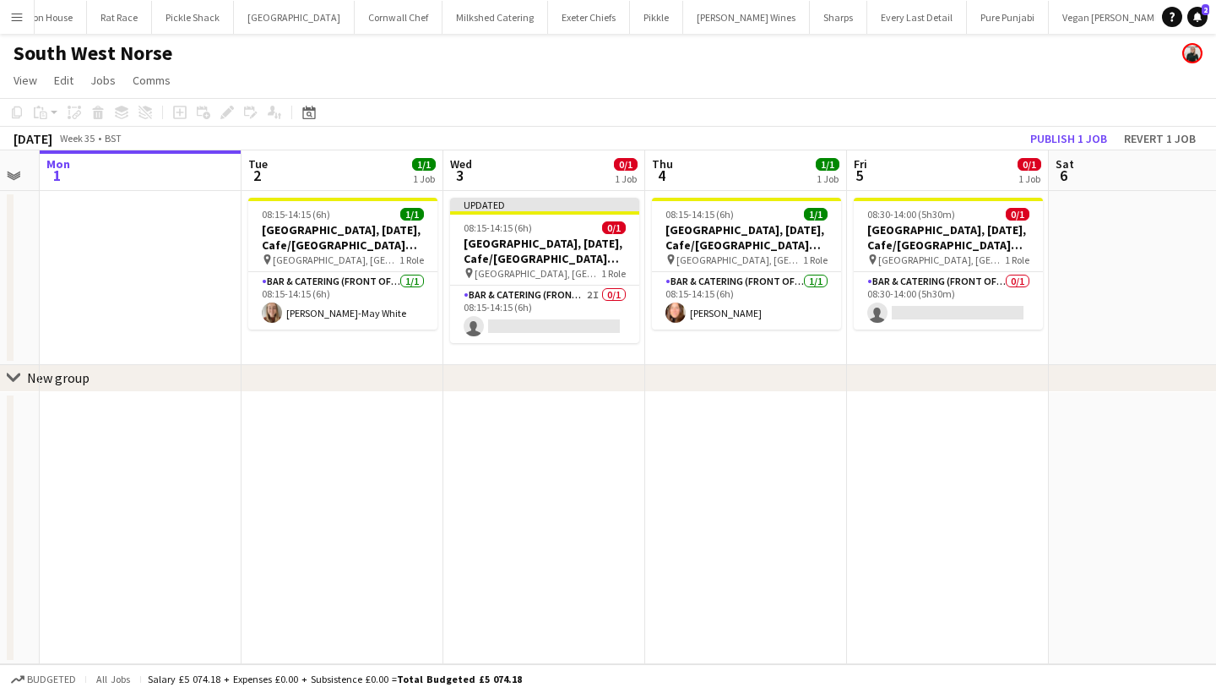
click at [1066, 139] on button "Publish 1 job" at bounding box center [1069, 139] width 90 height 22
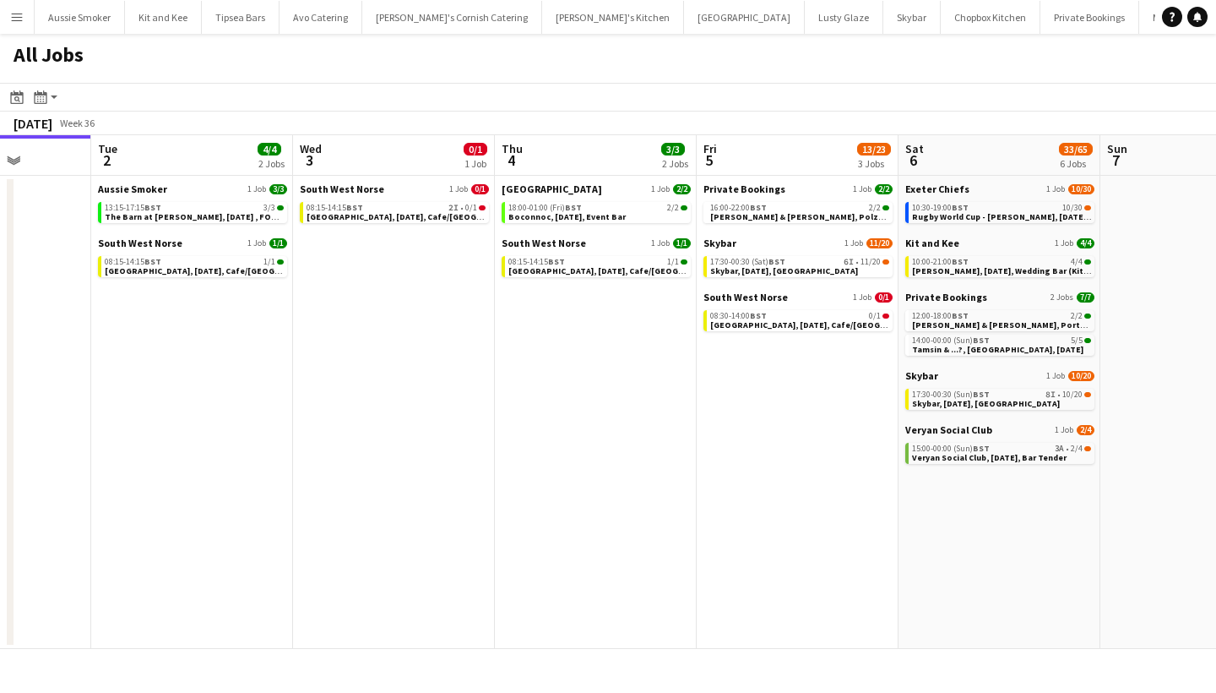
scroll to position [0, 721]
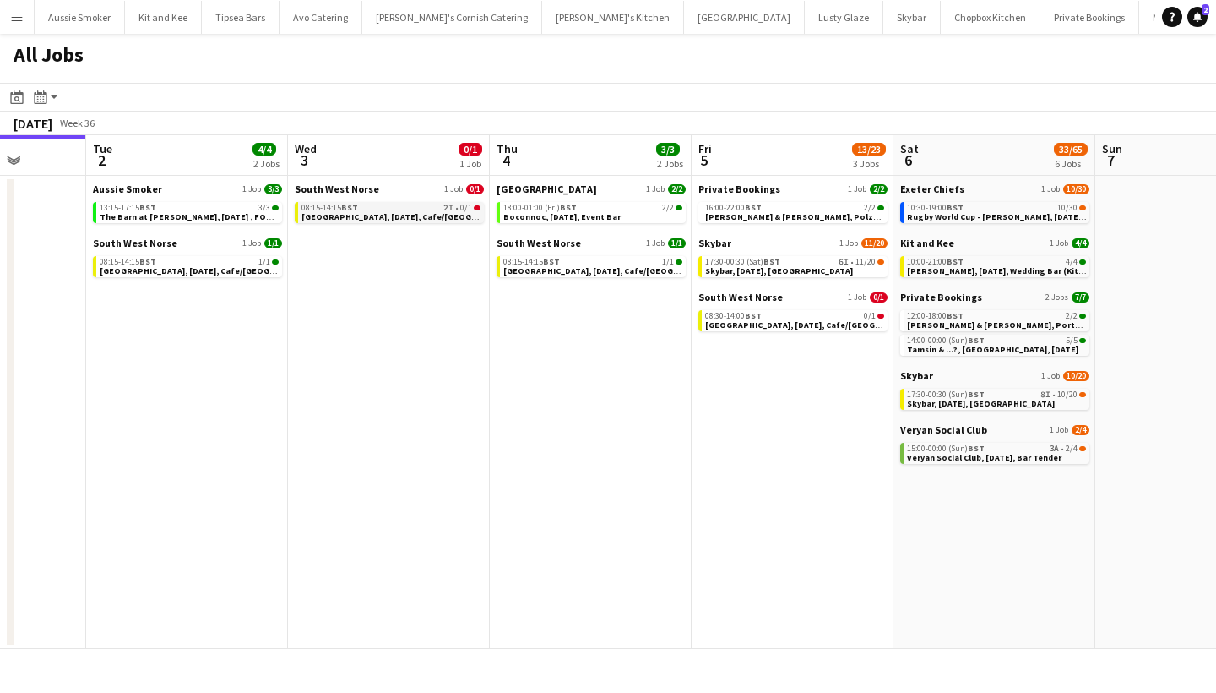
click at [426, 212] on span "[GEOGRAPHIC_DATA], [DATE], Cafe/[GEOGRAPHIC_DATA] (SW Norse)" at bounding box center [439, 216] width 275 height 11
click at [808, 214] on span "[PERSON_NAME] & [PERSON_NAME], Polzeath, [DATE]" at bounding box center [814, 216] width 219 height 11
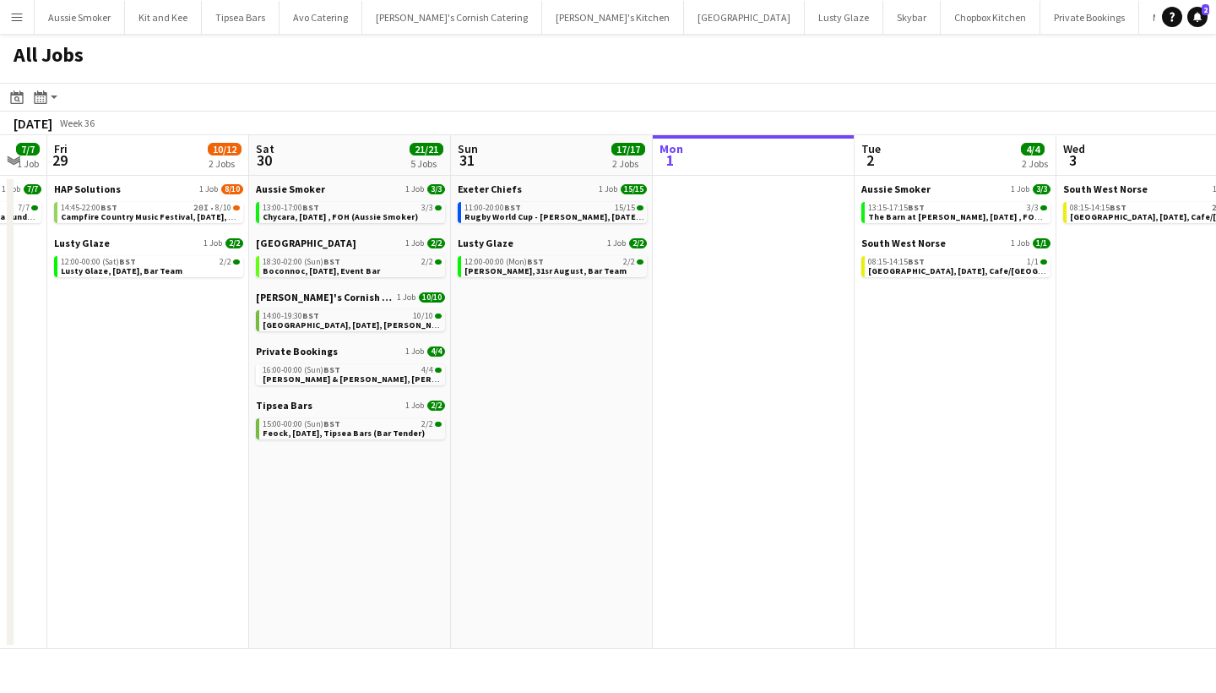
scroll to position [0, 504]
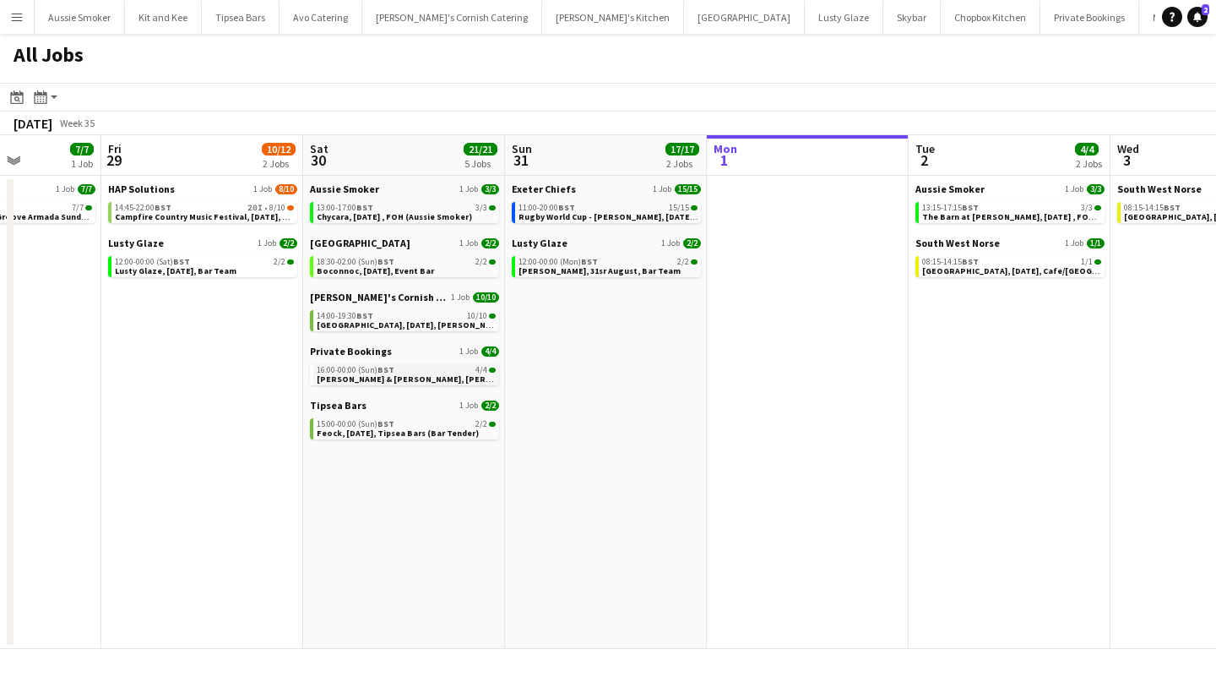
click at [365, 378] on span "[PERSON_NAME] & [PERSON_NAME], [PERSON_NAME] en [PERSON_NAME], [DATE]" at bounding box center [481, 378] width 329 height 11
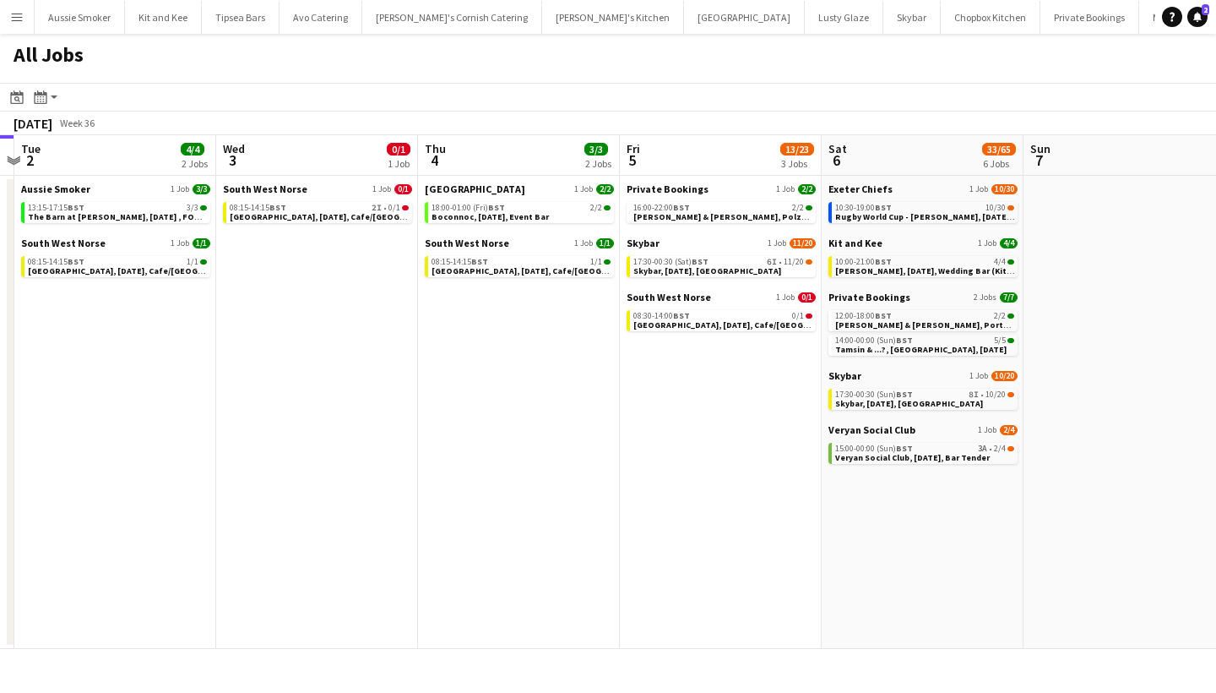
scroll to position [0, 610]
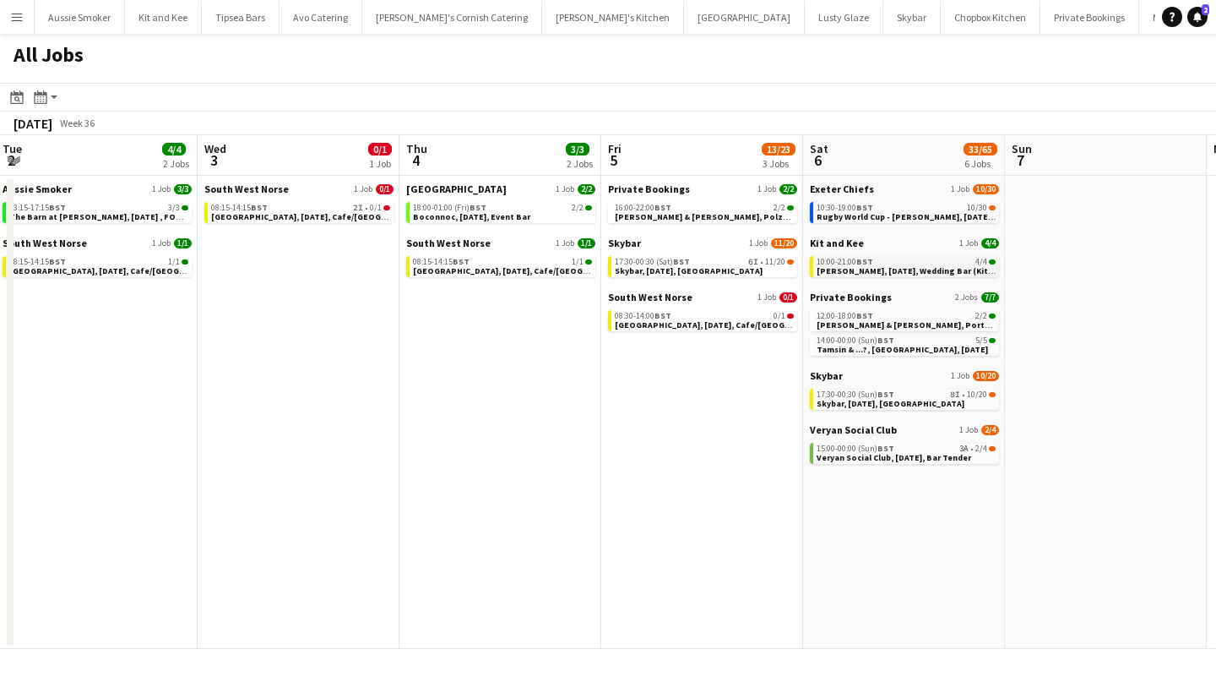
click at [874, 267] on span "[PERSON_NAME], [DATE], Wedding Bar (Kit & Kee)" at bounding box center [916, 270] width 199 height 11
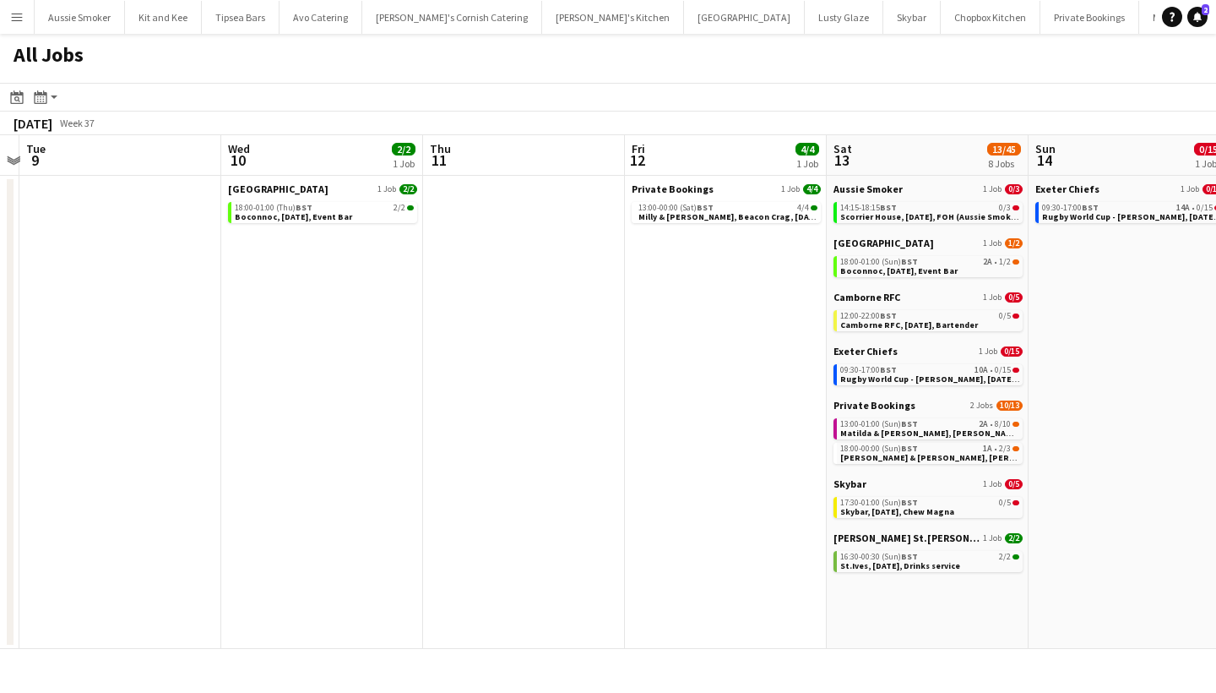
scroll to position [0, 588]
click at [888, 432] on span "Matilda & Josh, Restronguet Barton,13th September" at bounding box center [943, 432] width 209 height 11
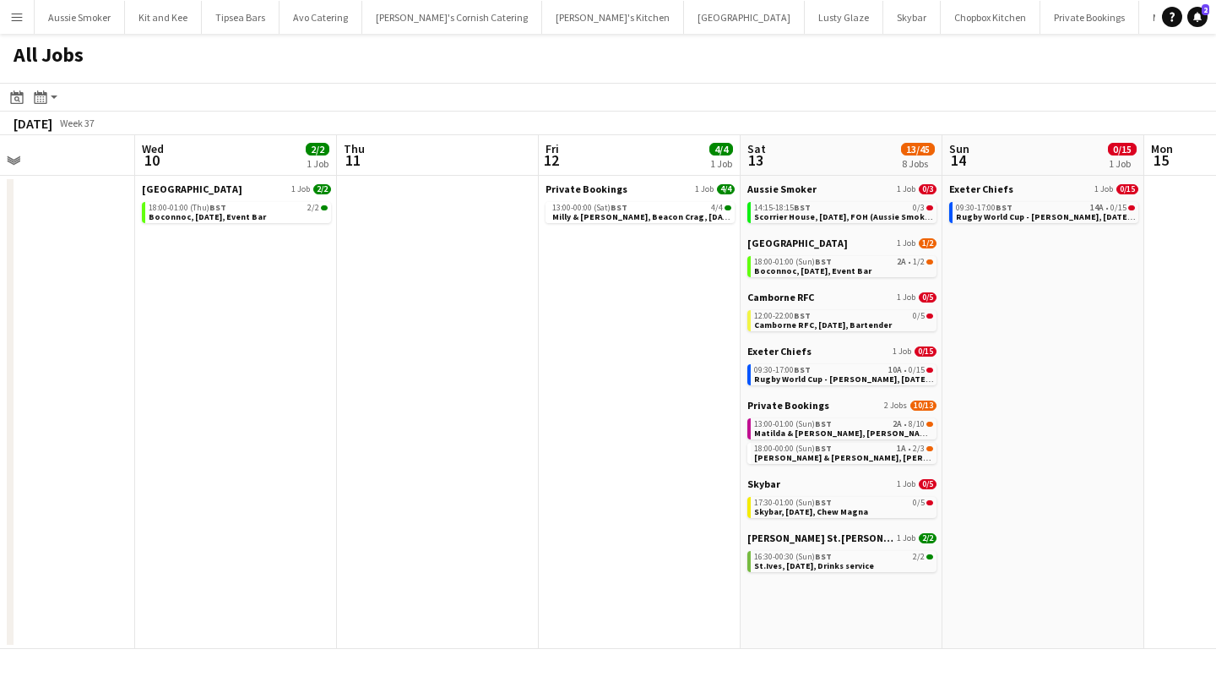
scroll to position [0, 683]
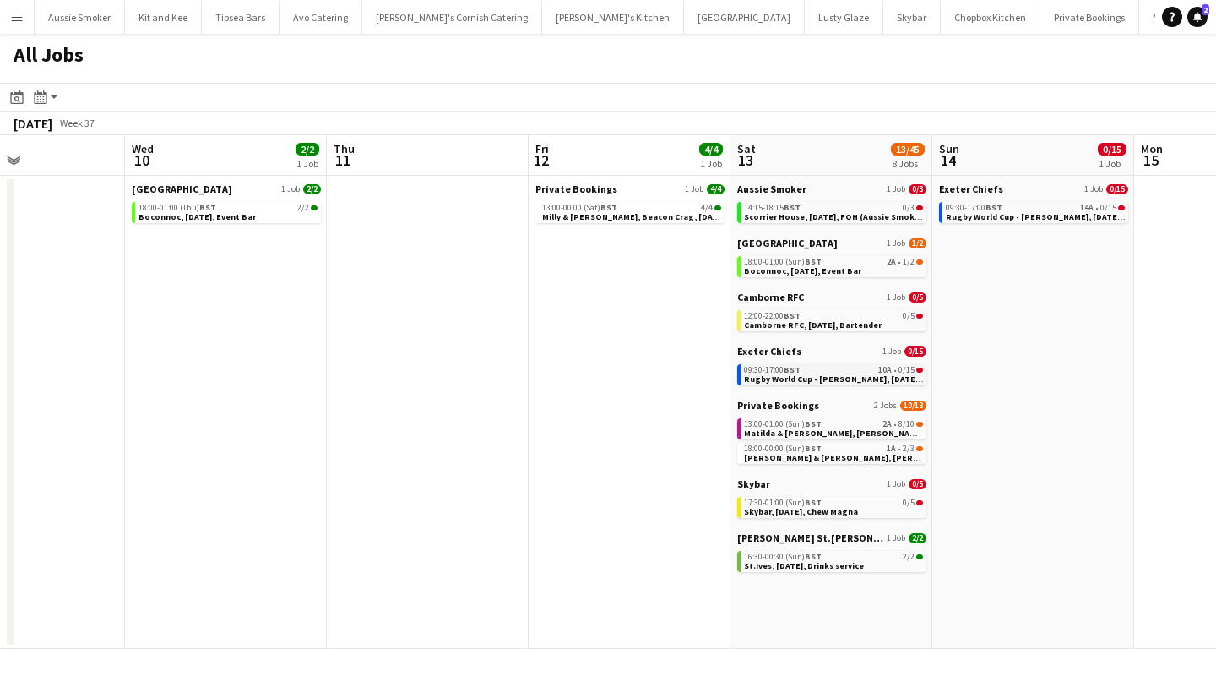
click at [775, 379] on span "Rugby World Cup - Sandy Park, 13th September, Match Day Bar" at bounding box center [862, 378] width 237 height 11
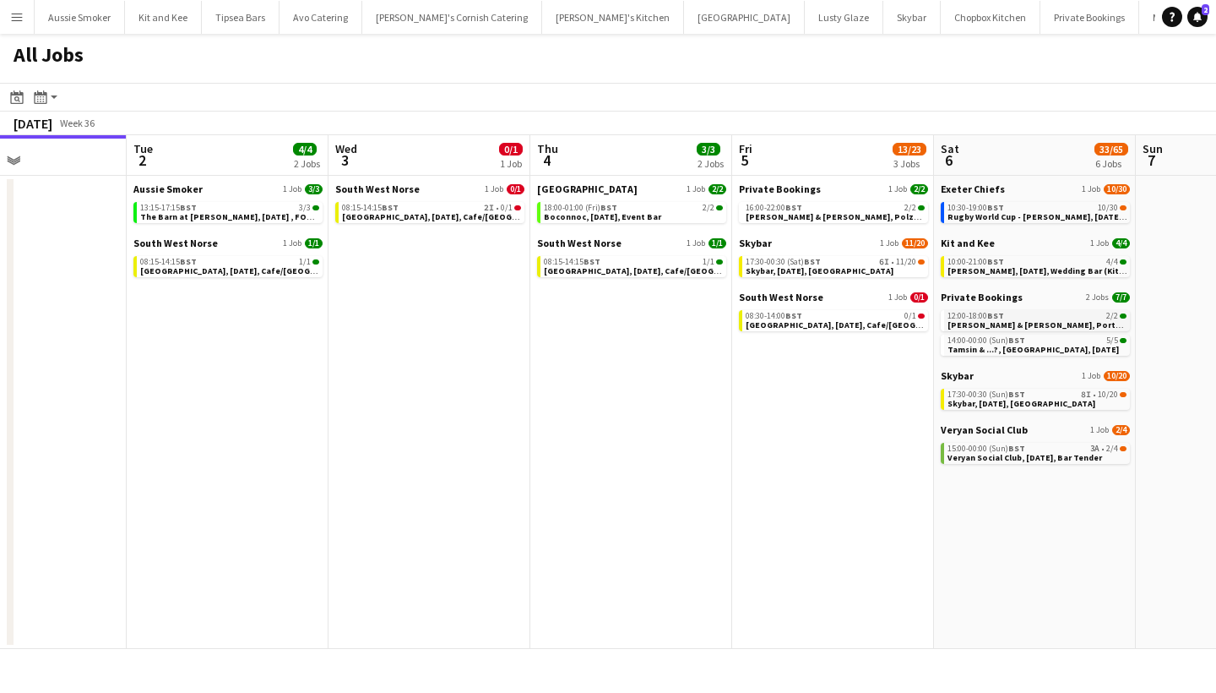
scroll to position [0, 535]
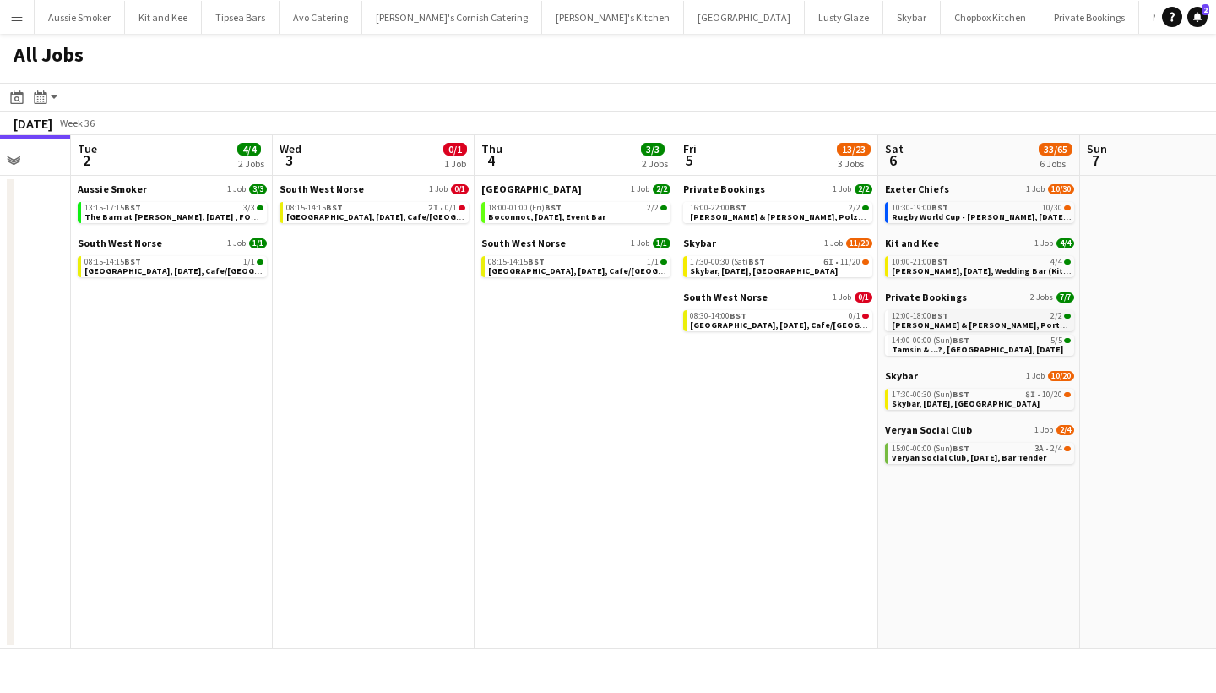
click at [976, 324] on span "Kate & Chris, Porthpean House, 6th September" at bounding box center [1018, 324] width 253 height 11
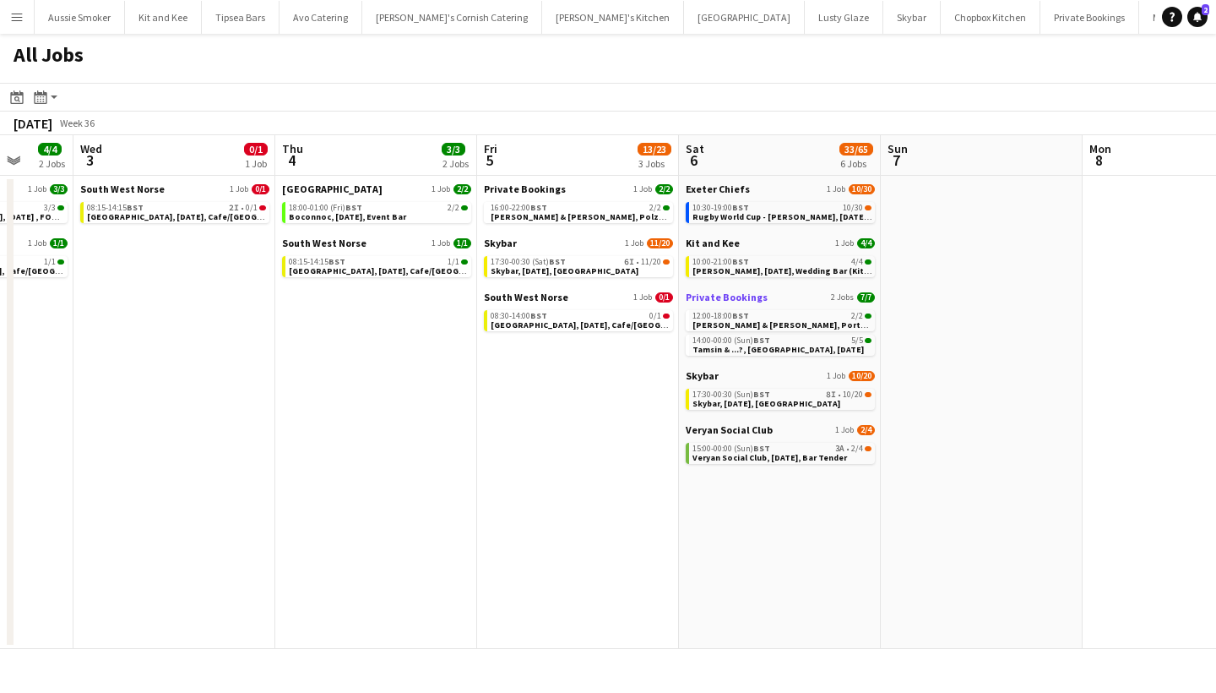
scroll to position [0, 0]
click at [14, 25] on button "Menu" at bounding box center [17, 17] width 34 height 34
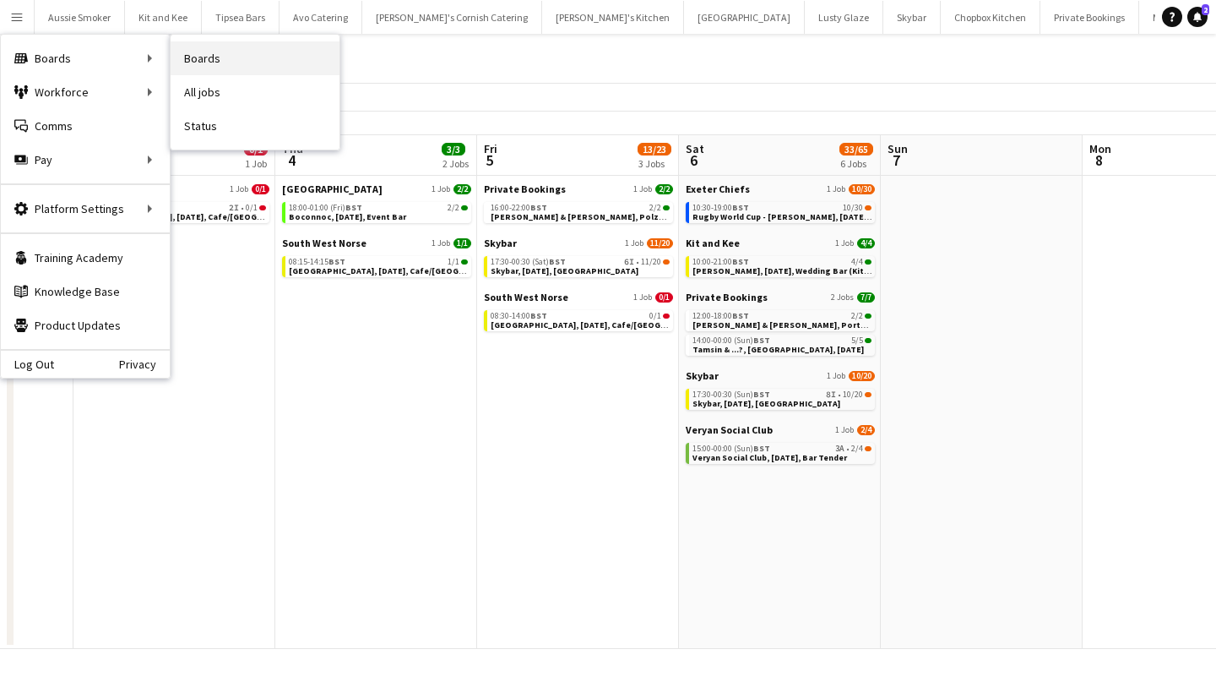
click at [239, 54] on link "Boards" at bounding box center [255, 58] width 169 height 34
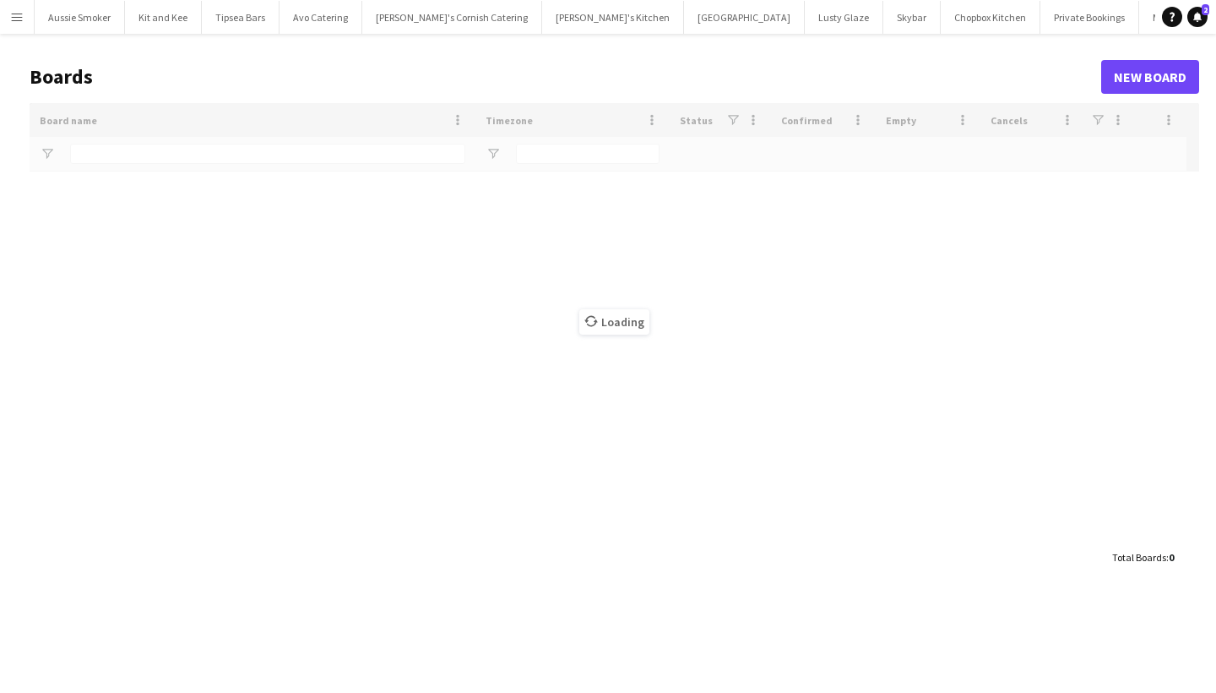
type input "***"
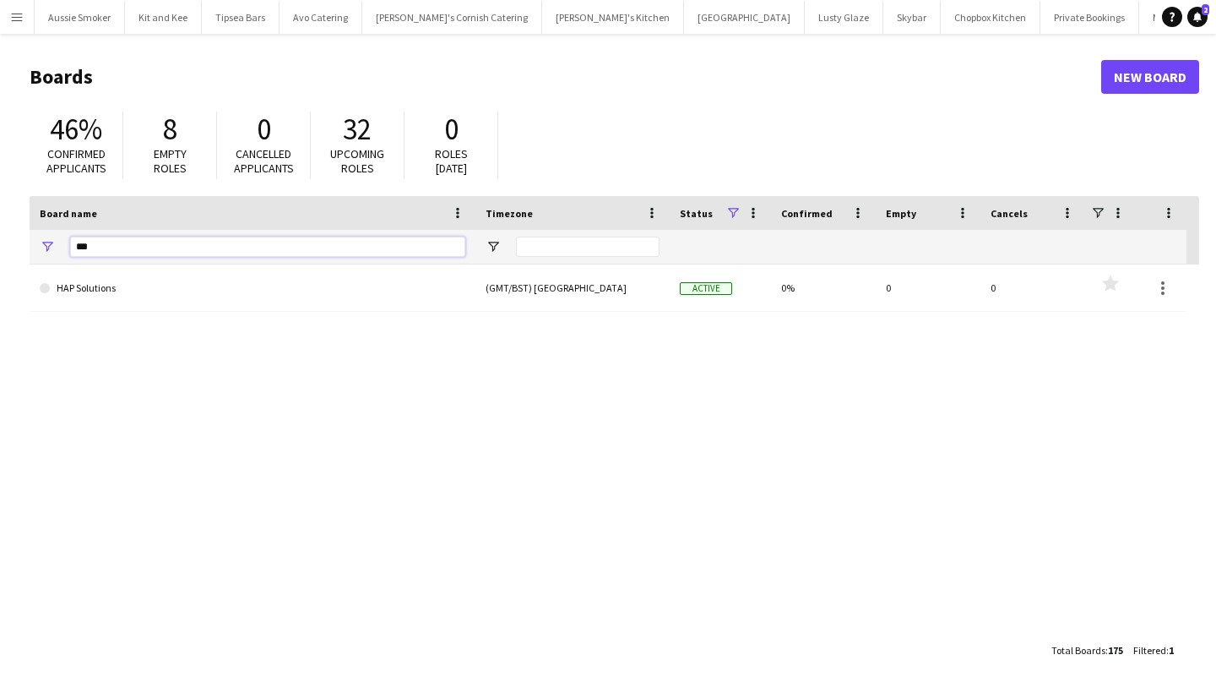
click at [133, 249] on input "***" at bounding box center [267, 247] width 395 height 20
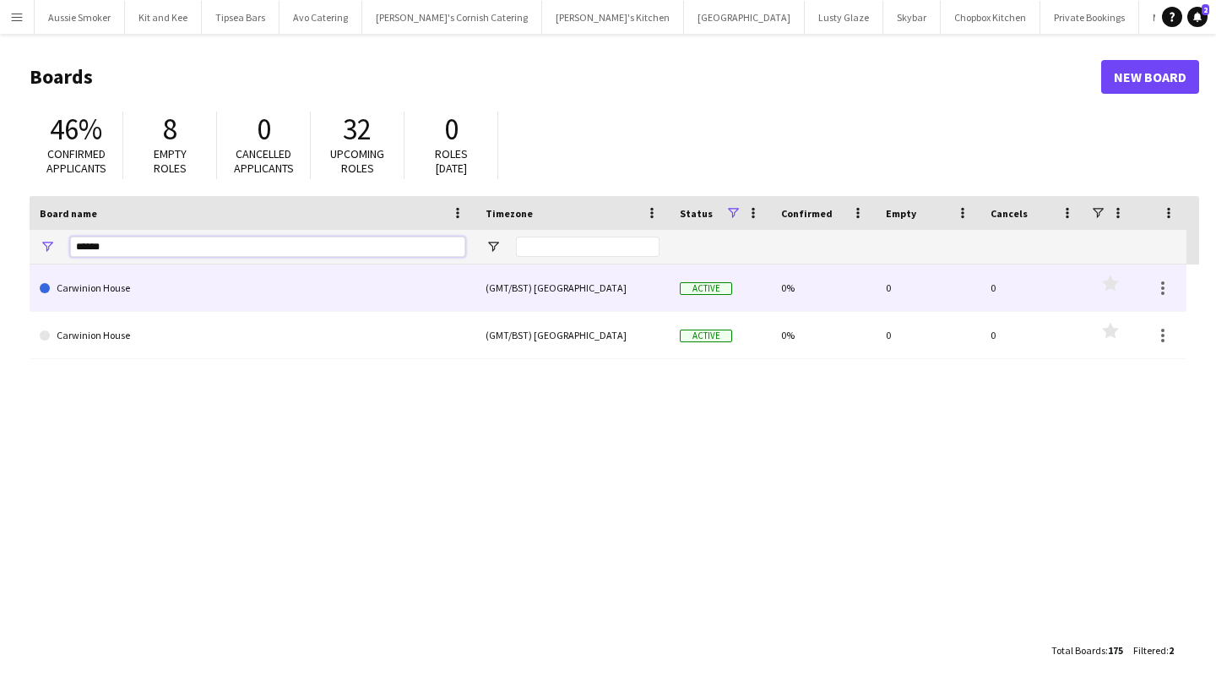
type input "******"
drag, startPoint x: 134, startPoint y: 275, endPoint x: 139, endPoint y: 291, distance: 17.6
click at [139, 291] on link "Carwinion House" at bounding box center [253, 287] width 426 height 47
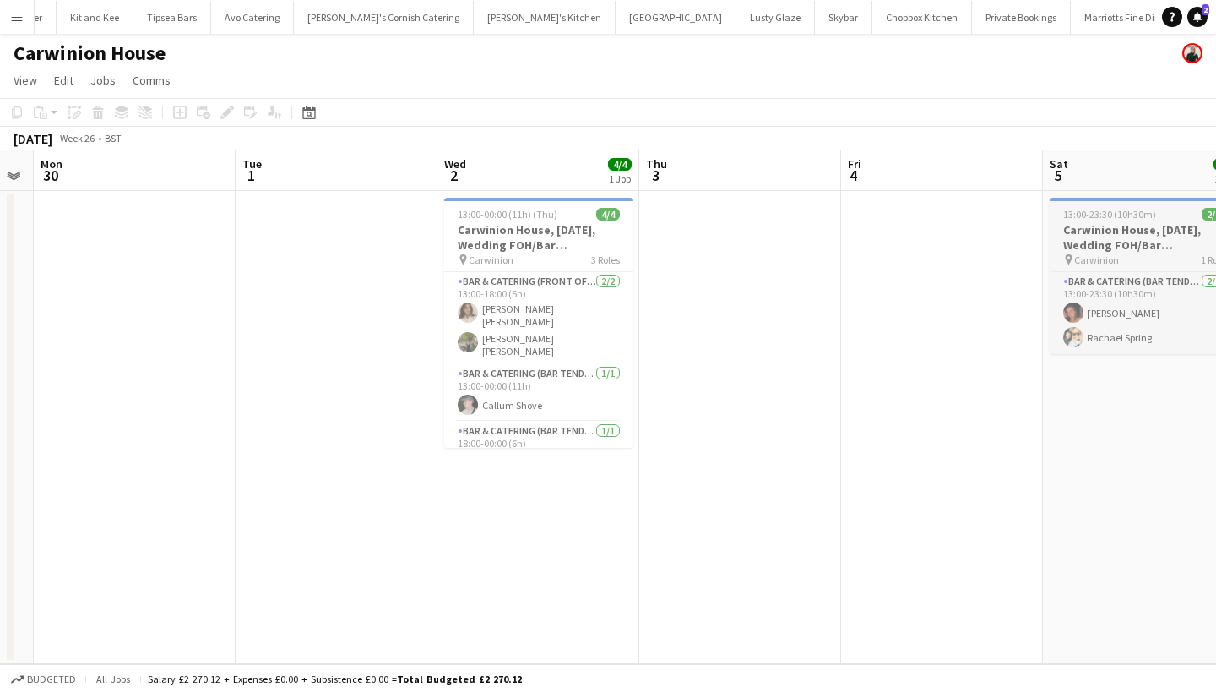
click at [1090, 223] on h3 "Carwinion House, 2nd July, Wedding FOH/Bar (Carwinion House)" at bounding box center [1144, 237] width 189 height 30
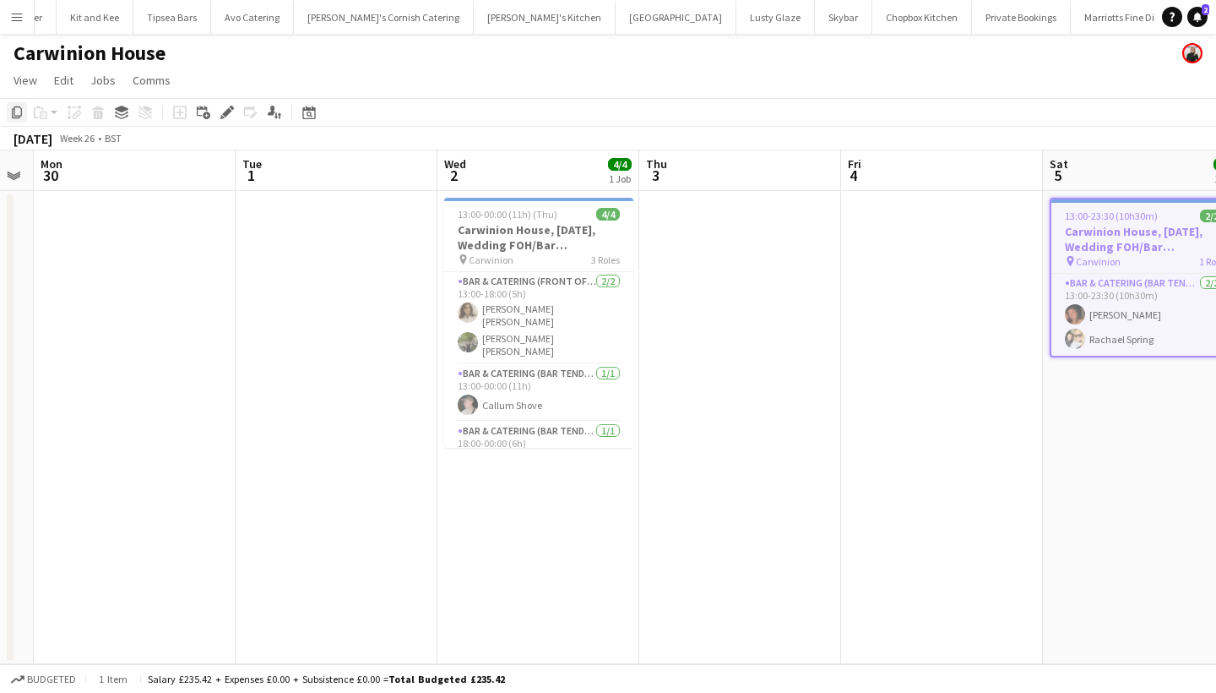
click at [13, 113] on icon at bounding box center [17, 112] width 10 height 12
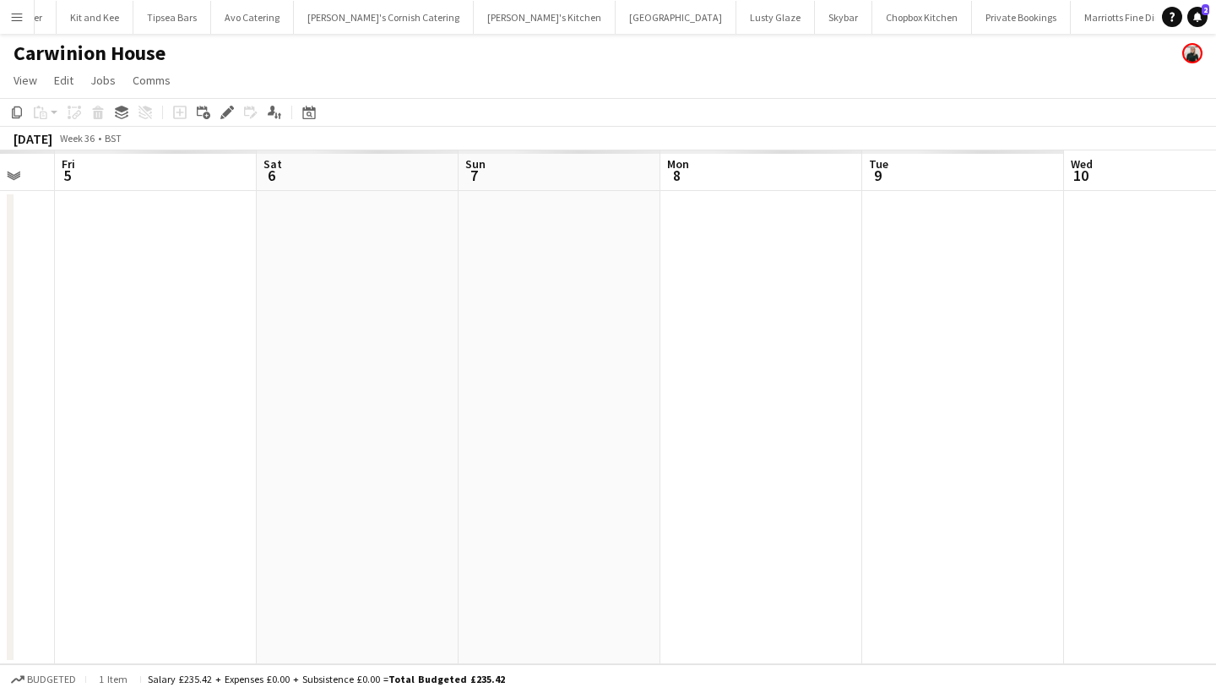
scroll to position [0, 764]
click at [324, 257] on app-date-cell at bounding box center [346, 427] width 202 height 473
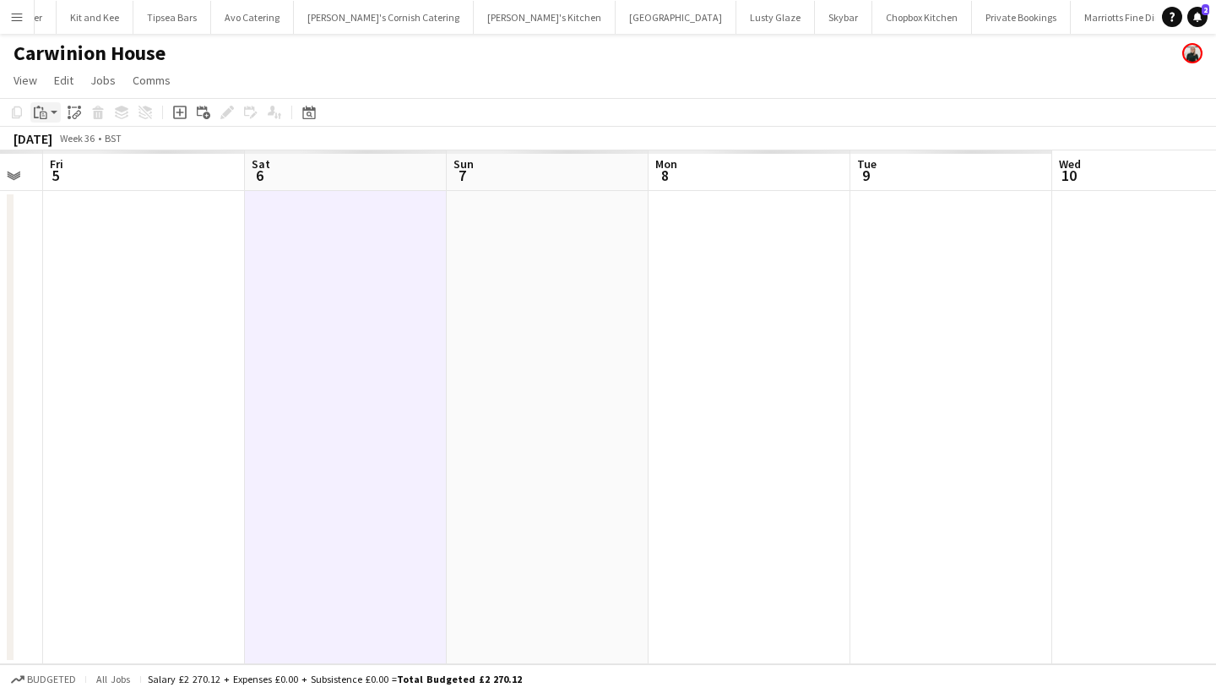
click at [40, 116] on icon "Paste" at bounding box center [41, 113] width 14 height 14
click at [57, 143] on link "Paste Command V" at bounding box center [111, 144] width 133 height 15
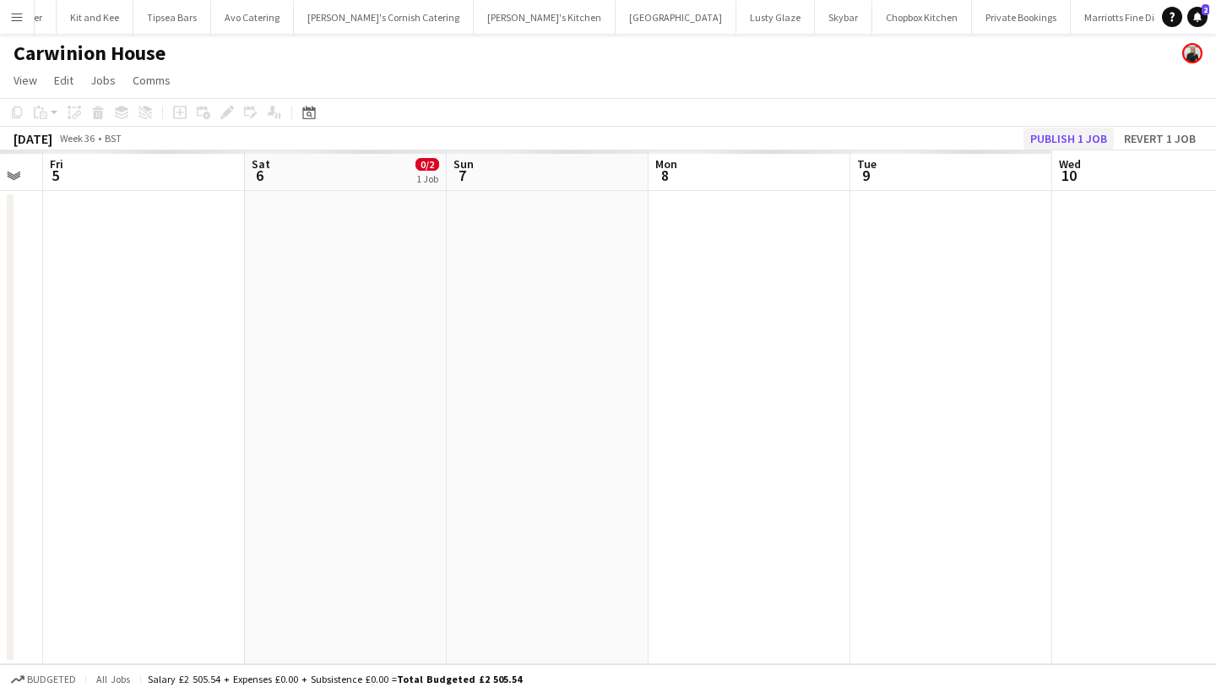
click at [1049, 144] on button "Publish 1 job" at bounding box center [1069, 139] width 90 height 22
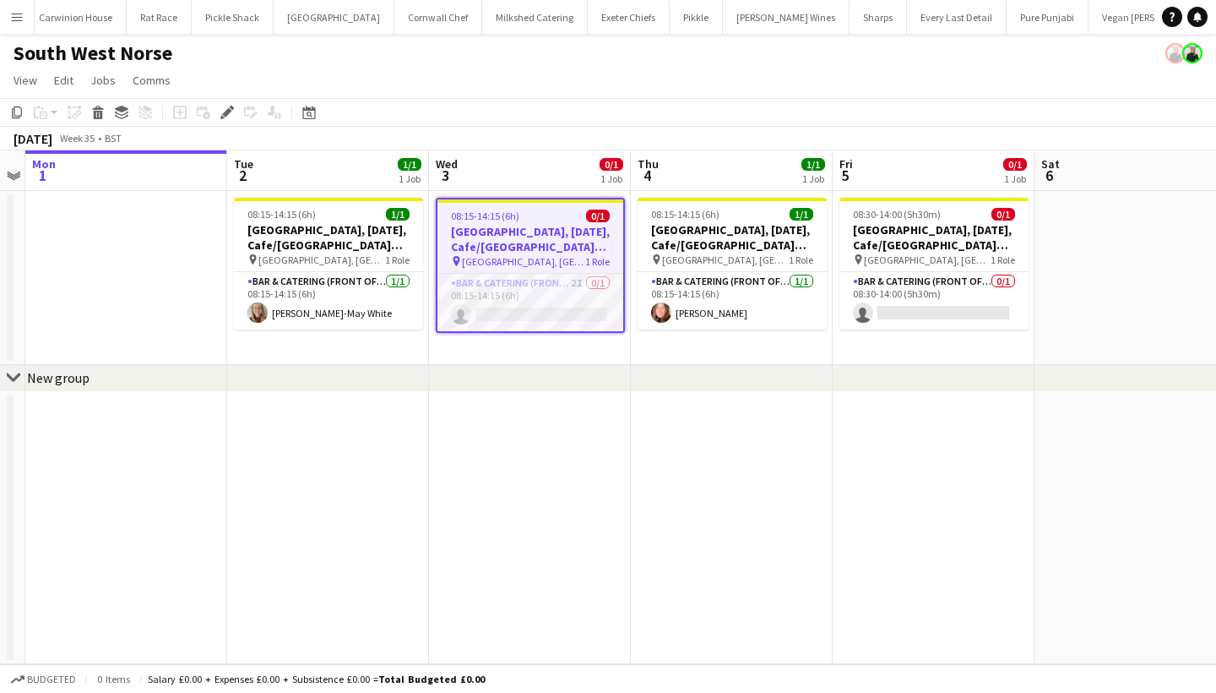
scroll to position [0, 1271]
click at [547, 296] on app-card-role "Bar & Catering (Front of House) 2I 0/1 08:15-14:15 (6h) single-neutral-actions" at bounding box center [531, 302] width 186 height 57
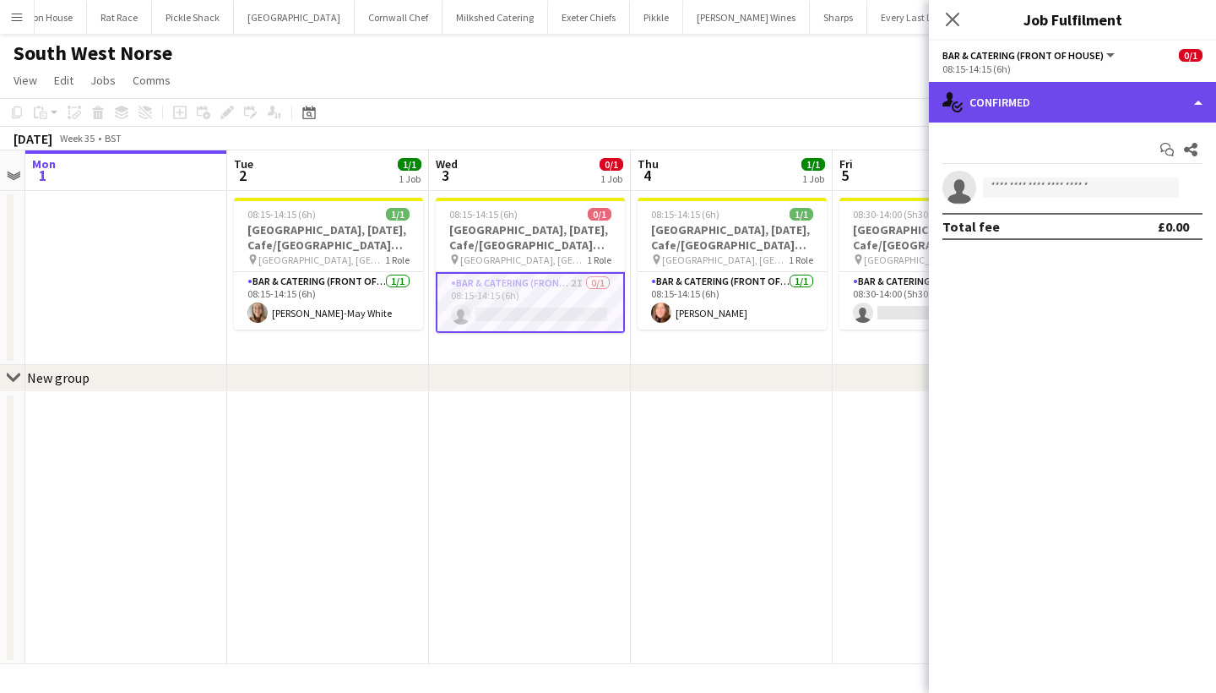
click at [1053, 95] on div "single-neutral-actions-check-2 Confirmed" at bounding box center [1072, 102] width 287 height 41
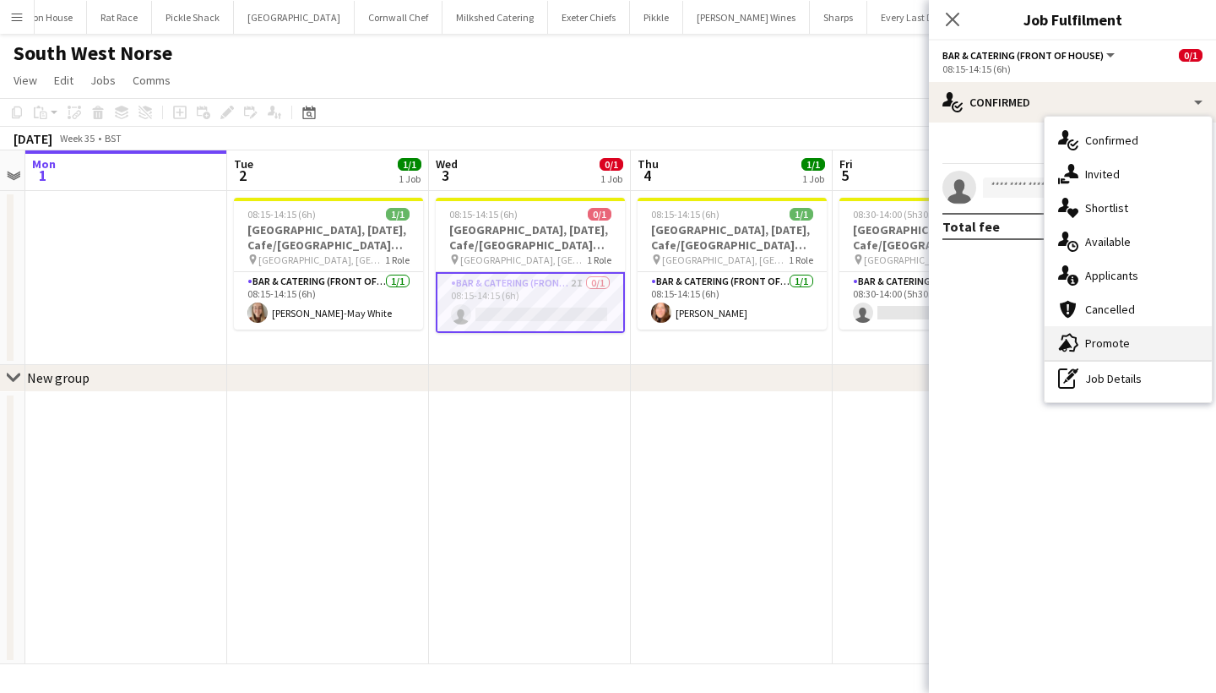
click at [1091, 331] on div "advertising-megaphone Promote" at bounding box center [1128, 343] width 167 height 34
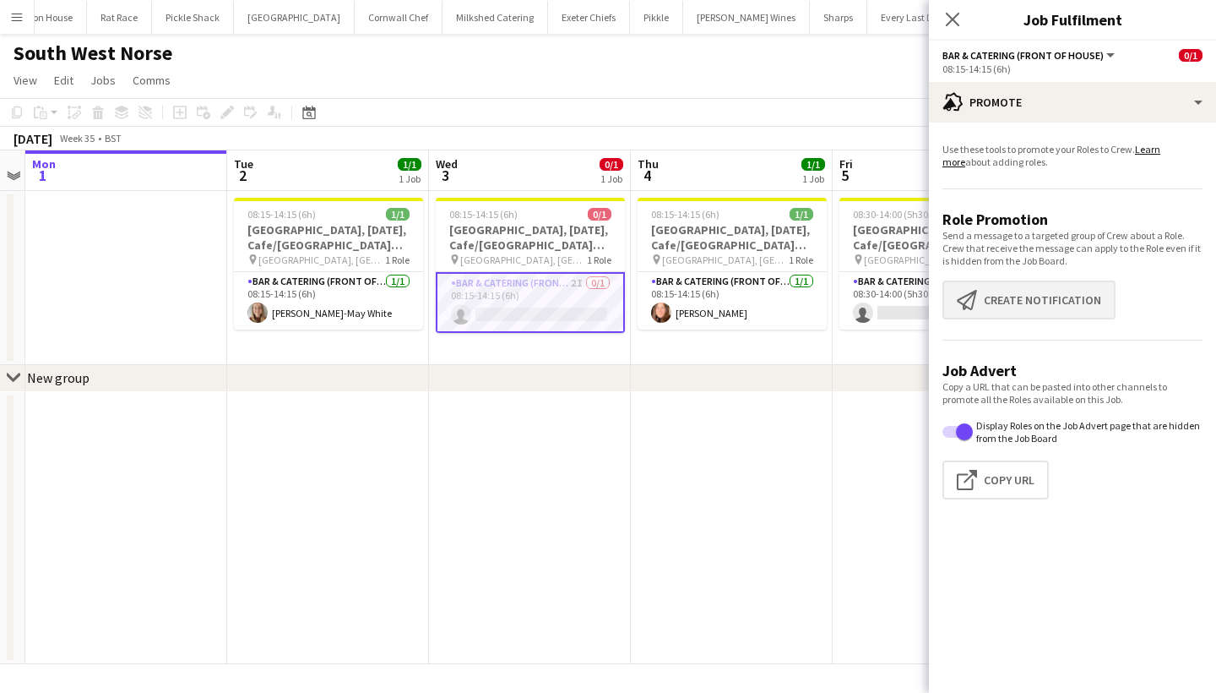
click at [1043, 291] on button "Create notification Create notification" at bounding box center [1029, 299] width 173 height 39
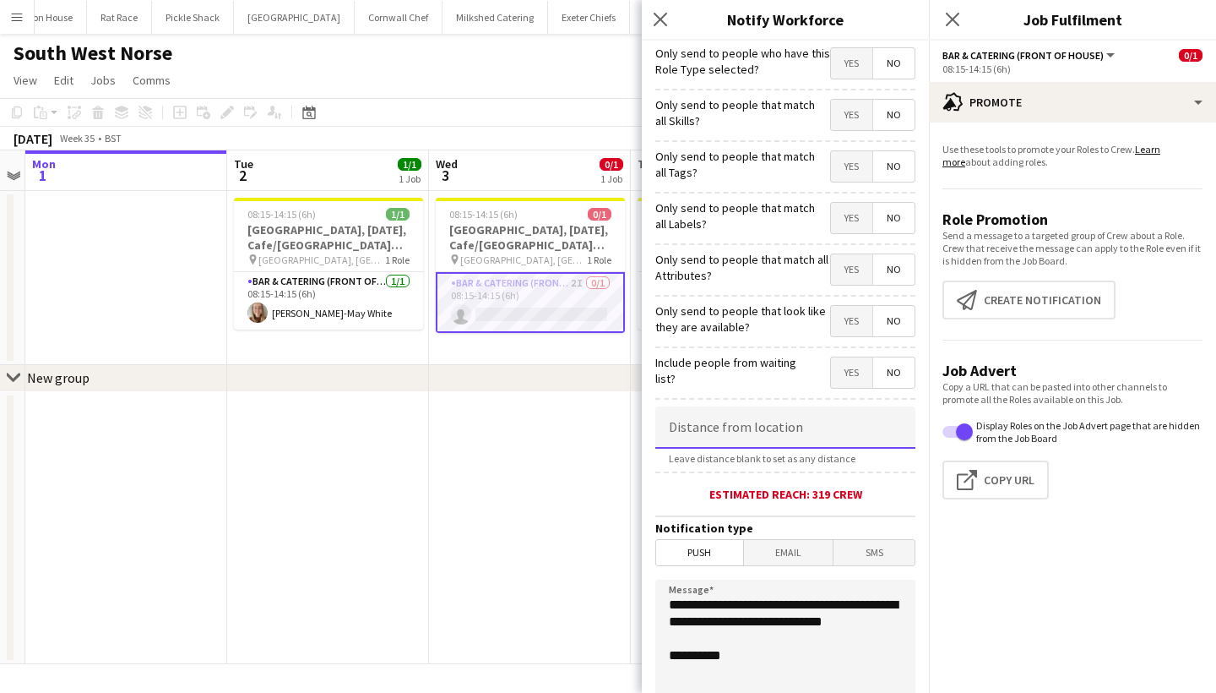
click at [728, 427] on input at bounding box center [785, 427] width 260 height 42
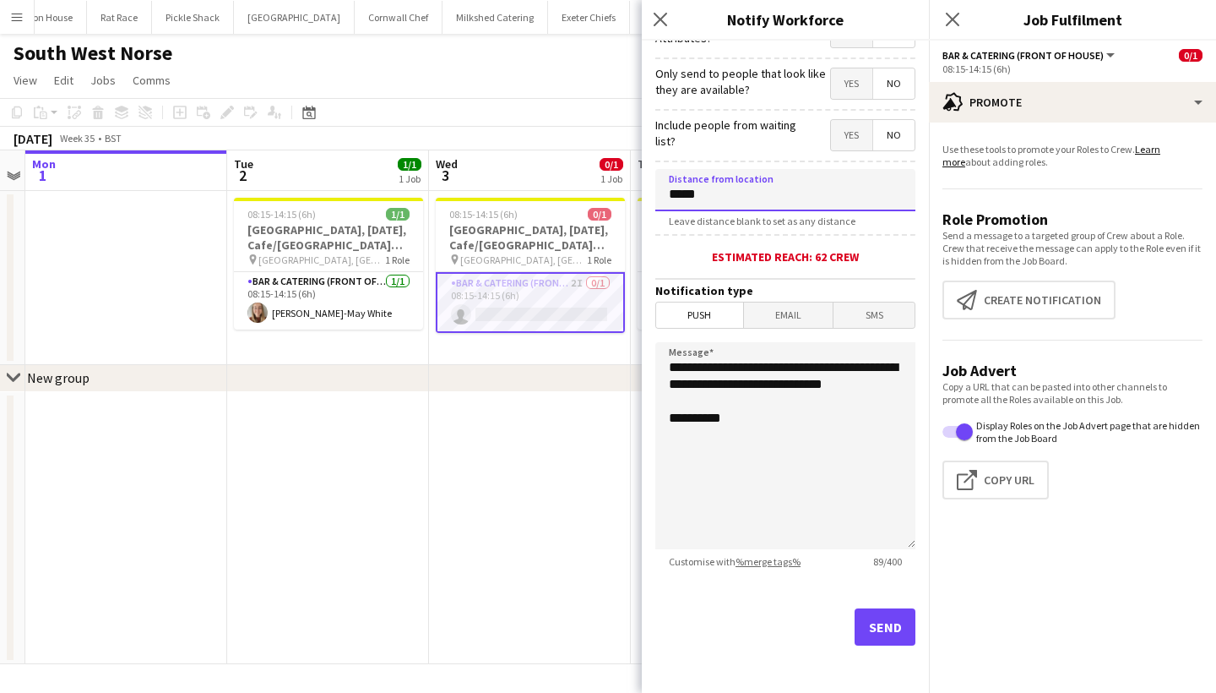
scroll to position [237, 0]
type input "*****"
click at [888, 618] on button "Send" at bounding box center [885, 626] width 61 height 37
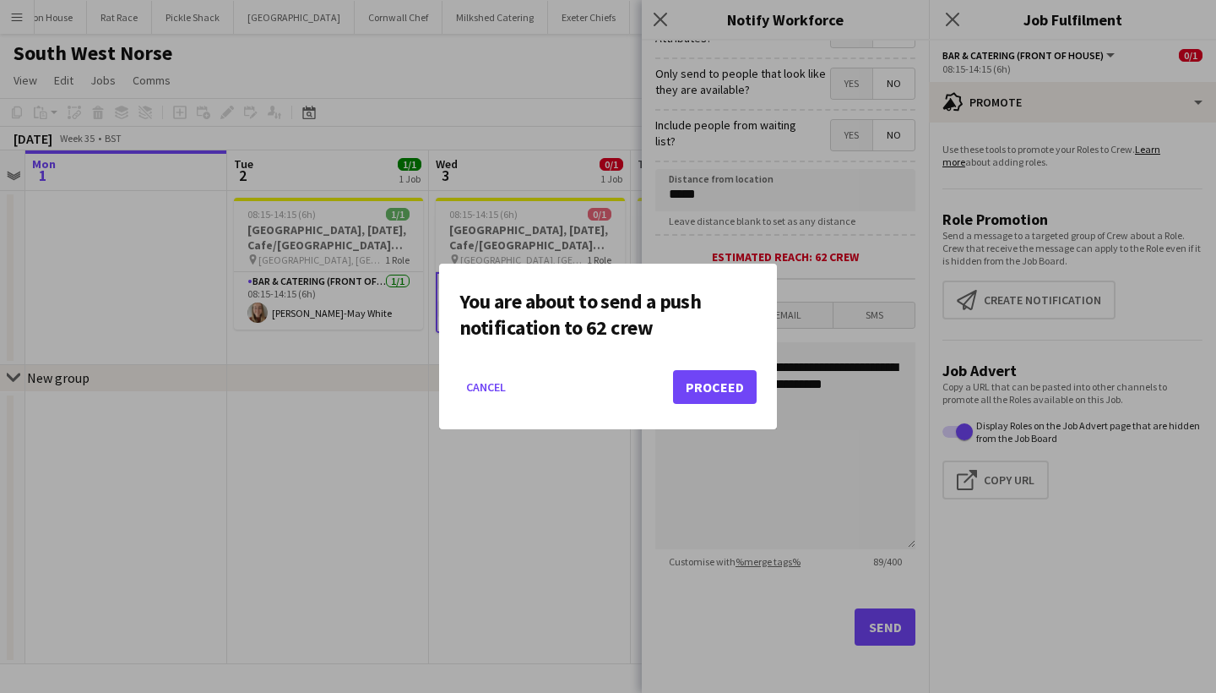
click at [724, 394] on button "Proceed" at bounding box center [715, 387] width 84 height 34
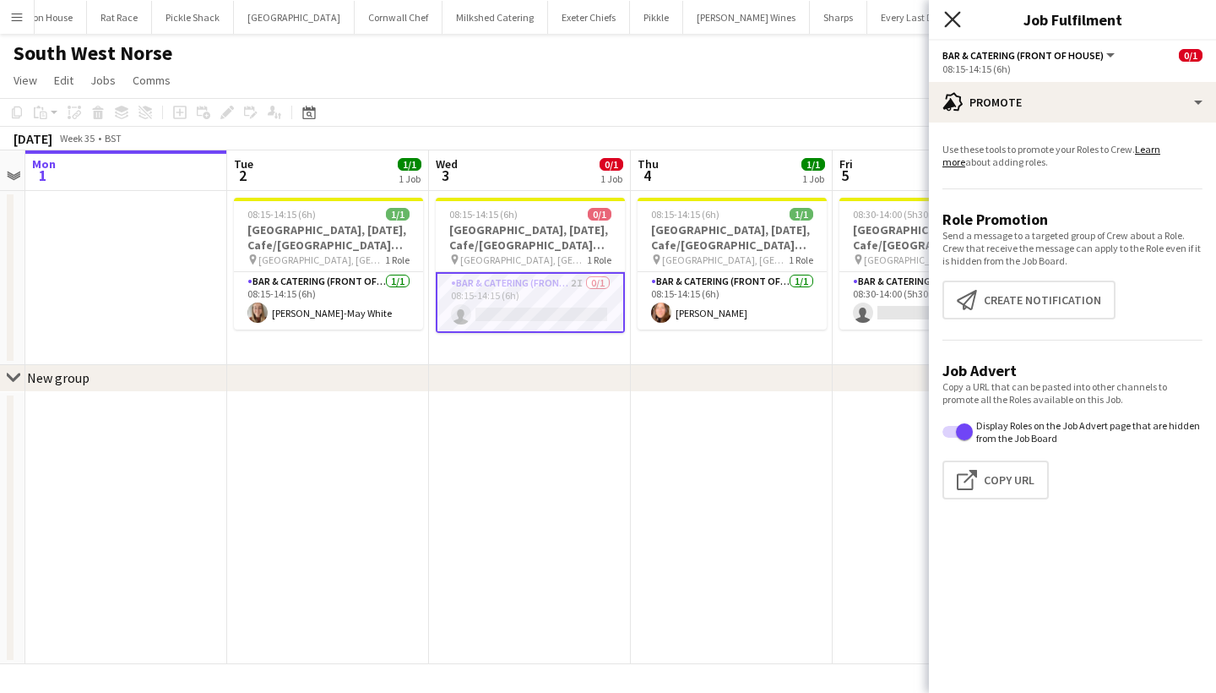
click at [949, 19] on icon "Close pop-in" at bounding box center [952, 19] width 16 height 16
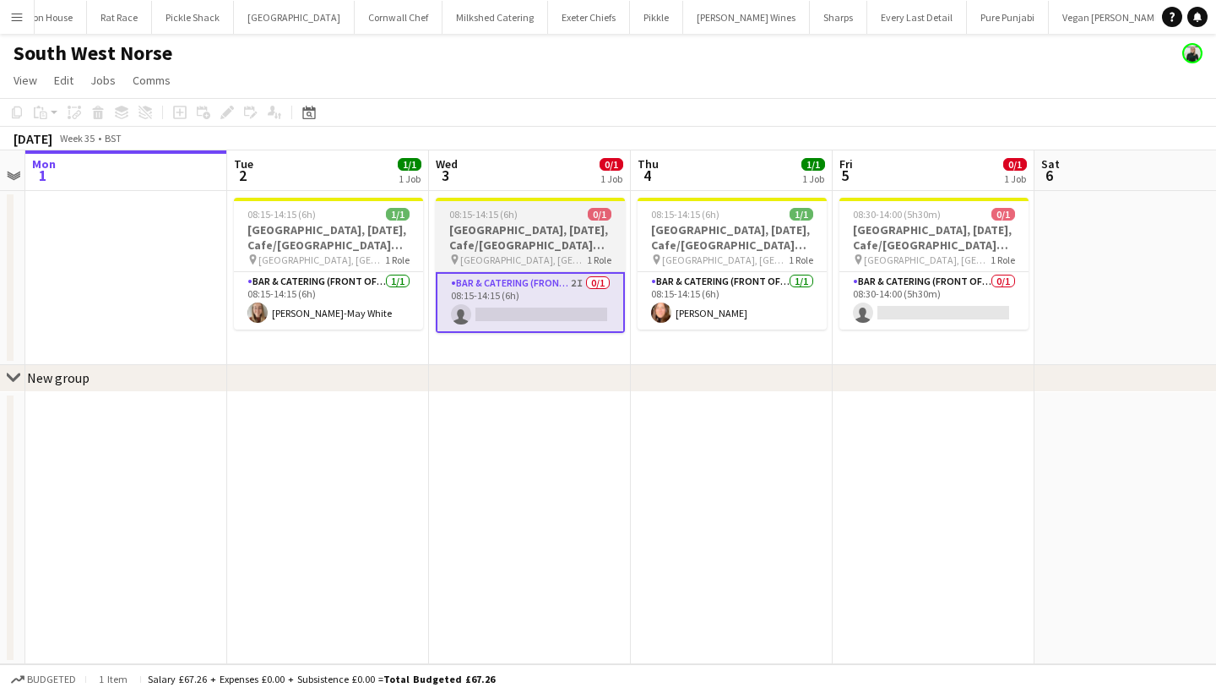
click at [530, 237] on h3 "[GEOGRAPHIC_DATA], [DATE], Cafe/[GEOGRAPHIC_DATA] (SW Norse)" at bounding box center [530, 237] width 189 height 30
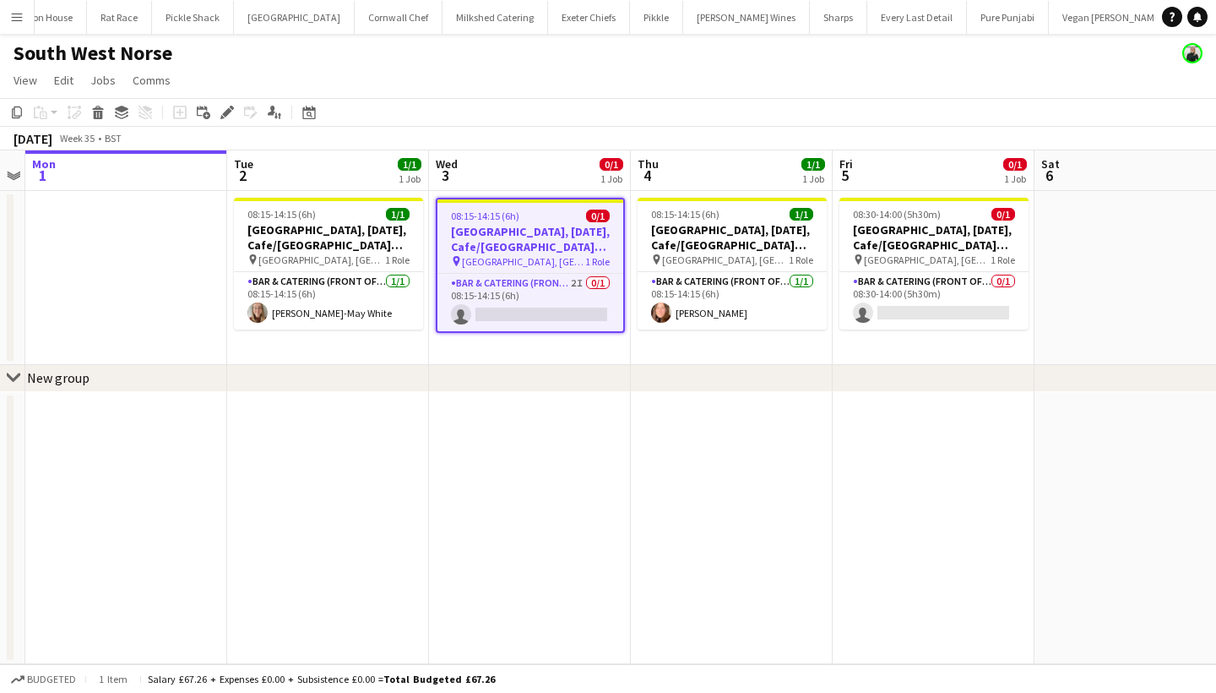
click at [578, 393] on app-date-cell at bounding box center [530, 528] width 202 height 273
